Goal: Find specific page/section: Find specific page/section

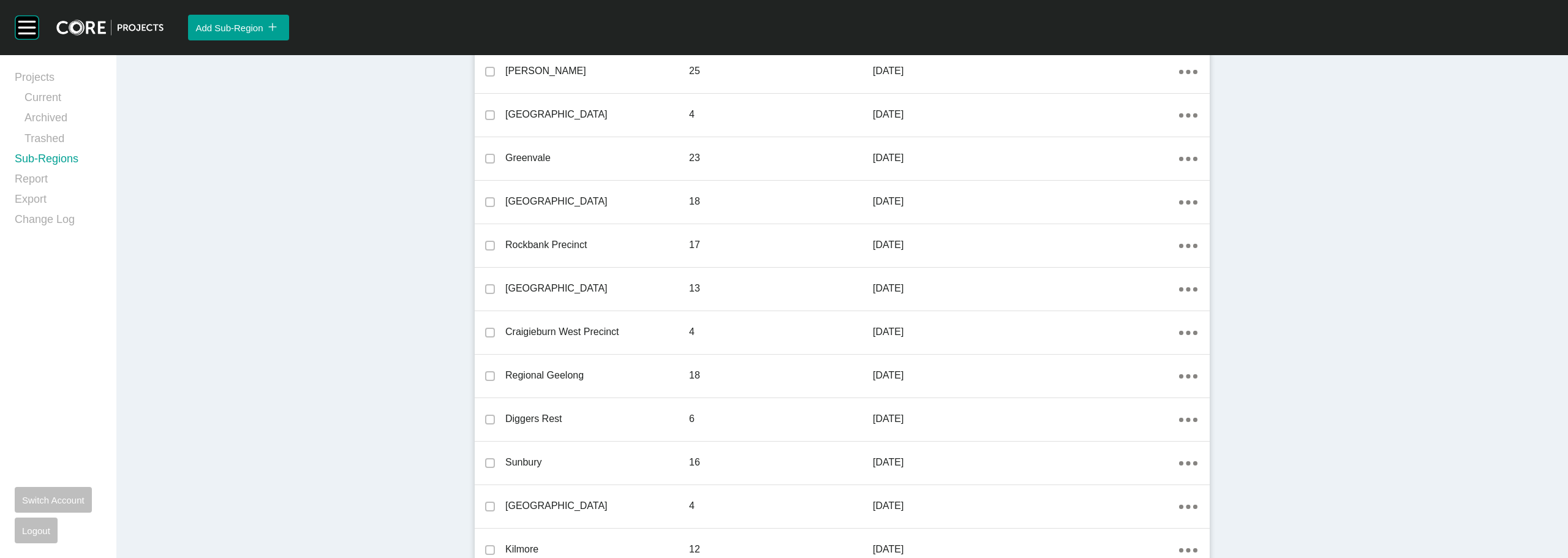
scroll to position [132, 0]
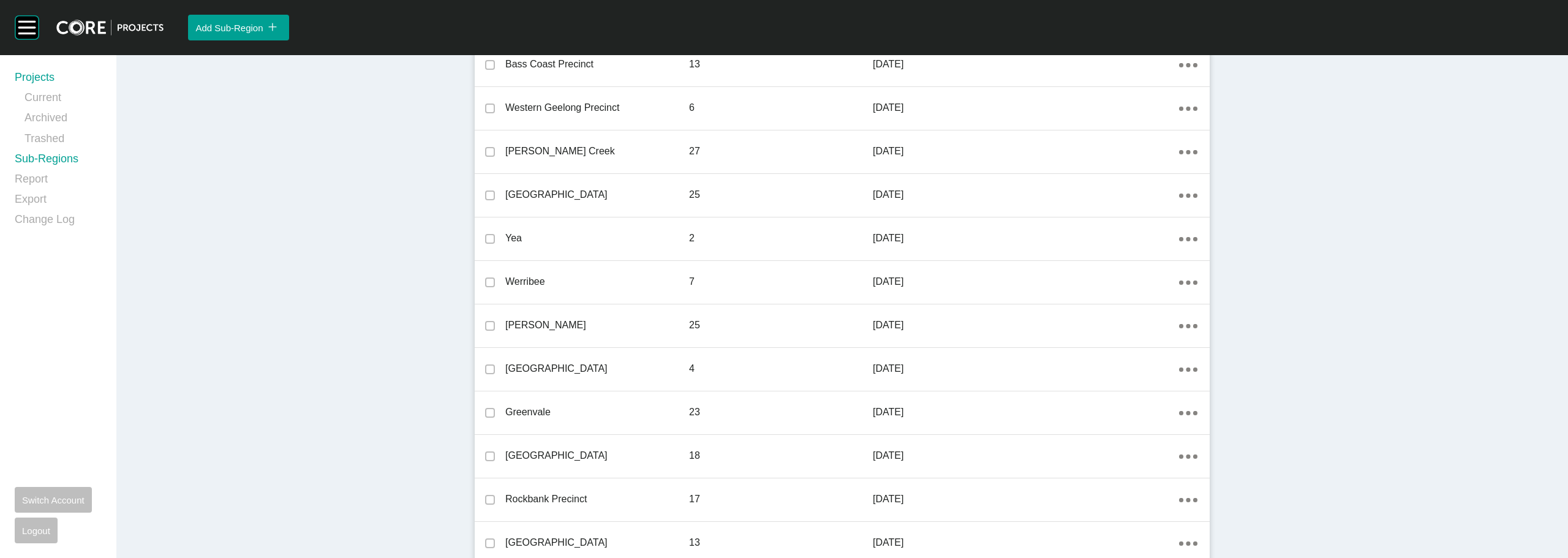
click at [50, 82] on link "Projects" at bounding box center [58, 80] width 87 height 20
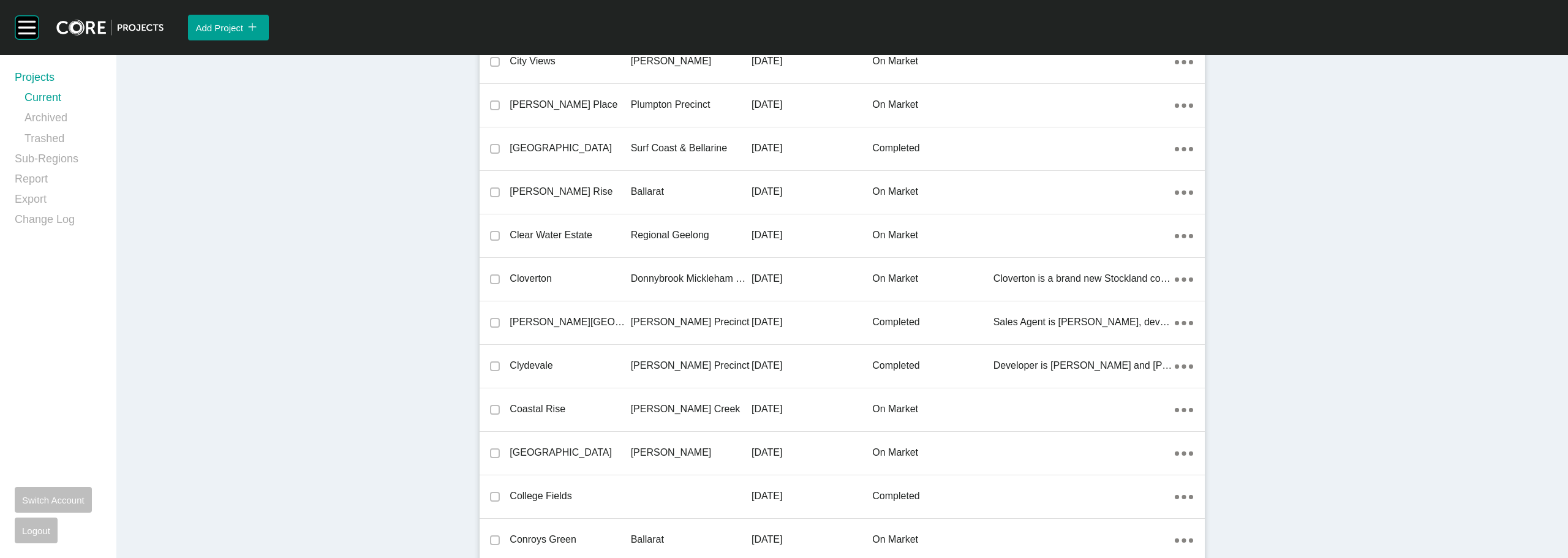
scroll to position [11489, 0]
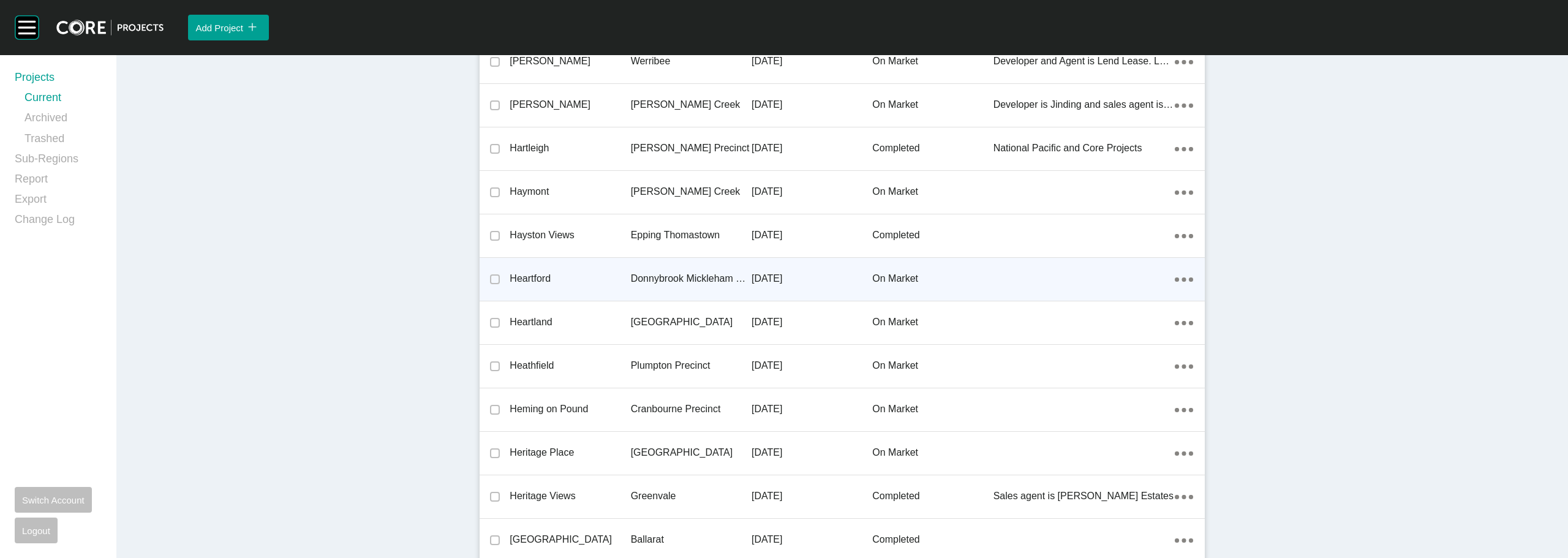
click at [531, 277] on p "Heartford" at bounding box center [570, 279] width 120 height 14
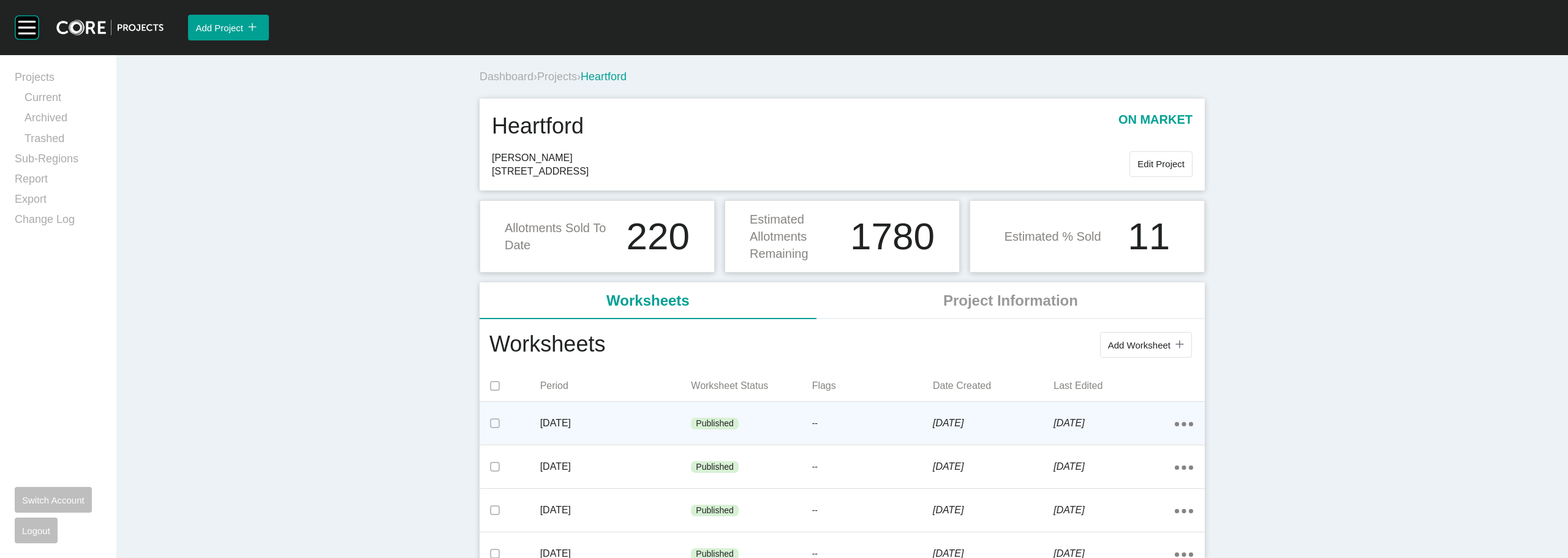
click at [742, 426] on div "Published" at bounding box center [751, 423] width 120 height 37
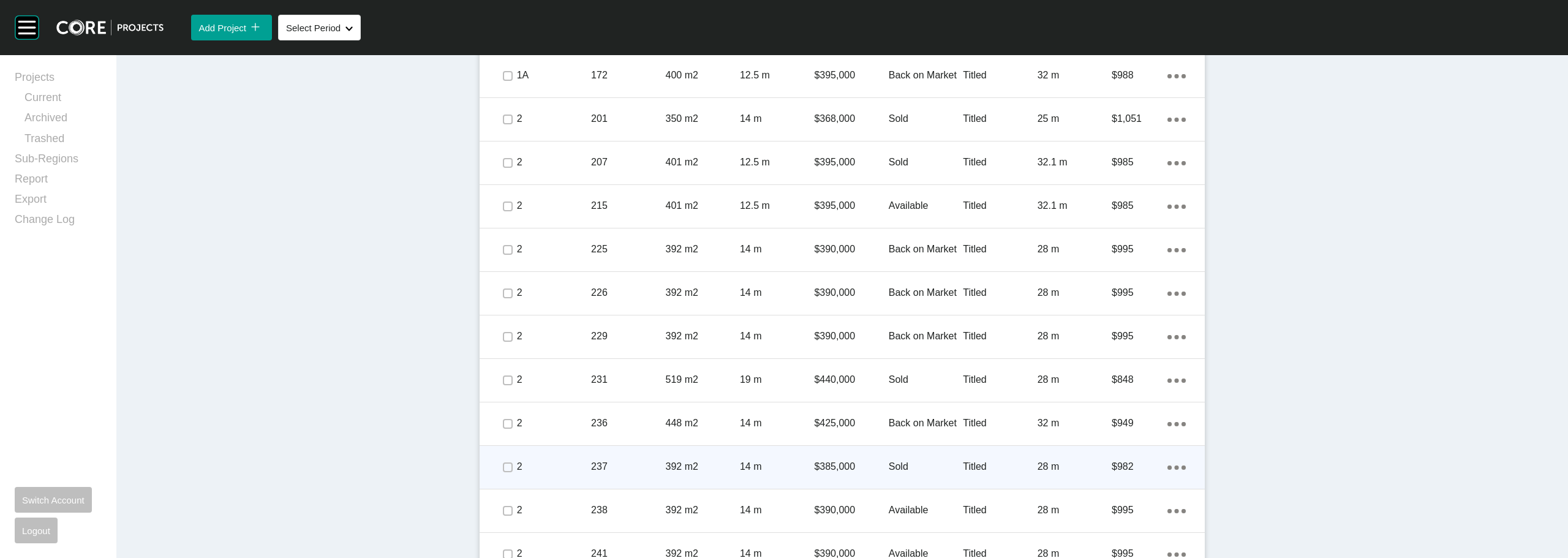
scroll to position [722, 0]
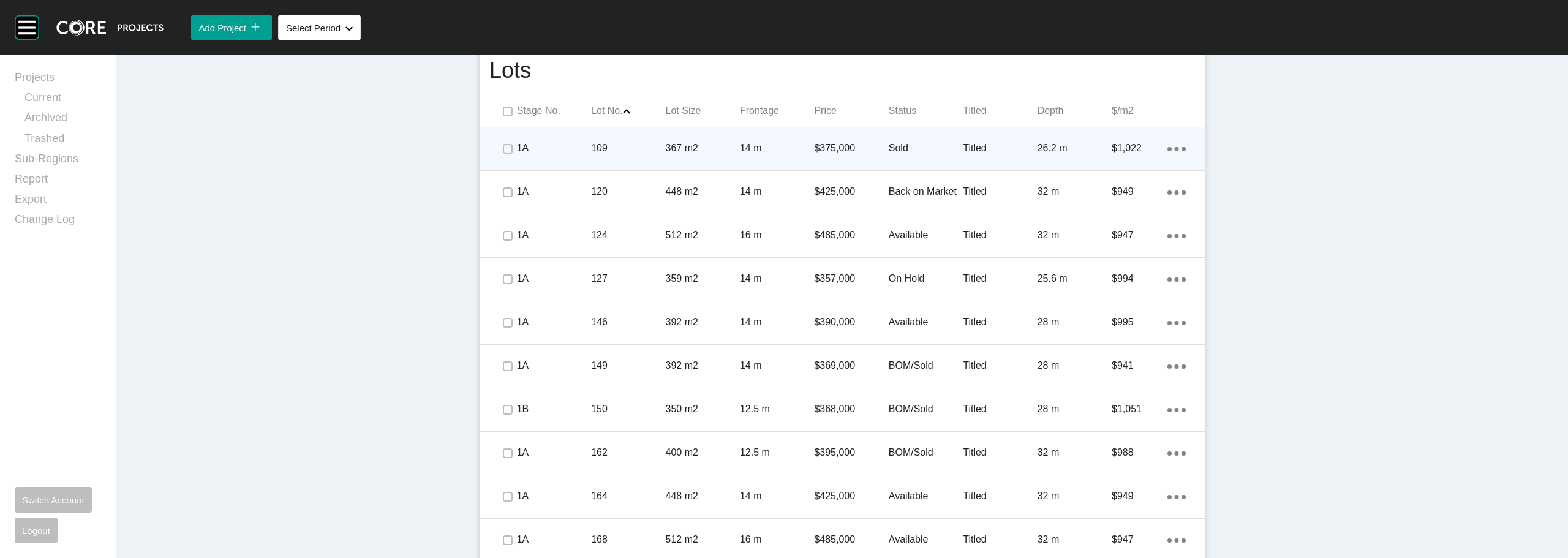
click at [902, 149] on p "Sold" at bounding box center [926, 148] width 74 height 14
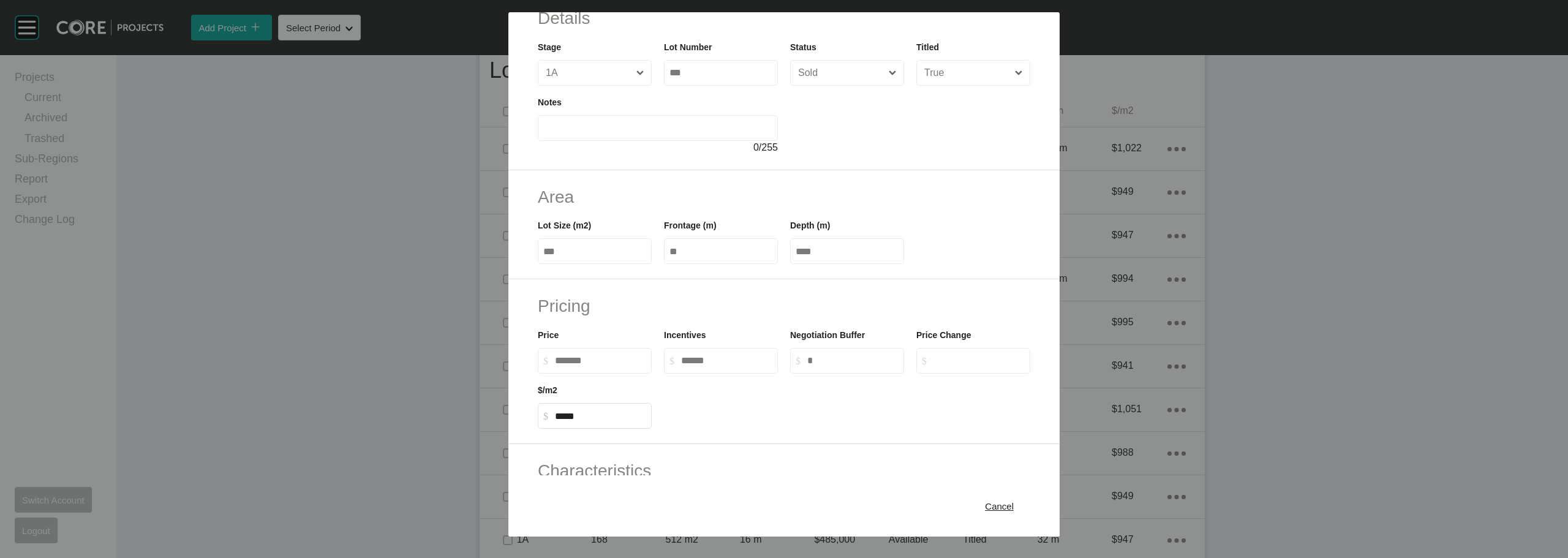
scroll to position [184, 0]
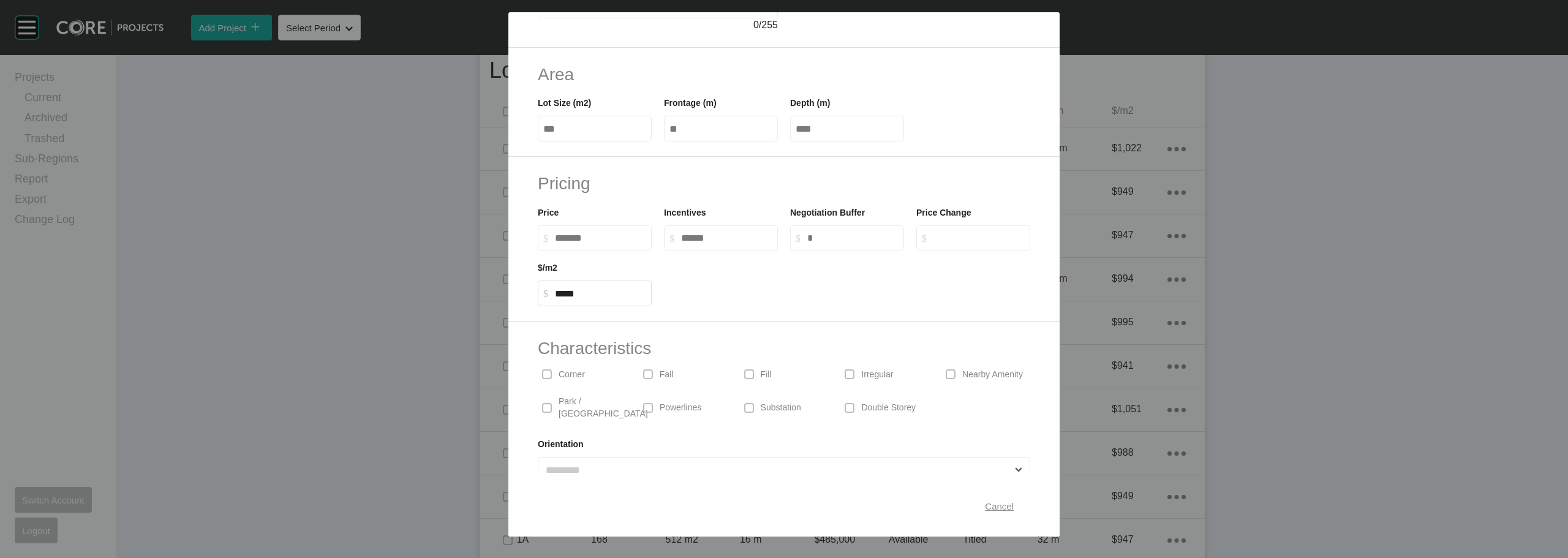
click at [1011, 509] on button "Cancel" at bounding box center [999, 506] width 55 height 26
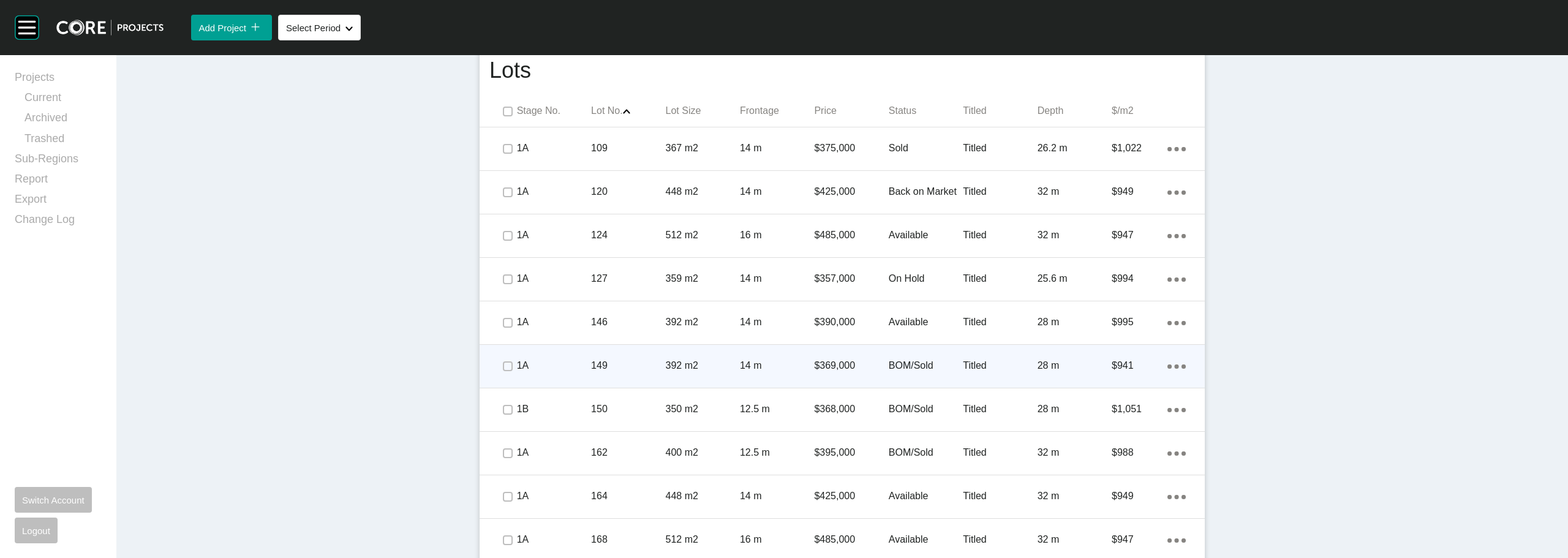
click at [915, 358] on div "BOM/Sold" at bounding box center [926, 365] width 74 height 38
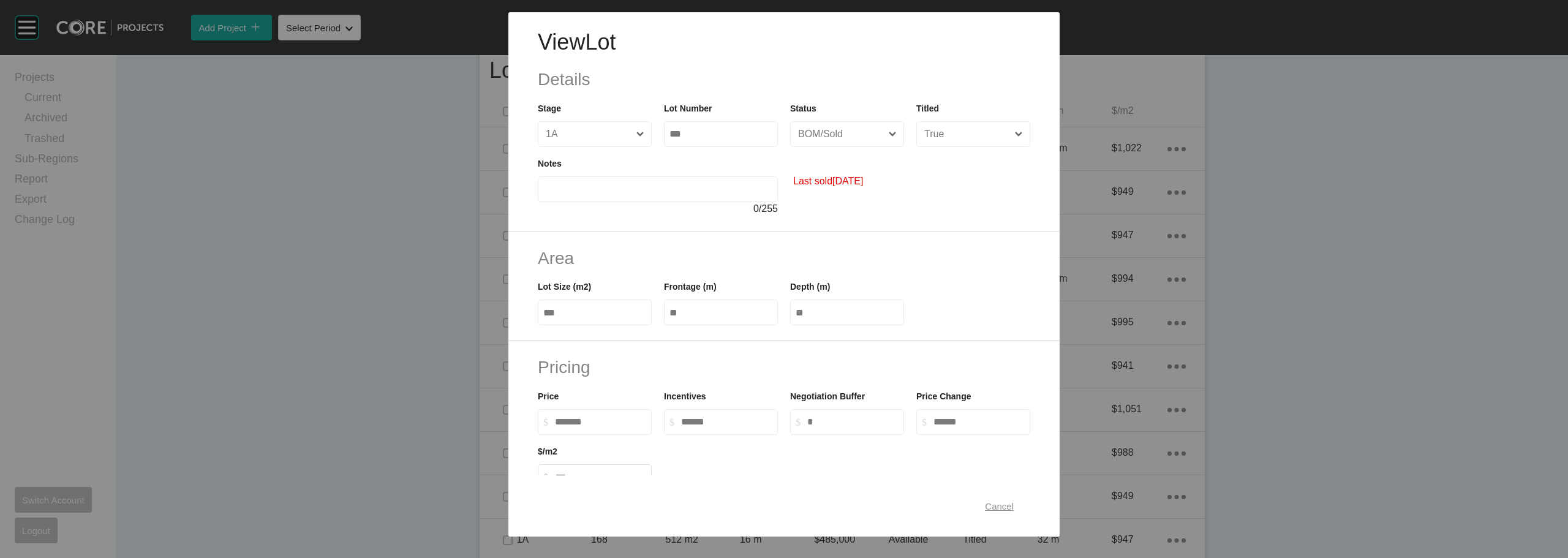
click at [985, 501] on span "Cancel" at bounding box center [999, 505] width 29 height 10
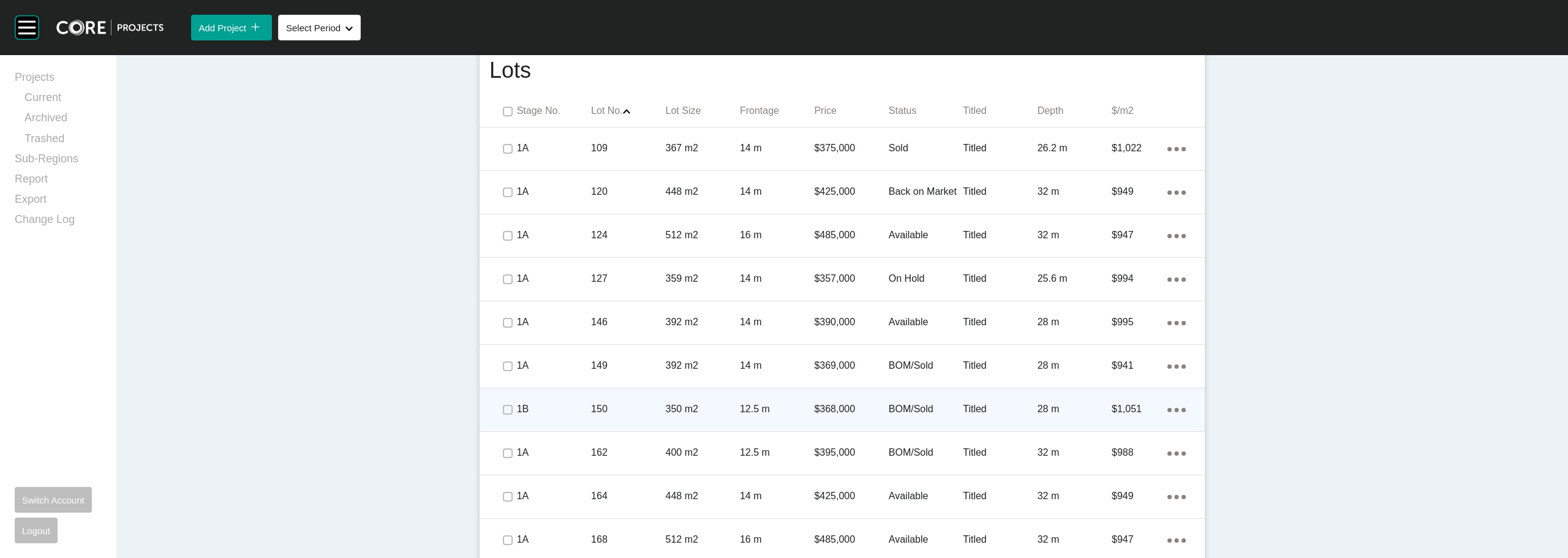
click at [913, 406] on p "BOM/Sold" at bounding box center [926, 409] width 74 height 14
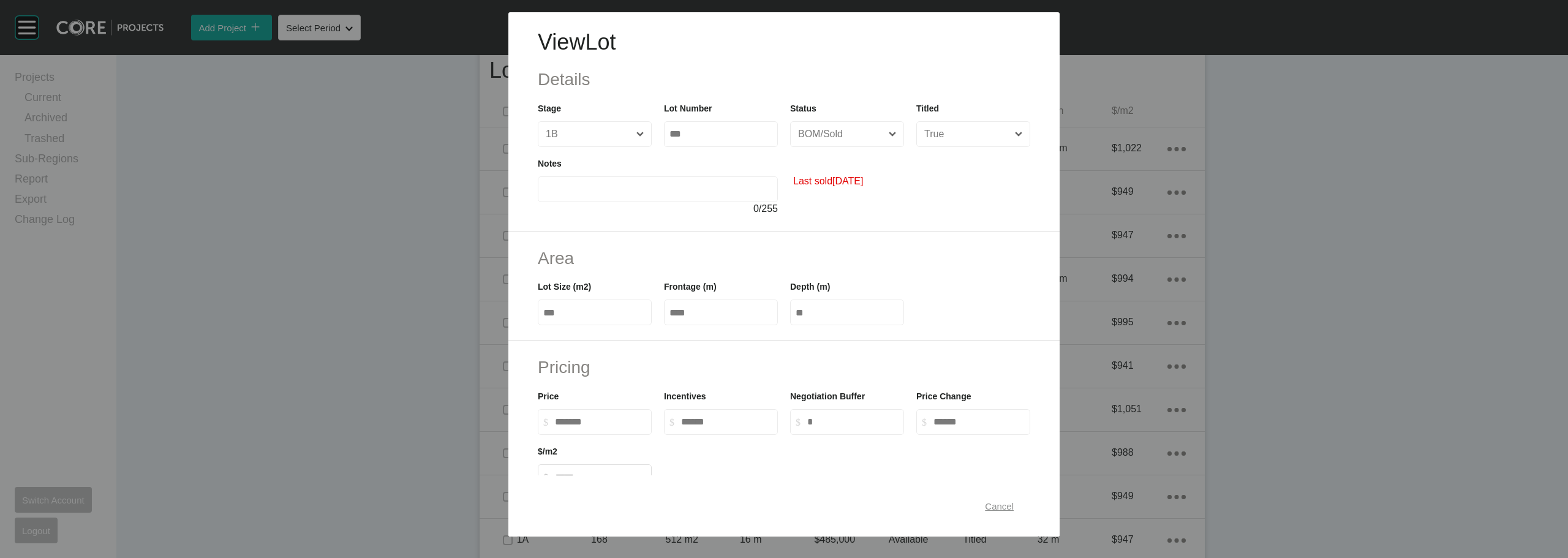
click at [993, 504] on span "Cancel" at bounding box center [999, 505] width 29 height 10
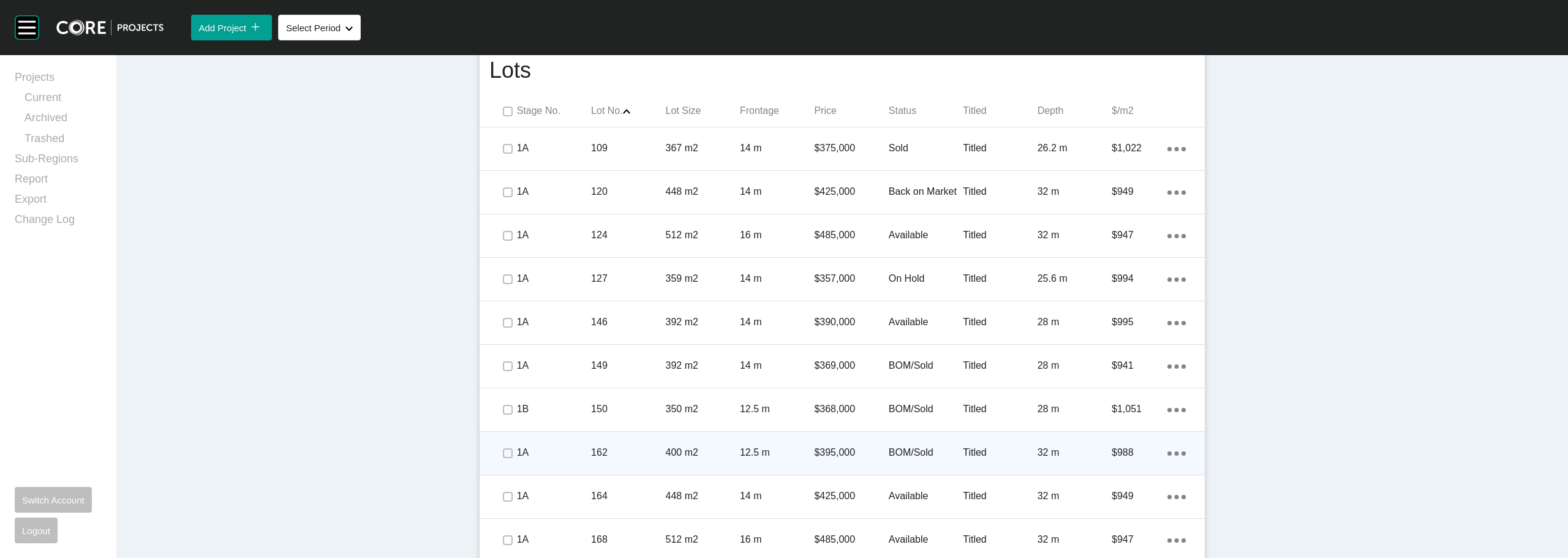
click at [923, 448] on p "BOM/Sold" at bounding box center [926, 452] width 74 height 14
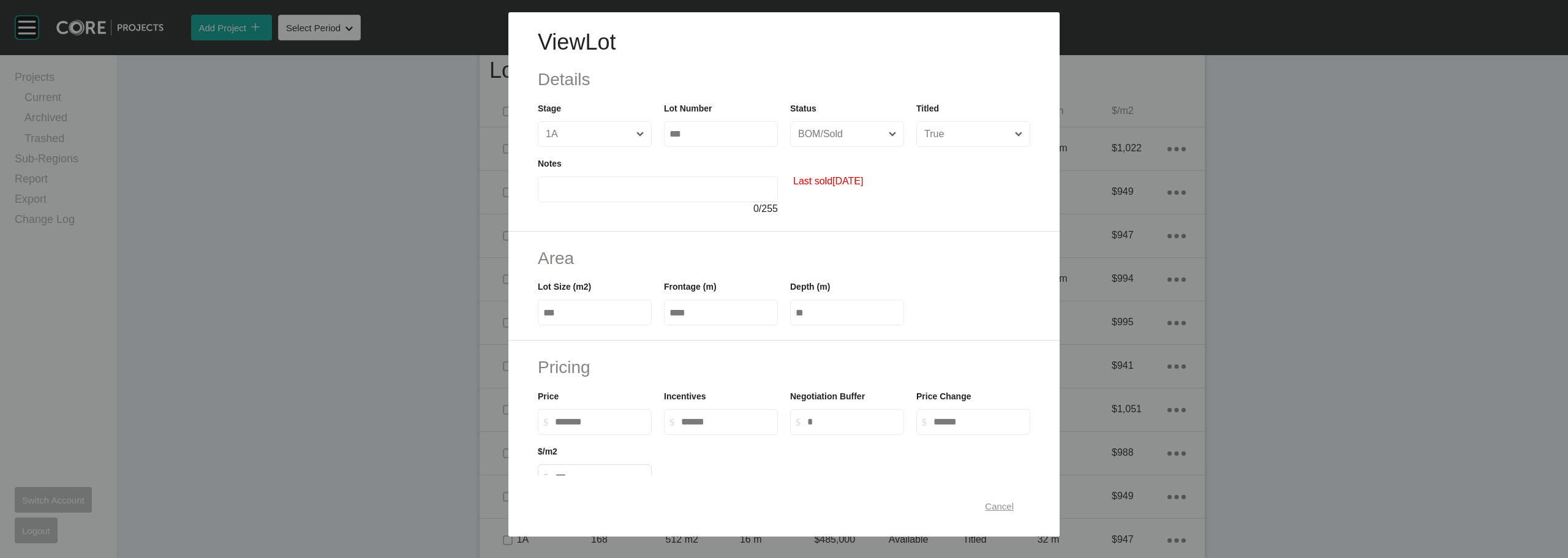
click at [985, 507] on span "Cancel" at bounding box center [999, 505] width 29 height 10
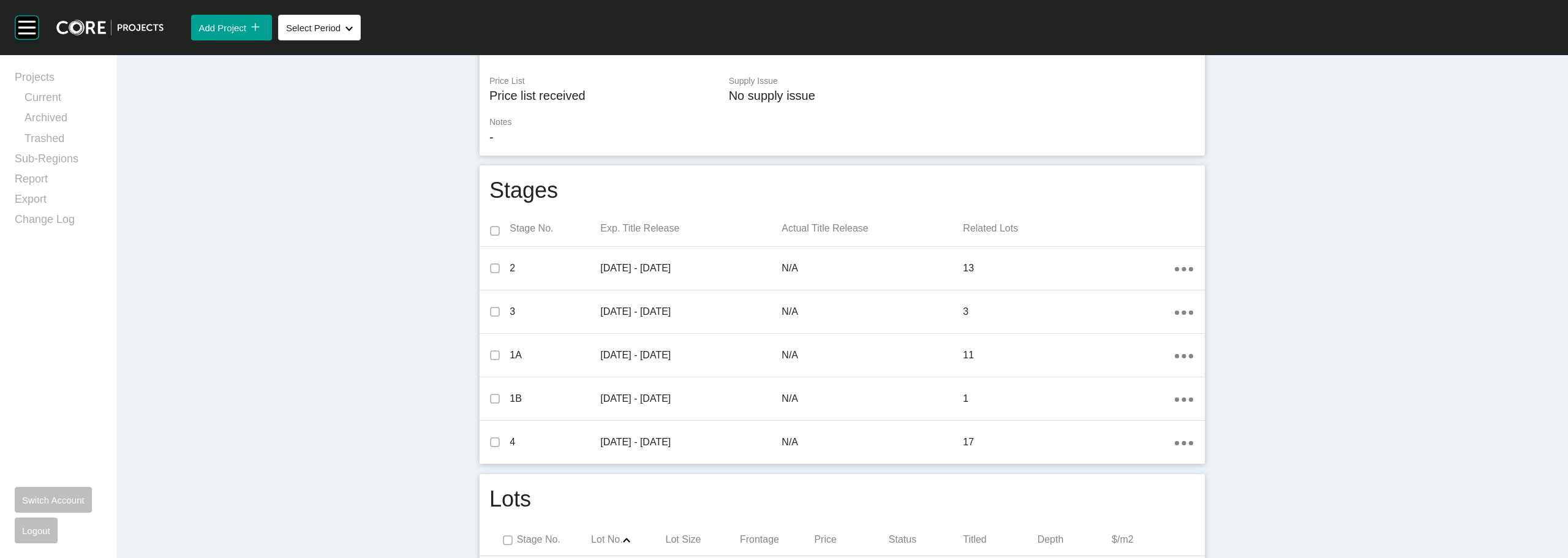
scroll to position [538, 0]
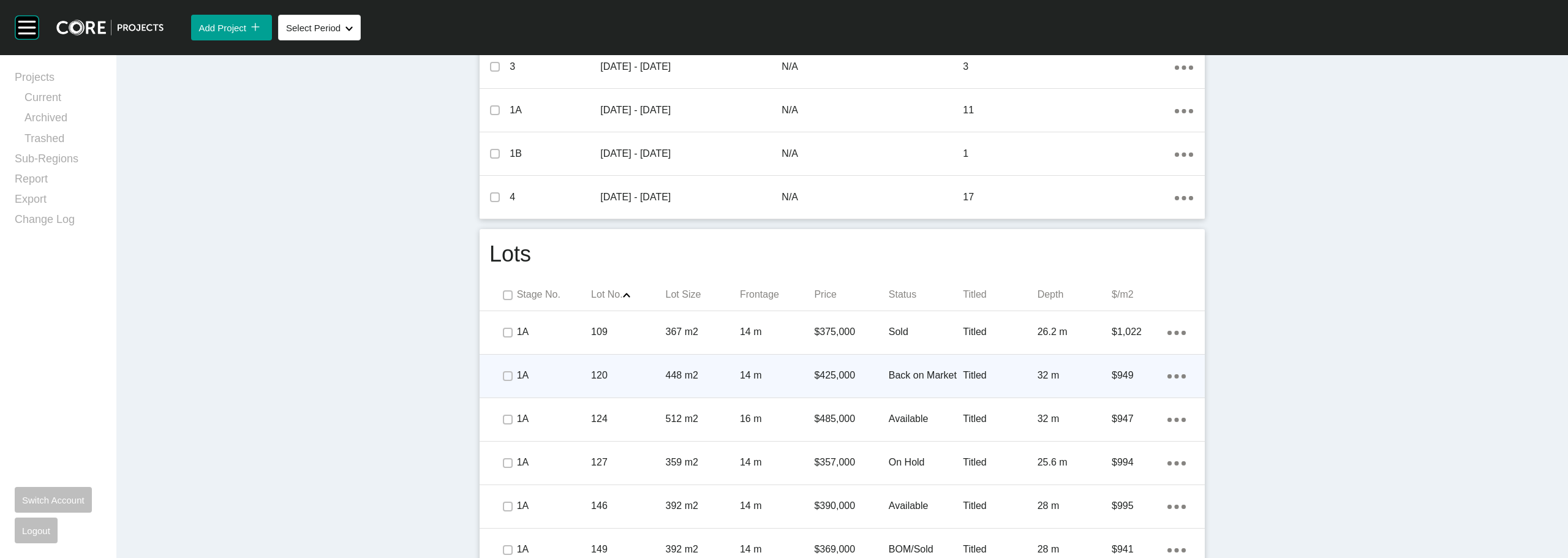
click at [915, 368] on div "Back on Market" at bounding box center [926, 375] width 74 height 38
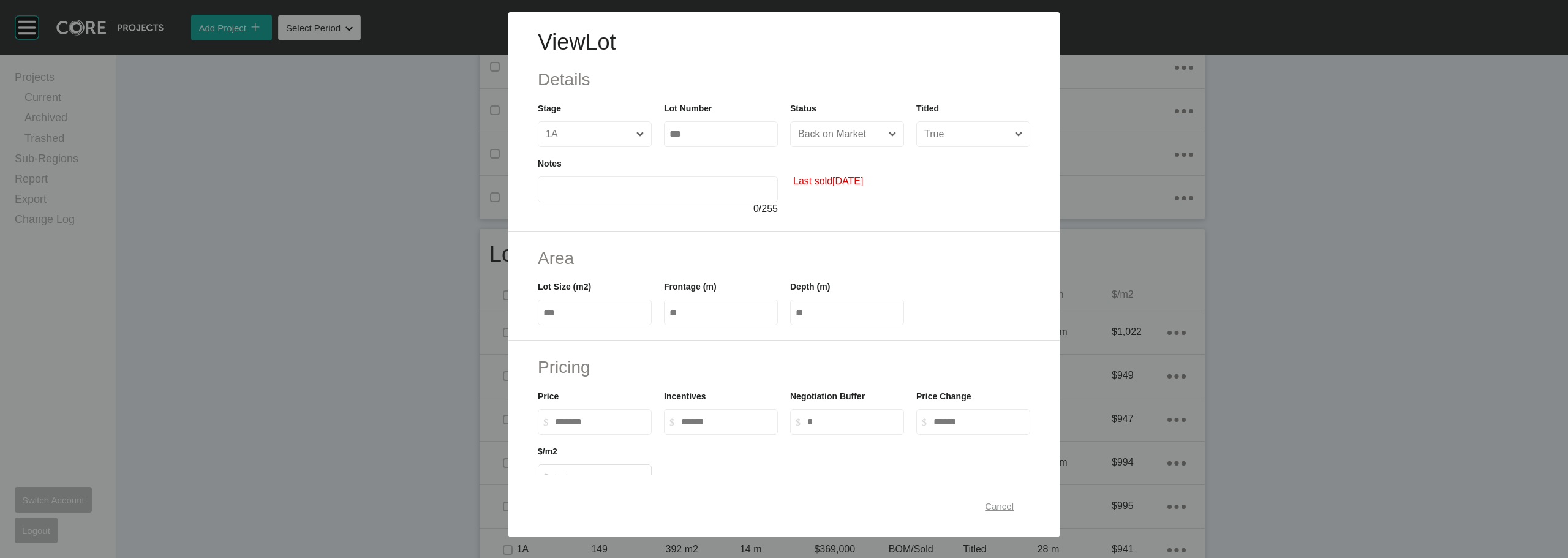
click at [989, 505] on span "Cancel" at bounding box center [999, 505] width 29 height 10
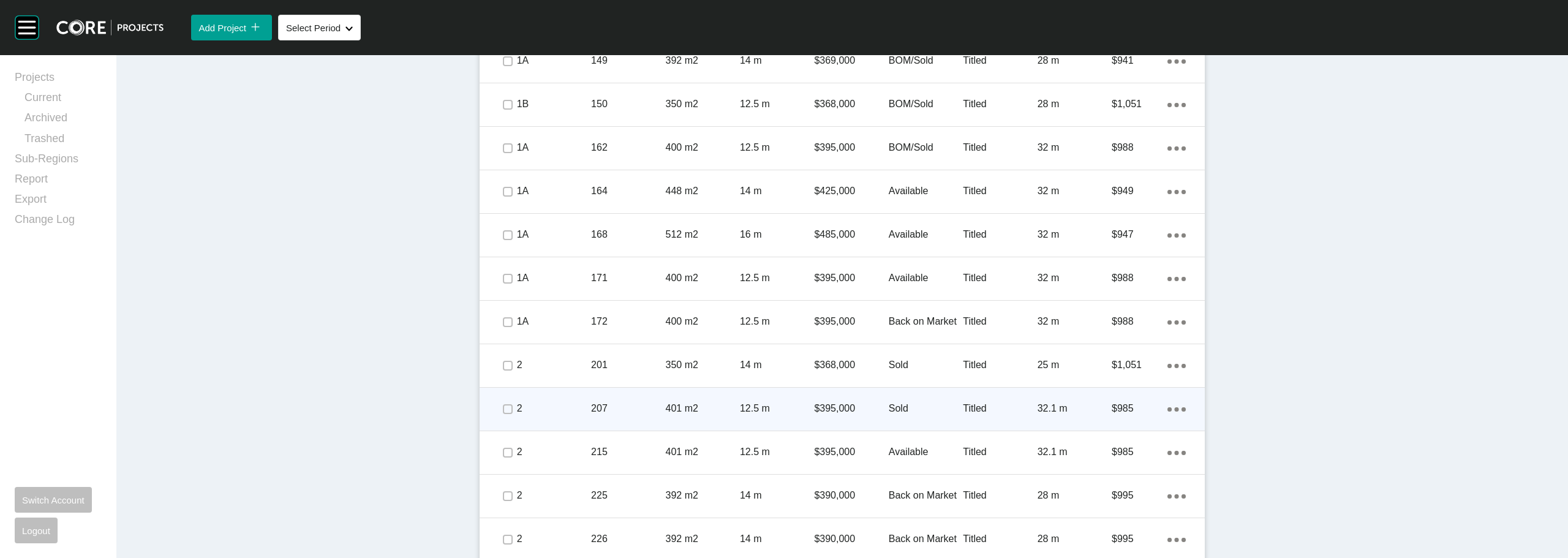
scroll to position [1151, 0]
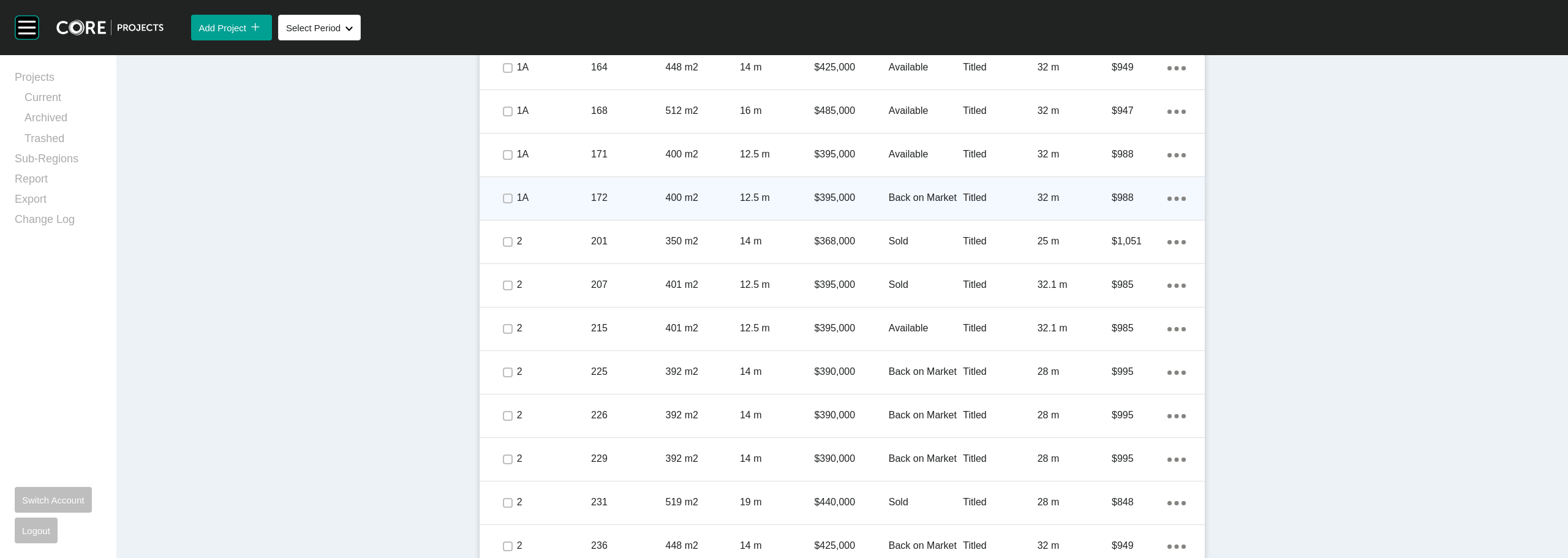
click at [920, 197] on p "Back on Market" at bounding box center [926, 197] width 74 height 14
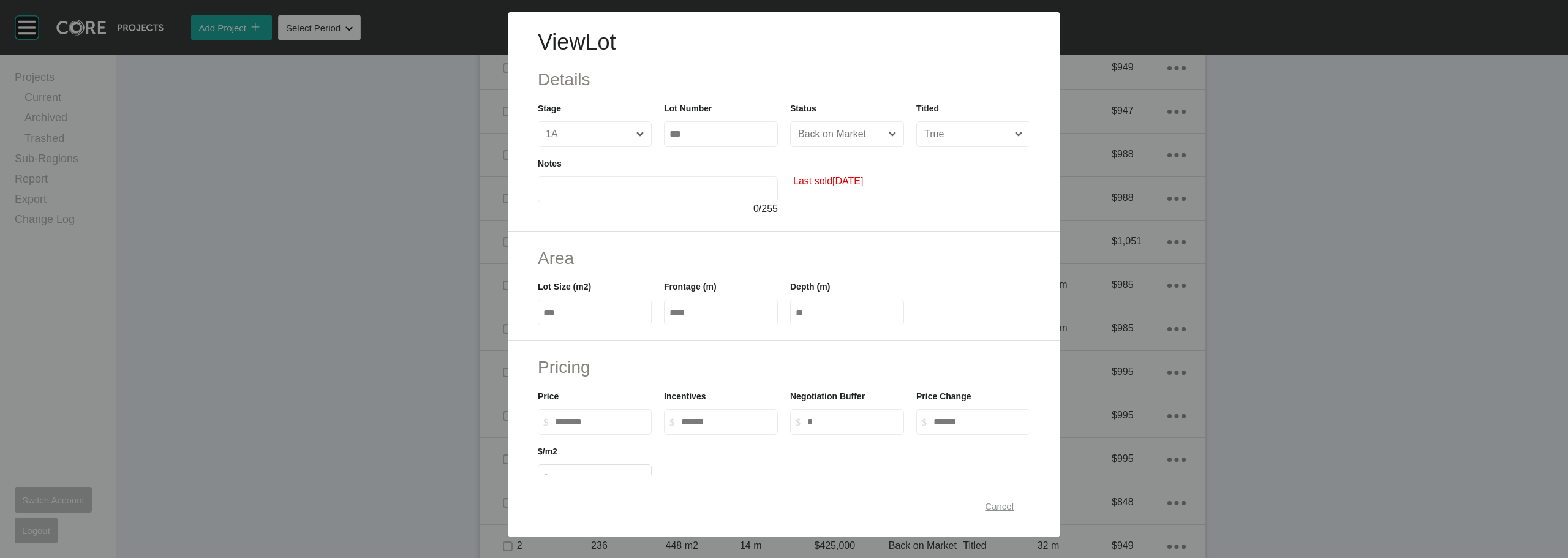
click at [991, 505] on span "Cancel" at bounding box center [999, 505] width 29 height 10
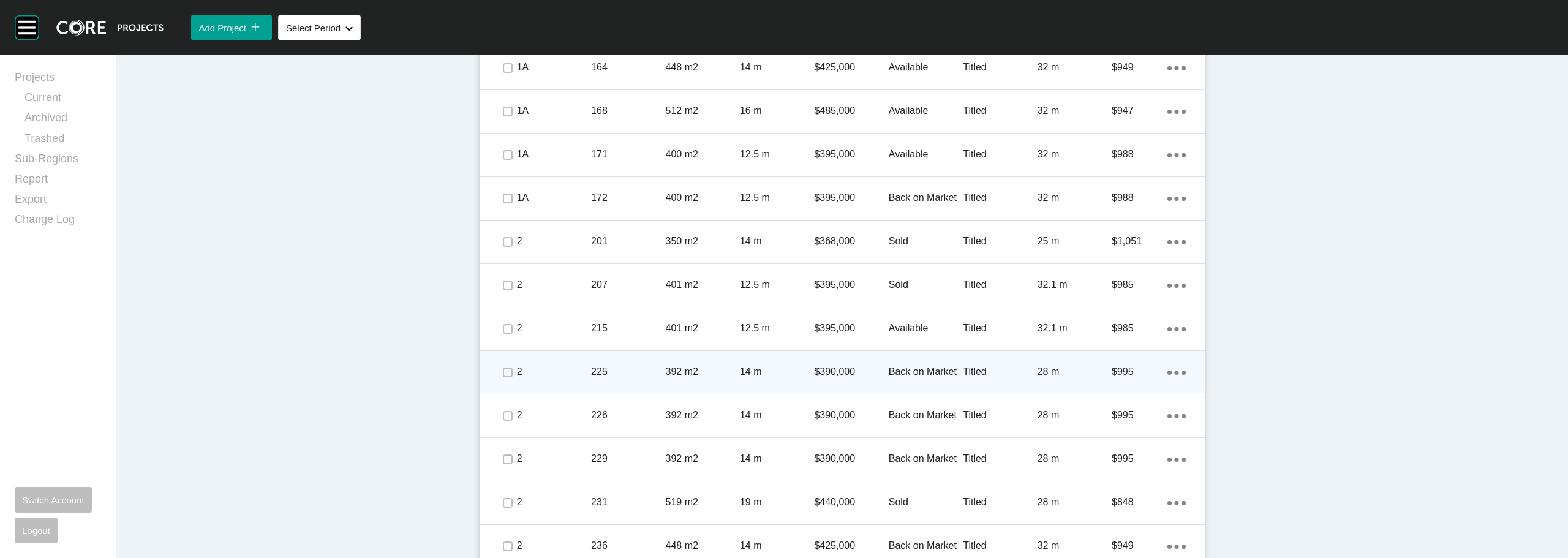
click at [917, 374] on p "Back on Market" at bounding box center [926, 371] width 74 height 14
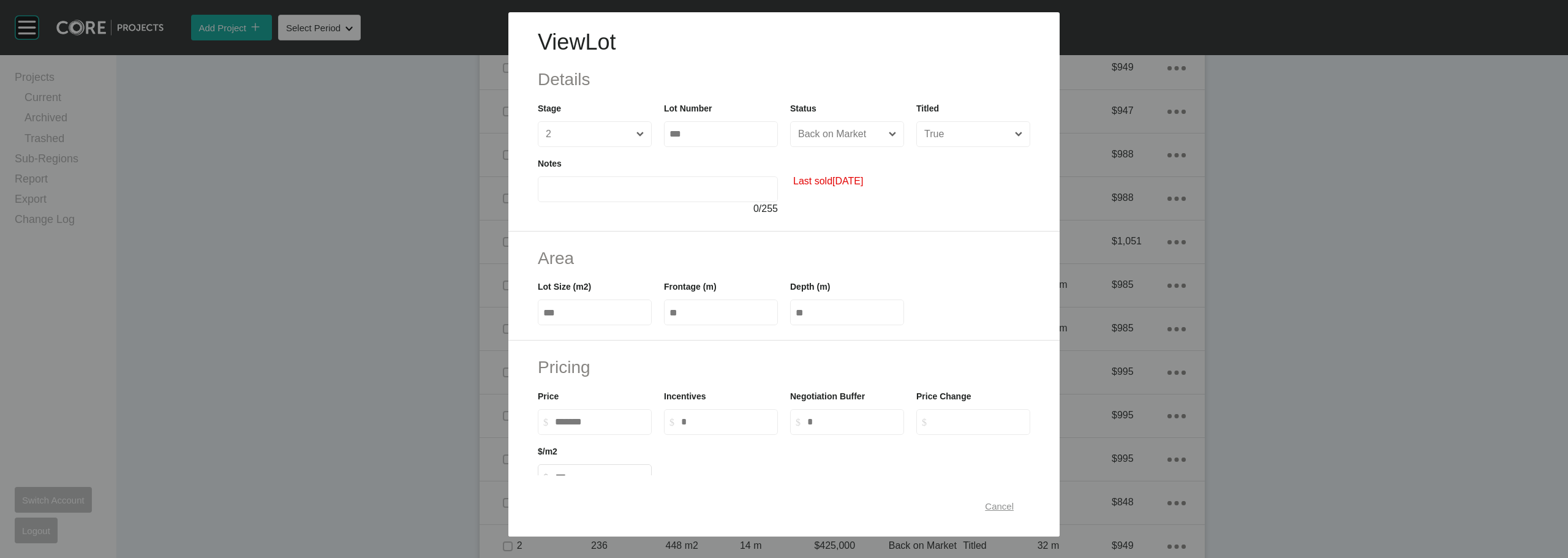
click at [987, 507] on span "Cancel" at bounding box center [999, 505] width 29 height 10
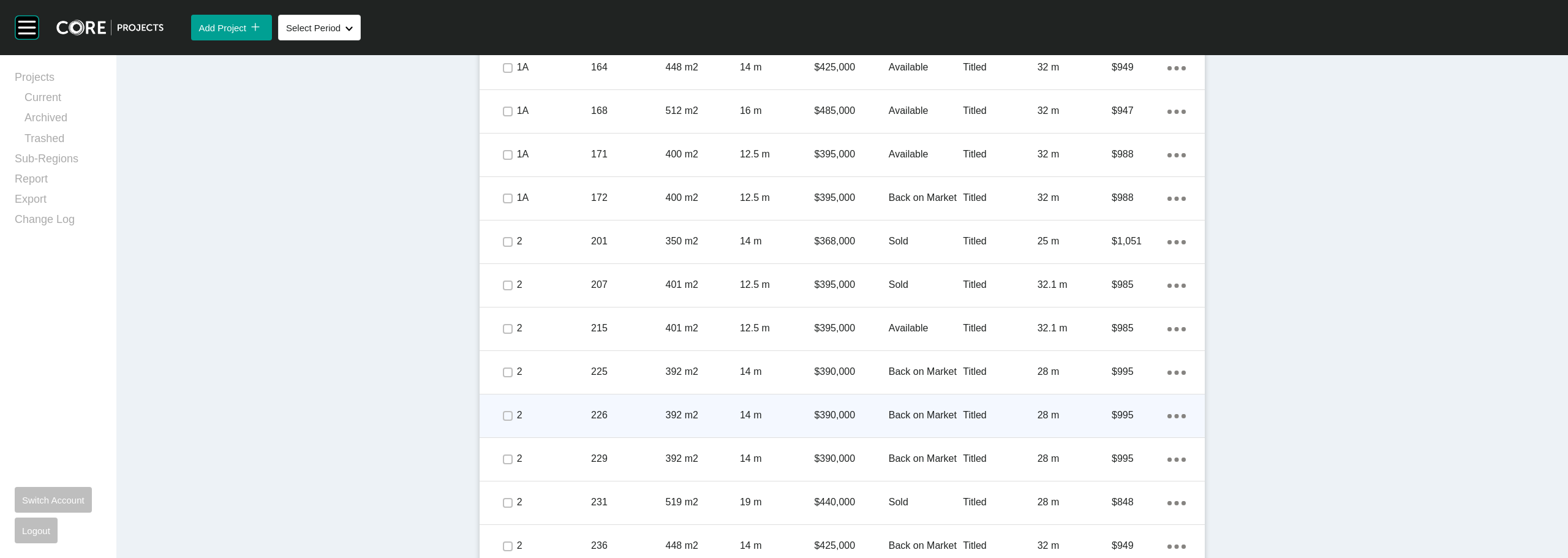
click at [930, 410] on p "Back on Market" at bounding box center [926, 415] width 74 height 14
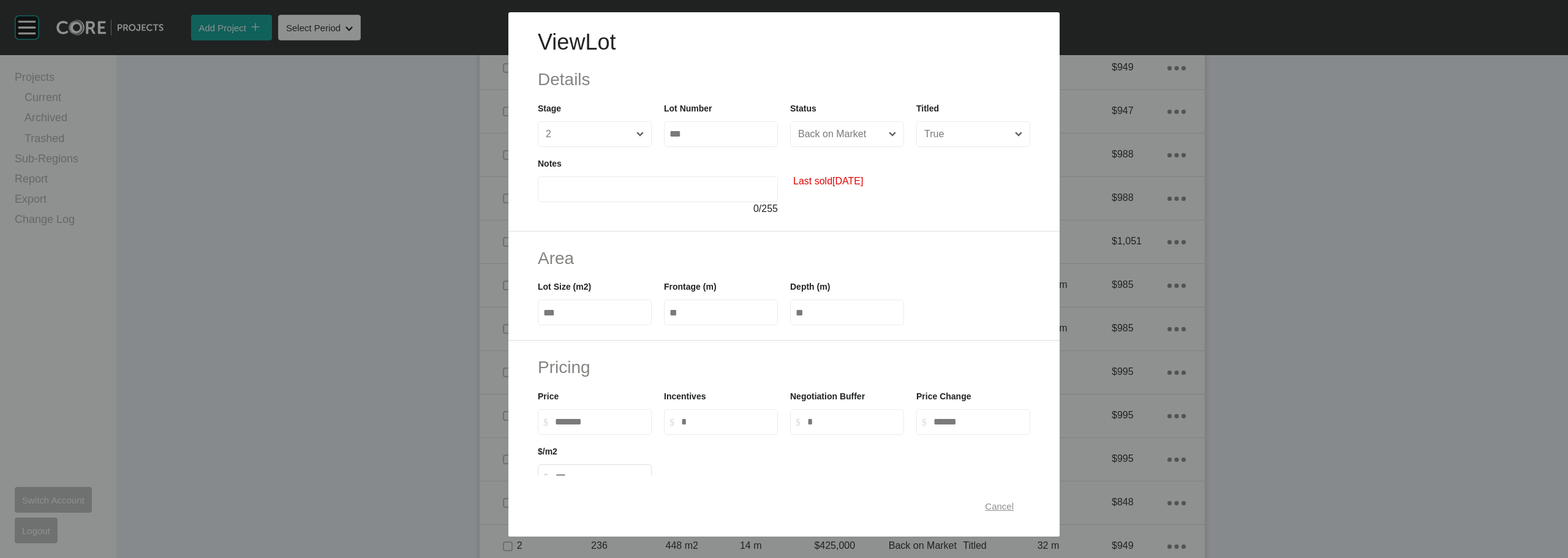
click at [1009, 505] on button "Cancel" at bounding box center [999, 506] width 55 height 26
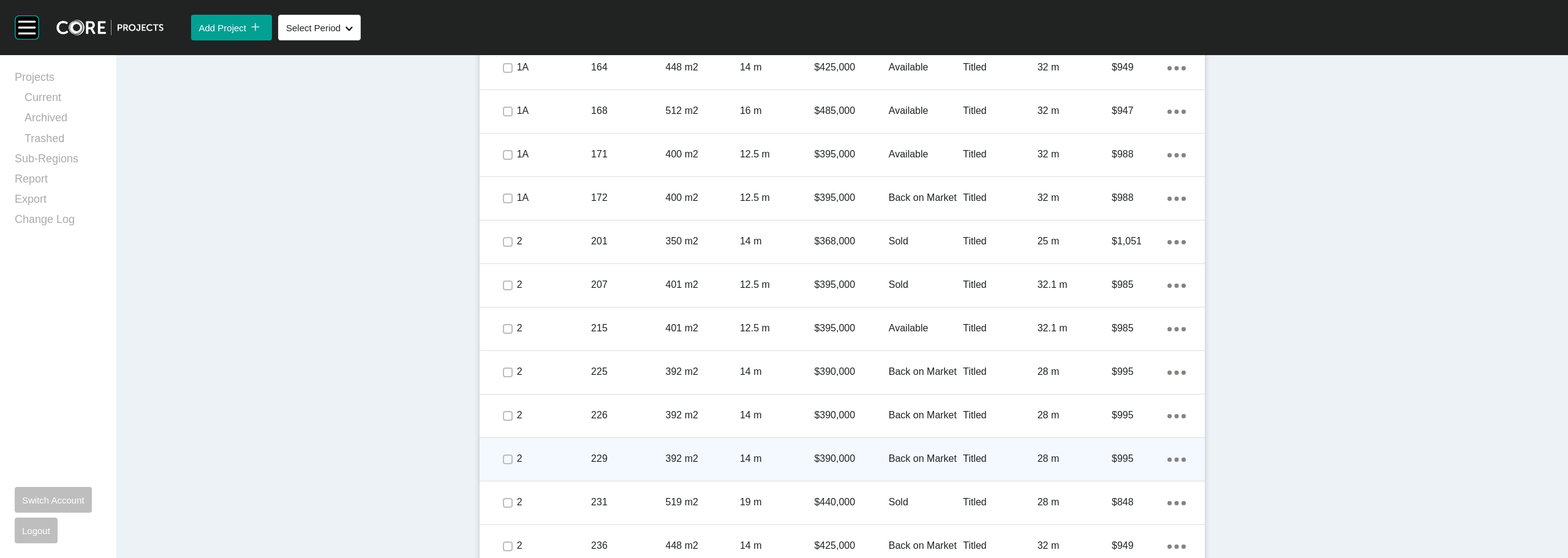
click at [916, 456] on p "Back on Market" at bounding box center [926, 459] width 74 height 14
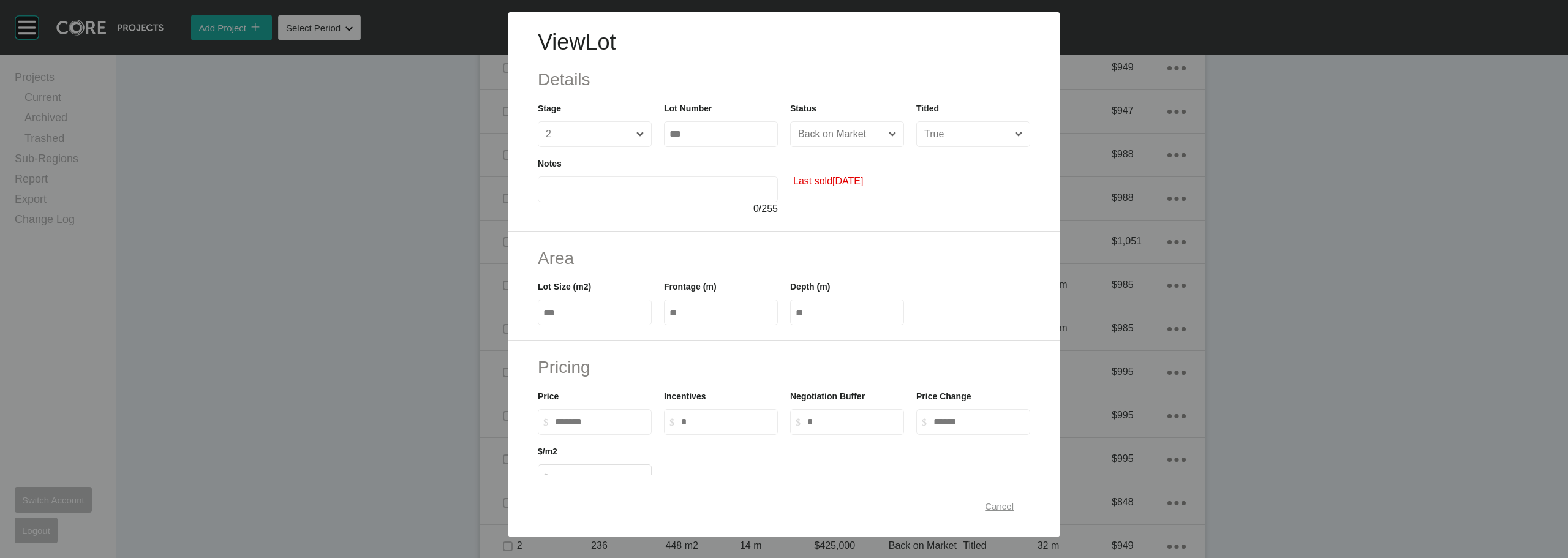
click at [999, 505] on span "Cancel" at bounding box center [999, 505] width 29 height 10
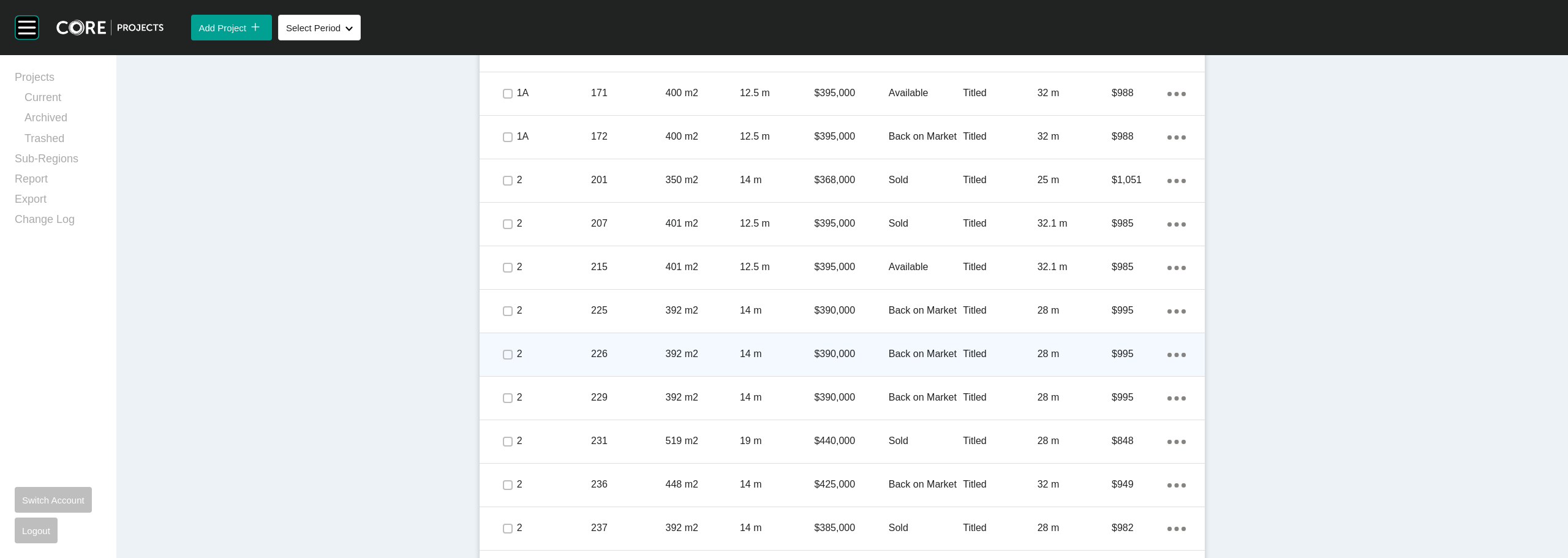
scroll to position [1274, 0]
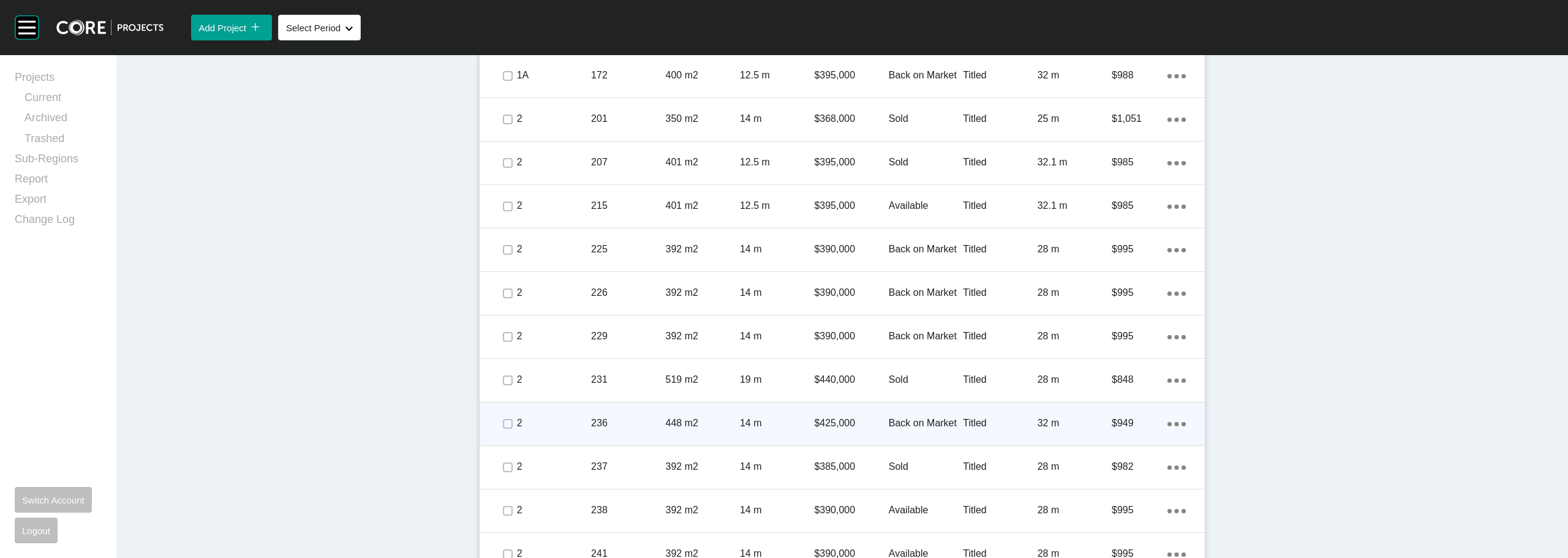
click at [908, 420] on p "Back on Market" at bounding box center [926, 423] width 74 height 14
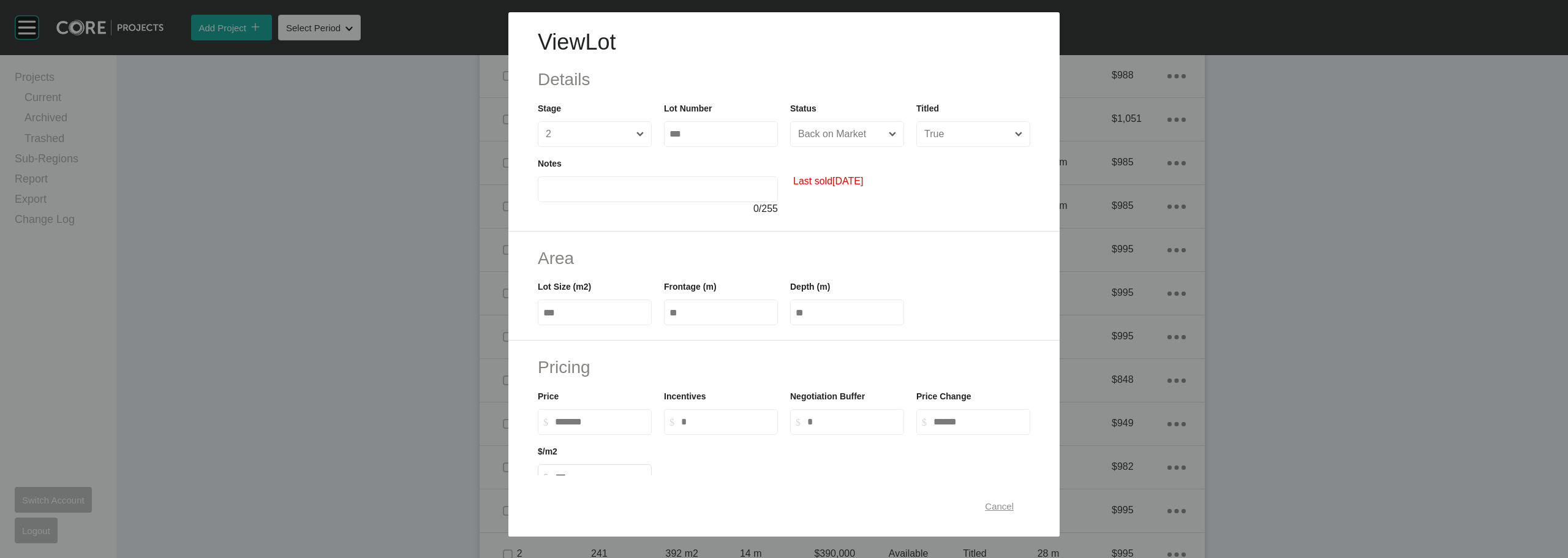
click at [998, 505] on span "Cancel" at bounding box center [999, 505] width 29 height 10
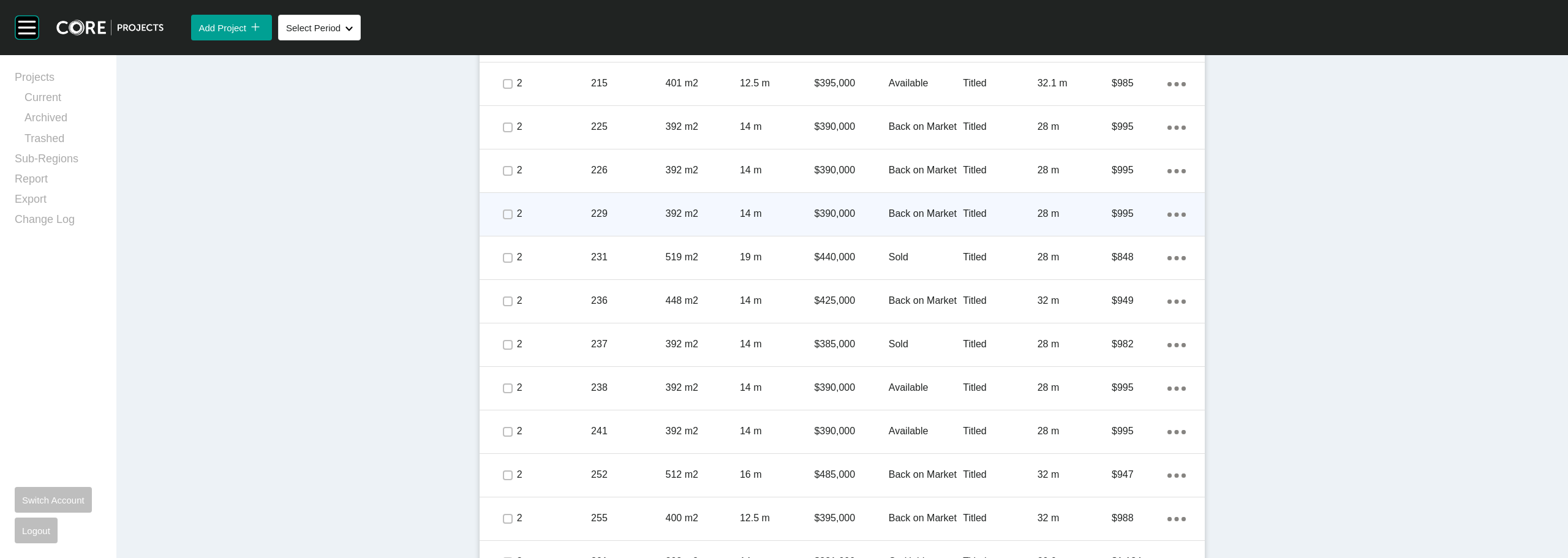
scroll to position [1518, 0]
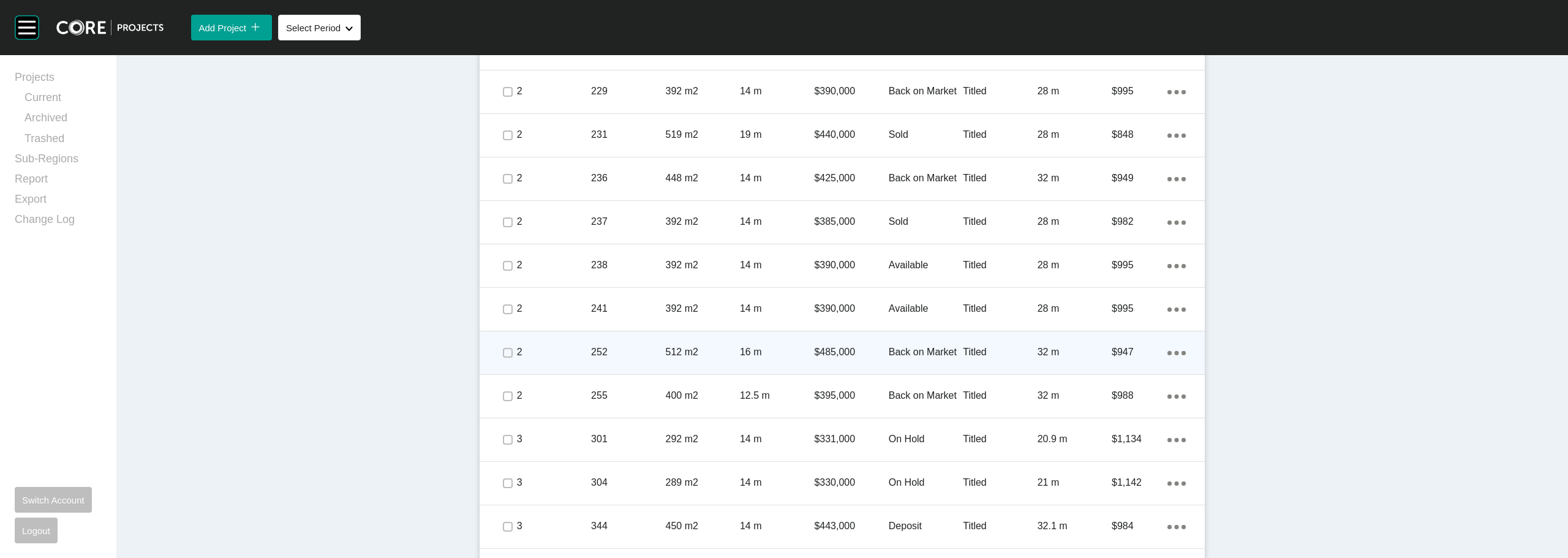
click at [905, 342] on div "Back on Market" at bounding box center [926, 352] width 74 height 38
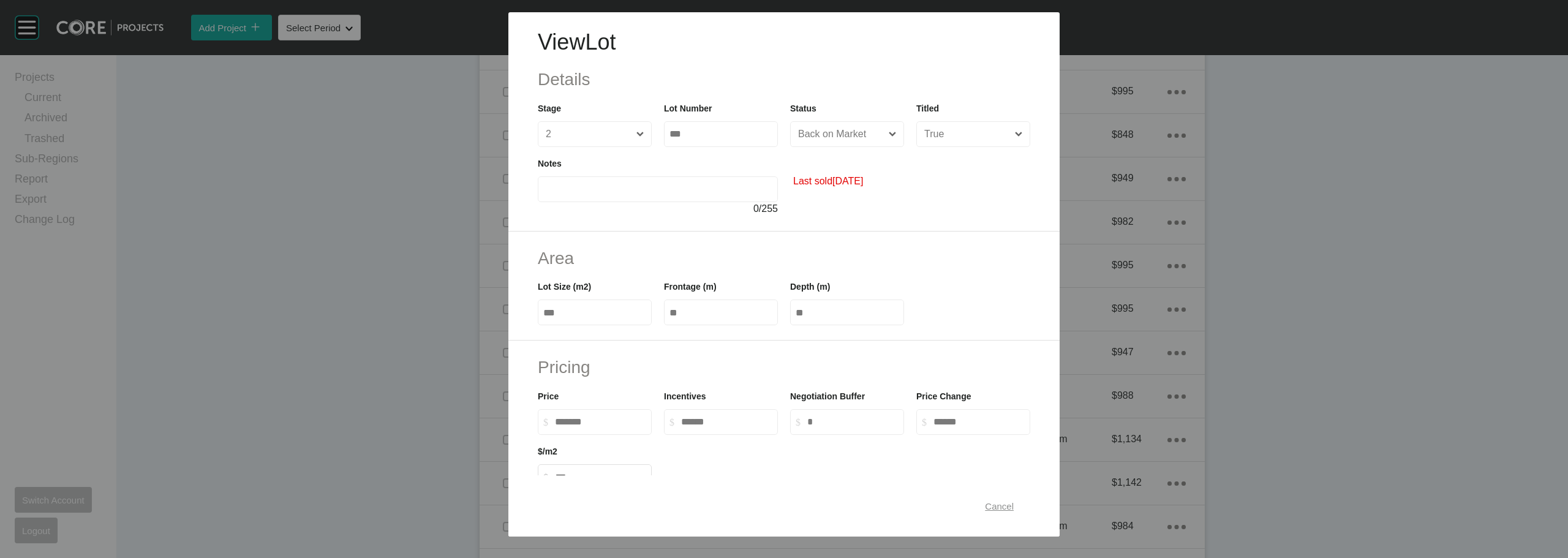
click at [986, 509] on span "Cancel" at bounding box center [999, 505] width 29 height 10
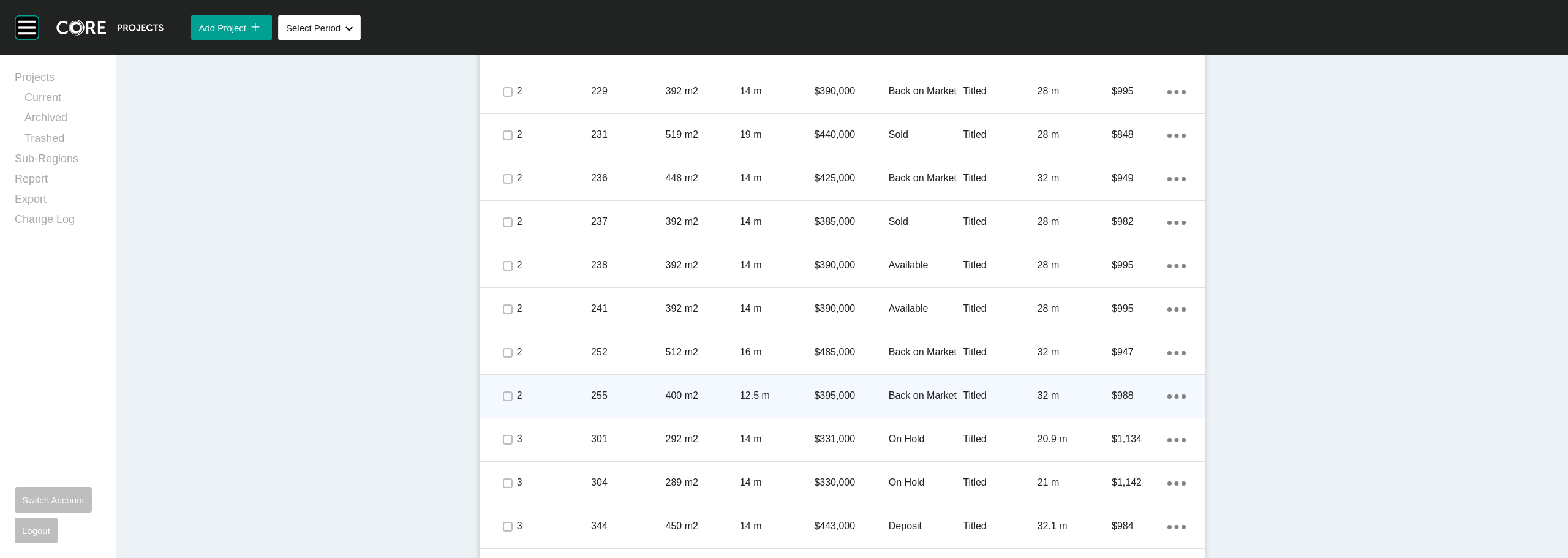
click at [915, 392] on p "Back on Market" at bounding box center [926, 396] width 74 height 14
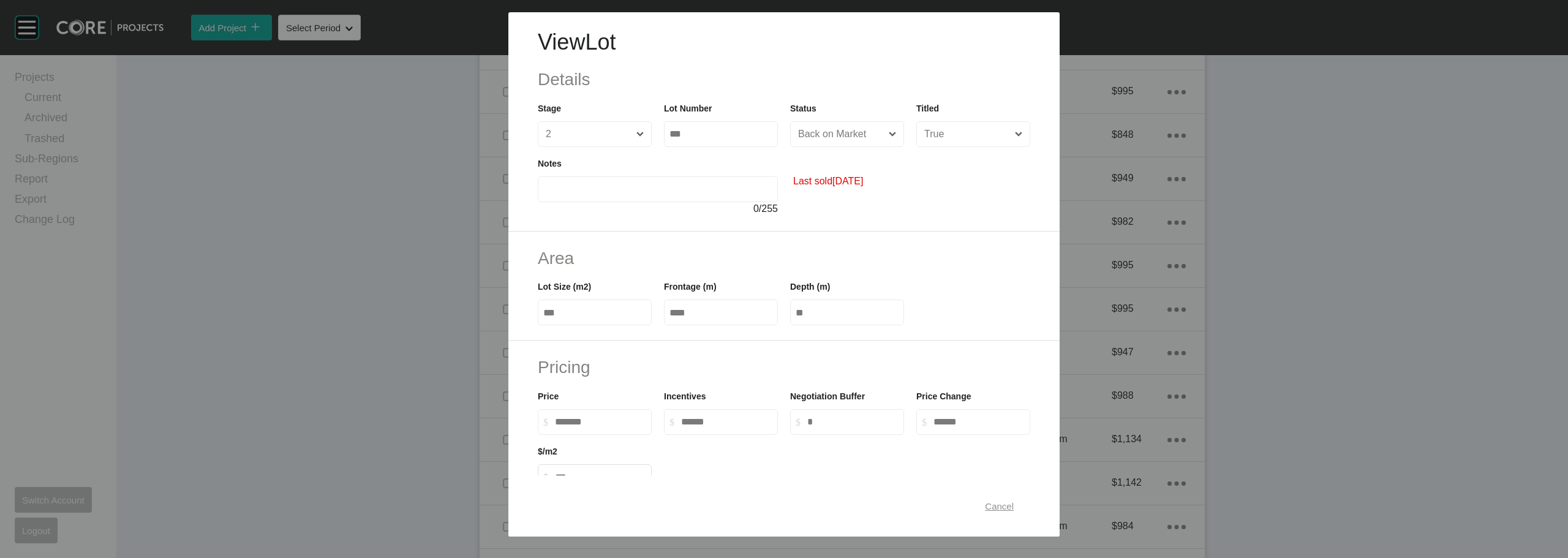
click at [993, 504] on span "Cancel" at bounding box center [999, 505] width 29 height 10
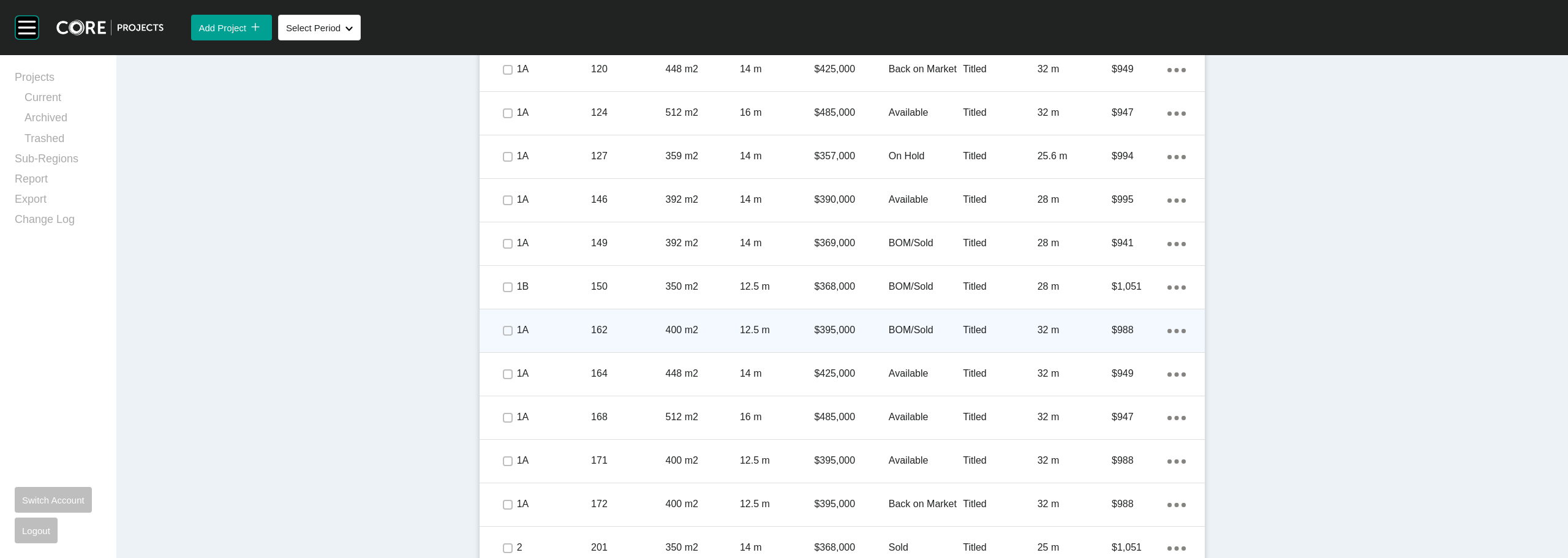
scroll to position [722, 0]
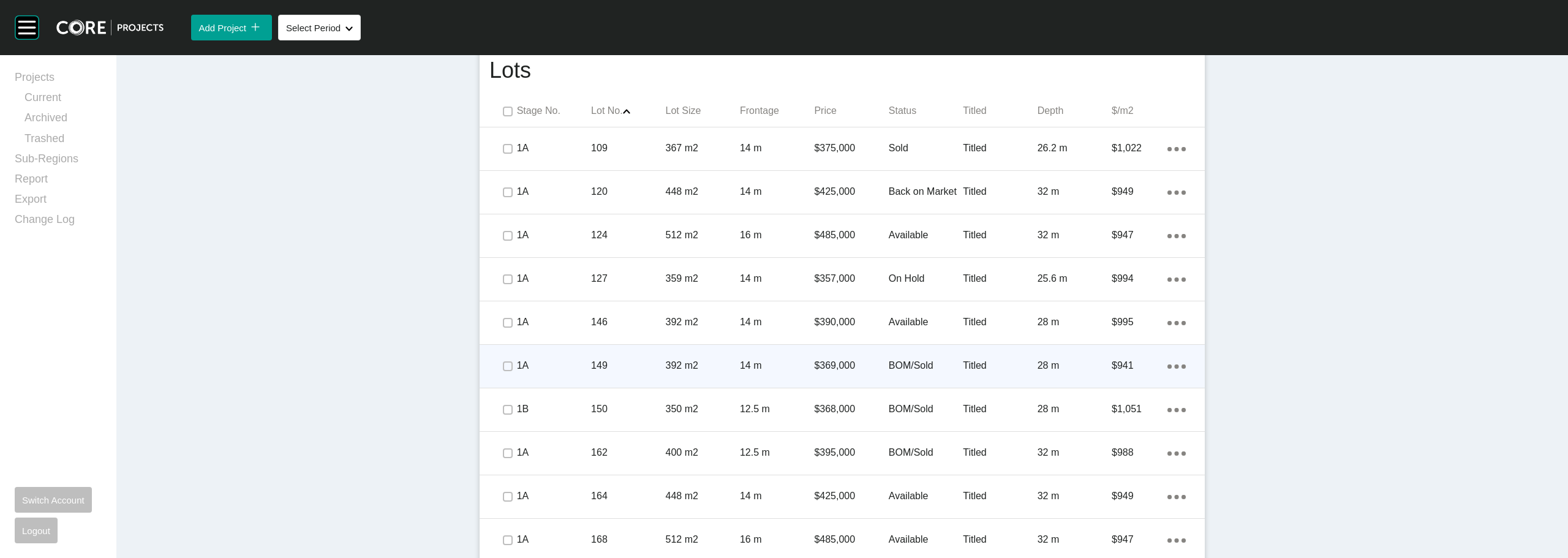
click at [889, 361] on p "BOM/Sold" at bounding box center [926, 365] width 74 height 14
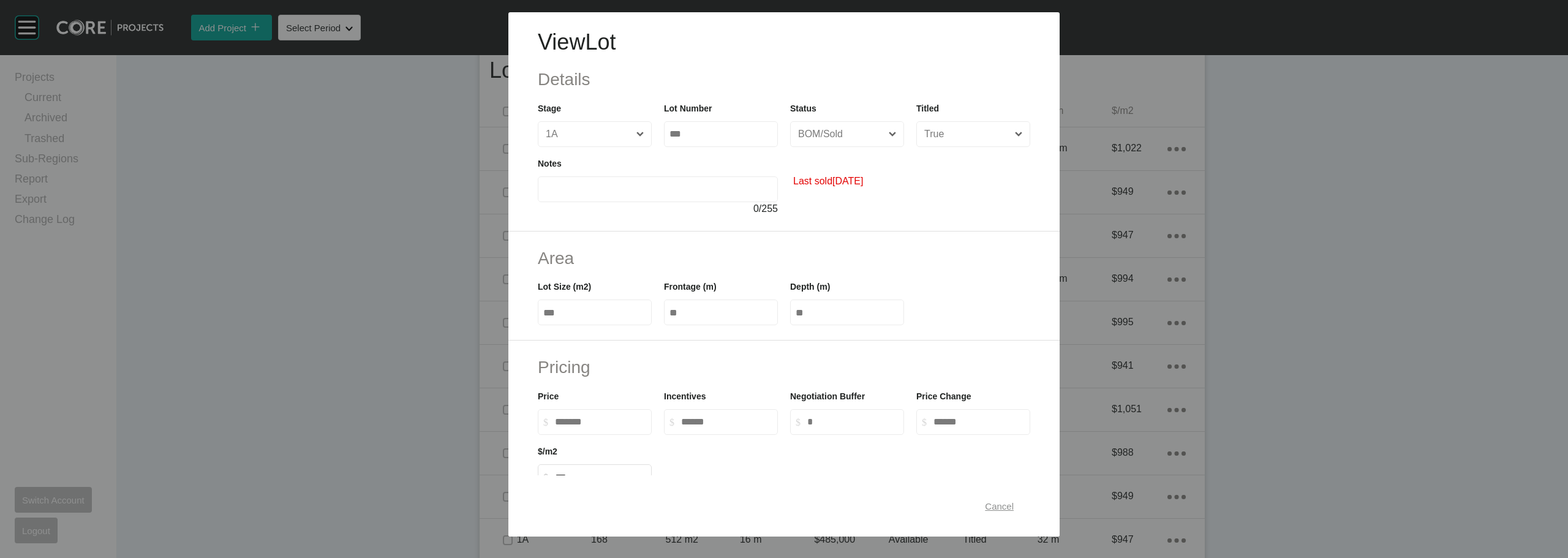
click at [991, 505] on span "Cancel" at bounding box center [999, 505] width 29 height 10
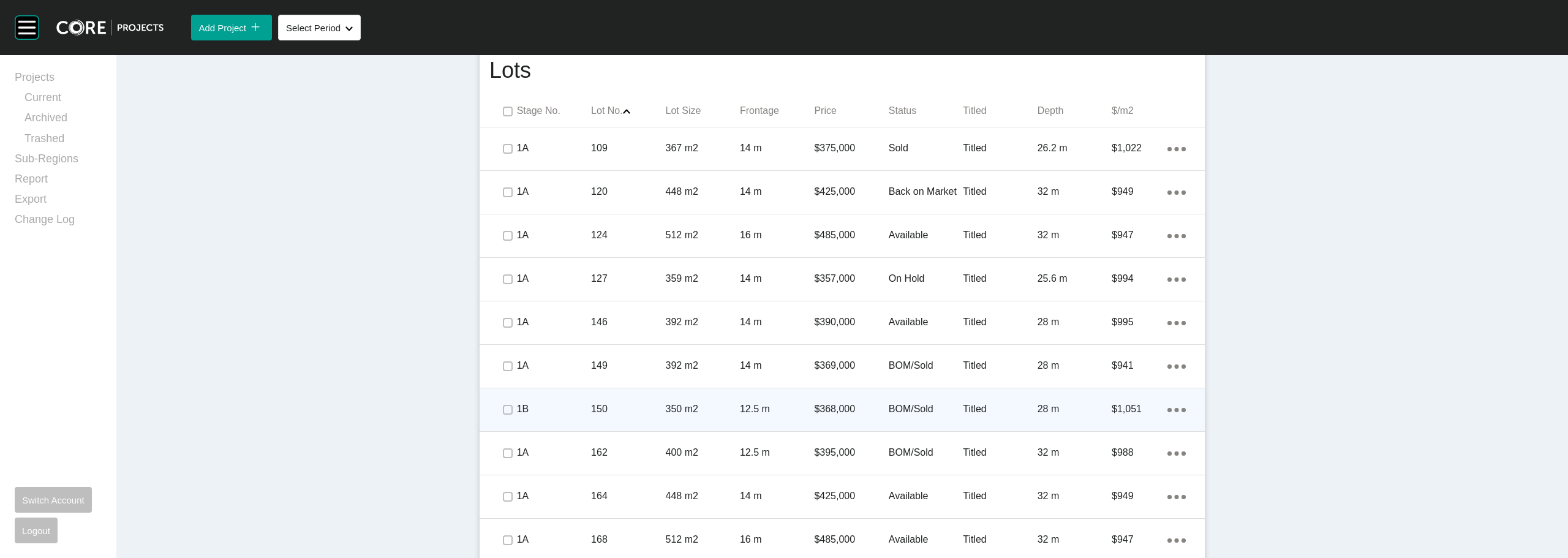
click at [901, 403] on p "BOM/Sold" at bounding box center [926, 409] width 74 height 14
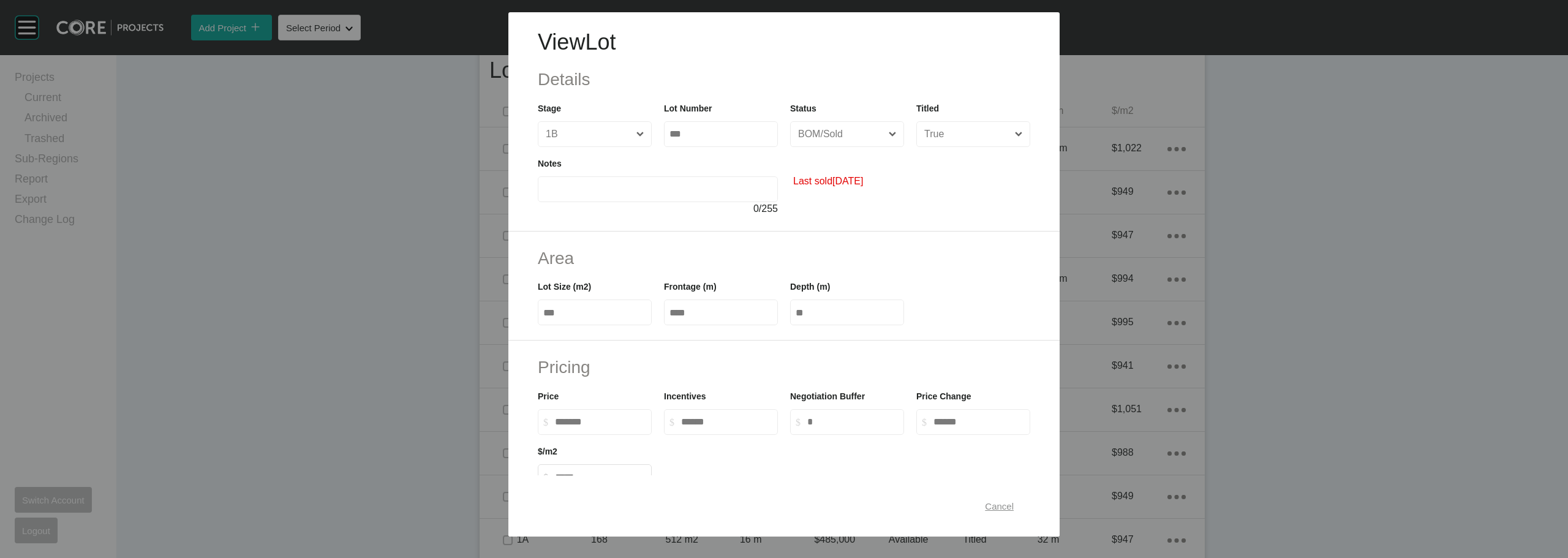
click at [991, 507] on span "Cancel" at bounding box center [999, 505] width 29 height 10
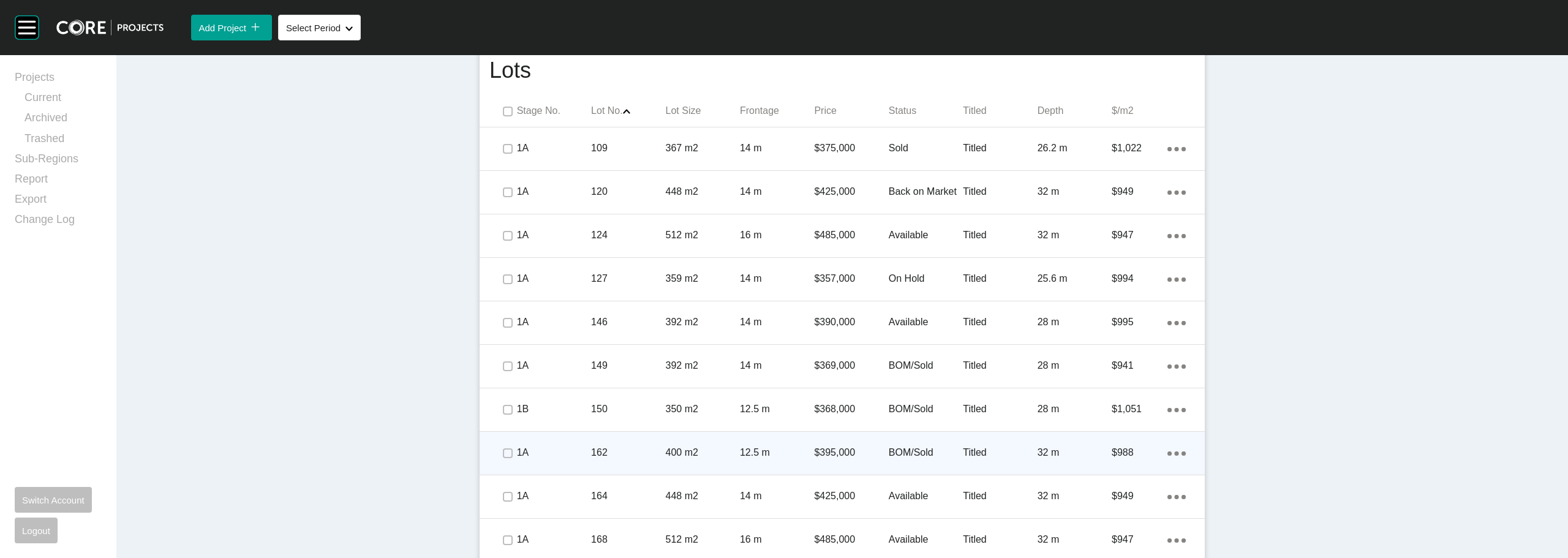
click at [912, 449] on p "BOM/Sold" at bounding box center [926, 452] width 74 height 14
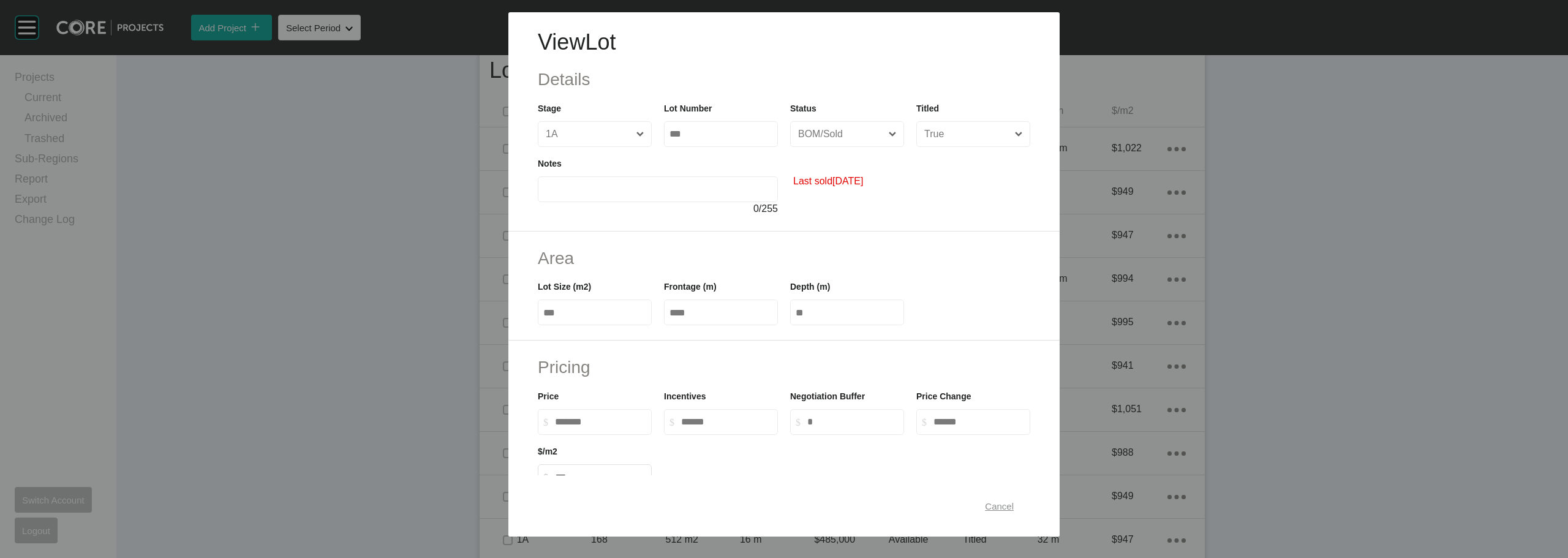
click at [985, 501] on span "Cancel" at bounding box center [999, 505] width 29 height 10
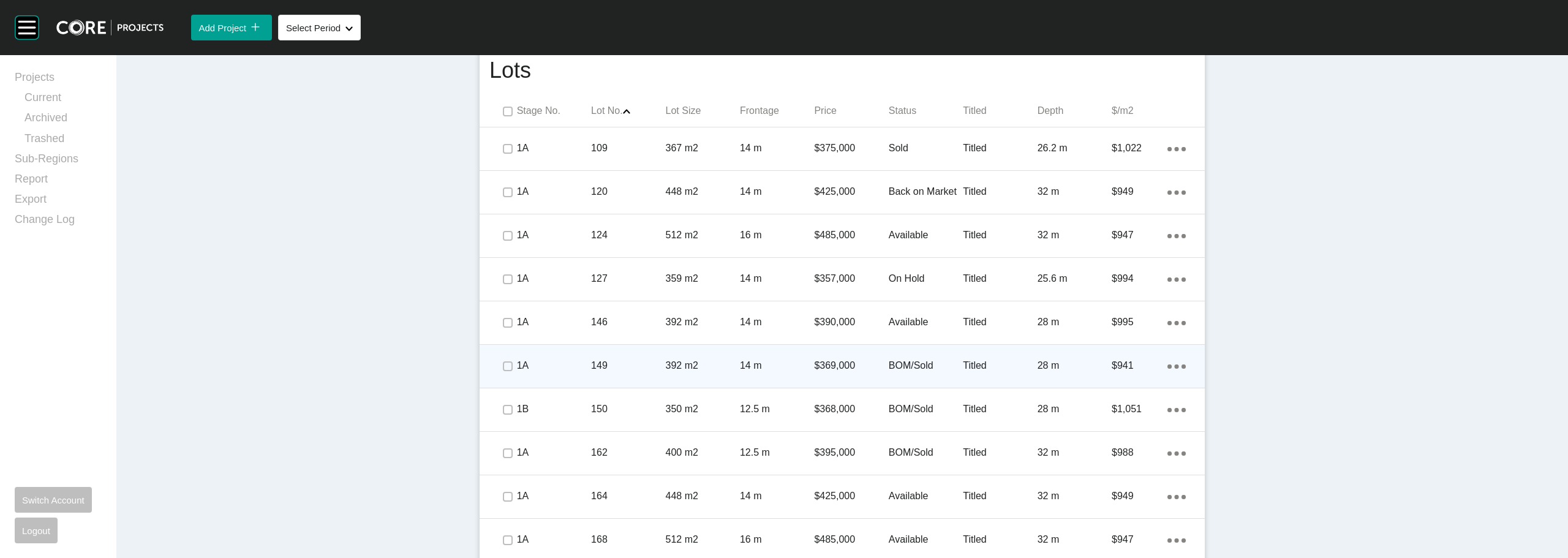
click at [926, 367] on p "BOM/Sold" at bounding box center [926, 365] width 74 height 14
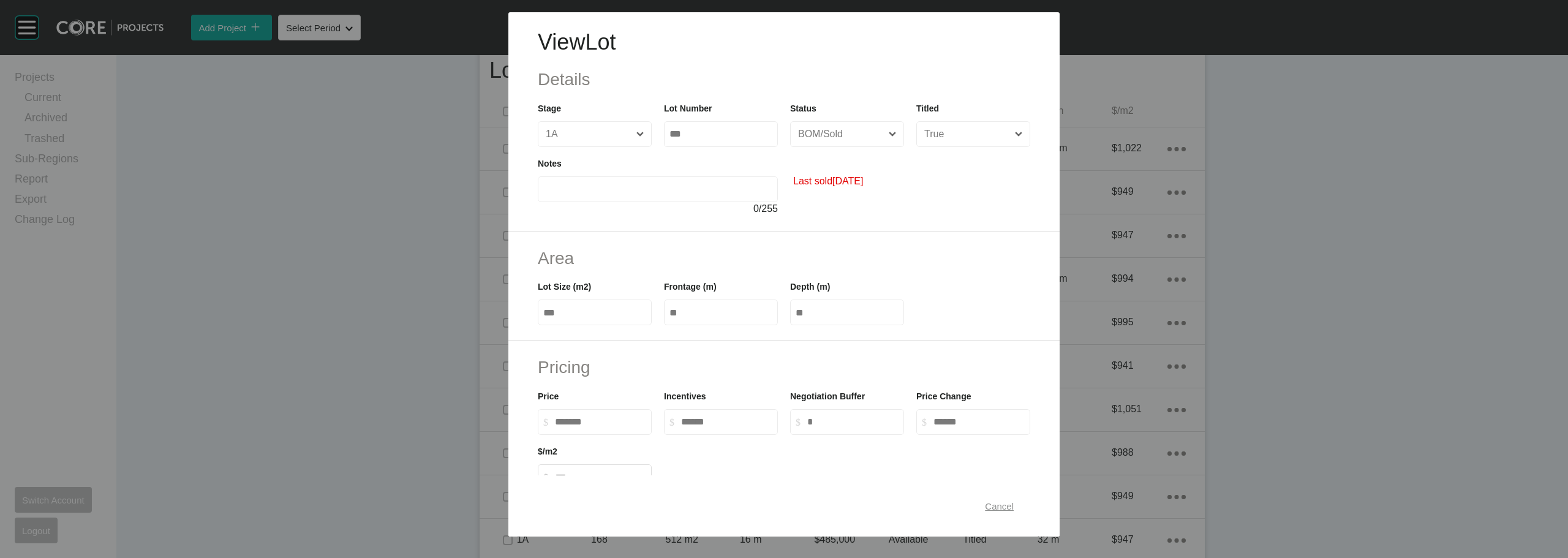
click at [982, 498] on div "Cancel" at bounding box center [1000, 506] width 35 height 16
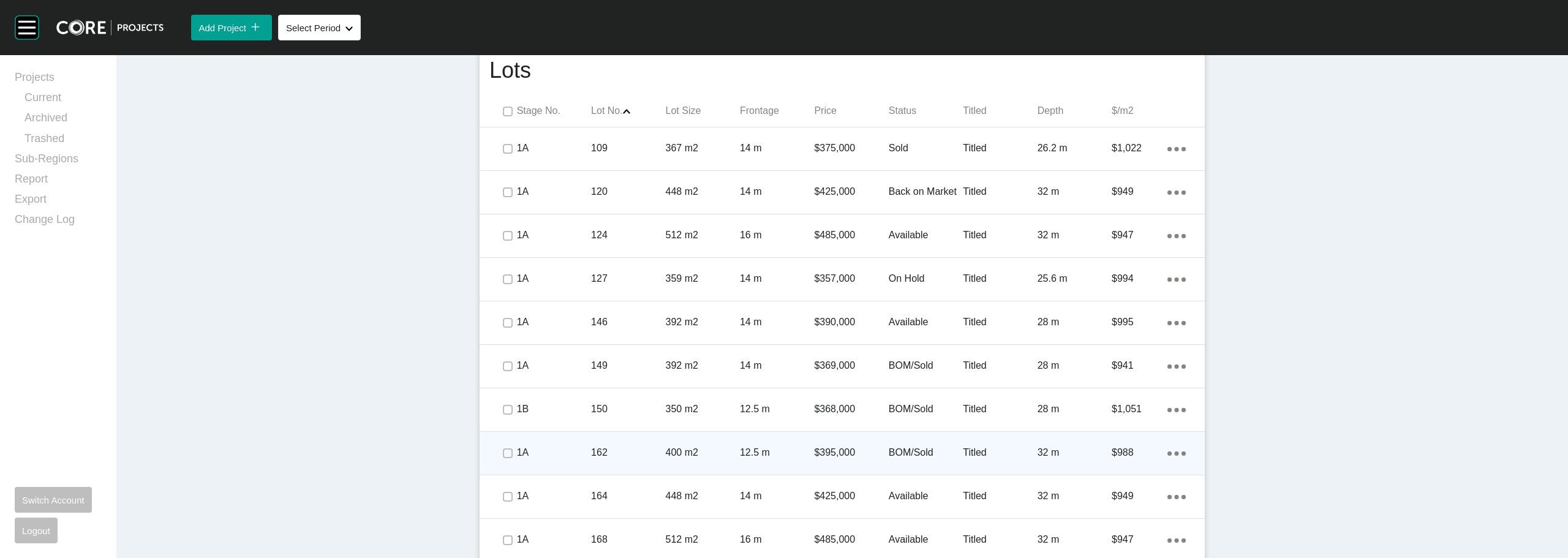
click at [920, 450] on p "BOM/Sold" at bounding box center [926, 452] width 74 height 14
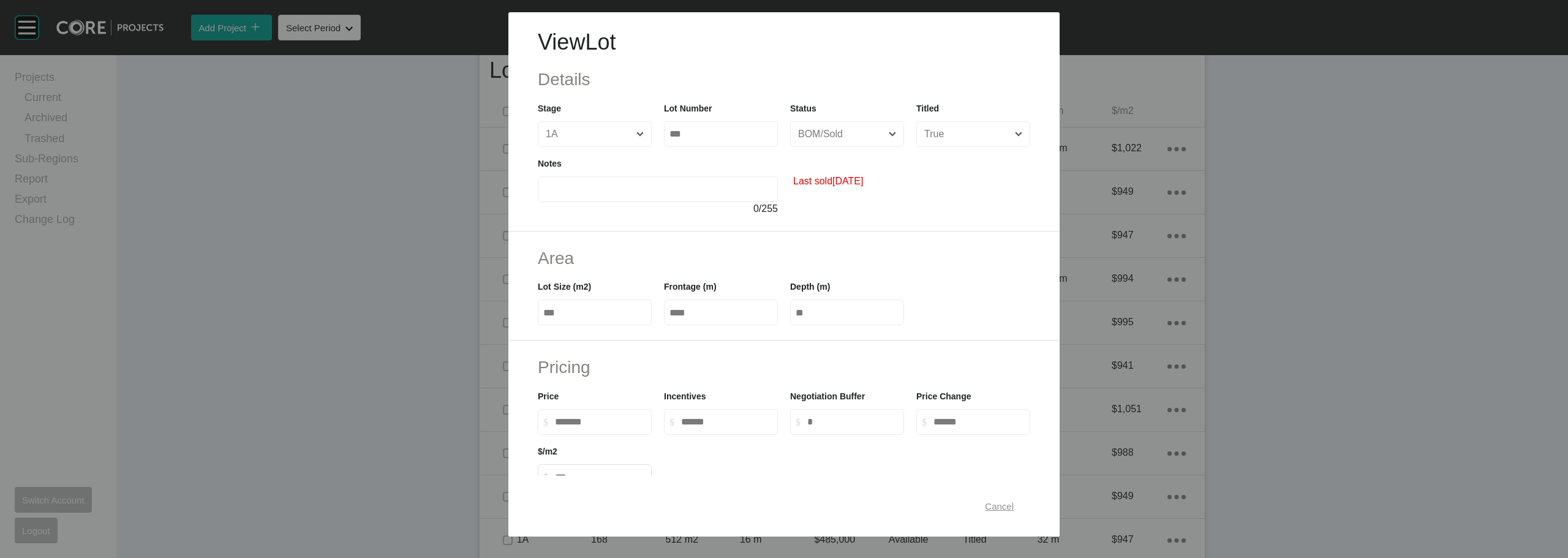
click at [987, 507] on span "Cancel" at bounding box center [999, 505] width 29 height 10
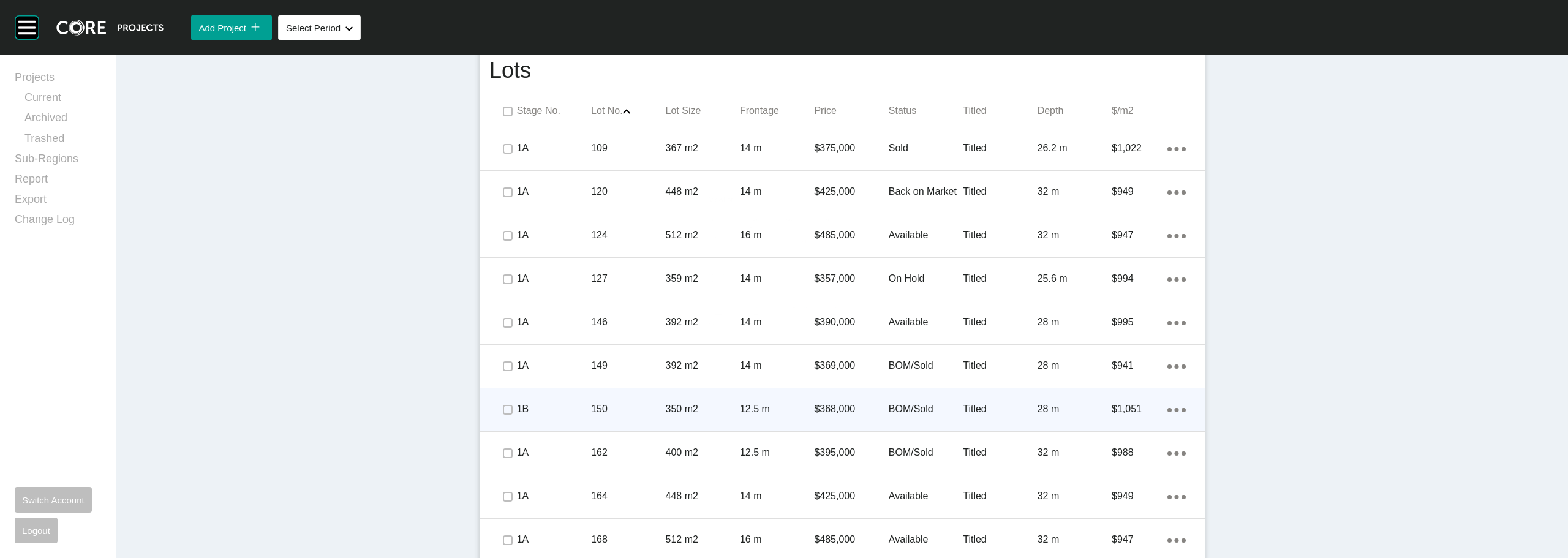
click at [927, 403] on p "BOM/Sold" at bounding box center [926, 409] width 74 height 14
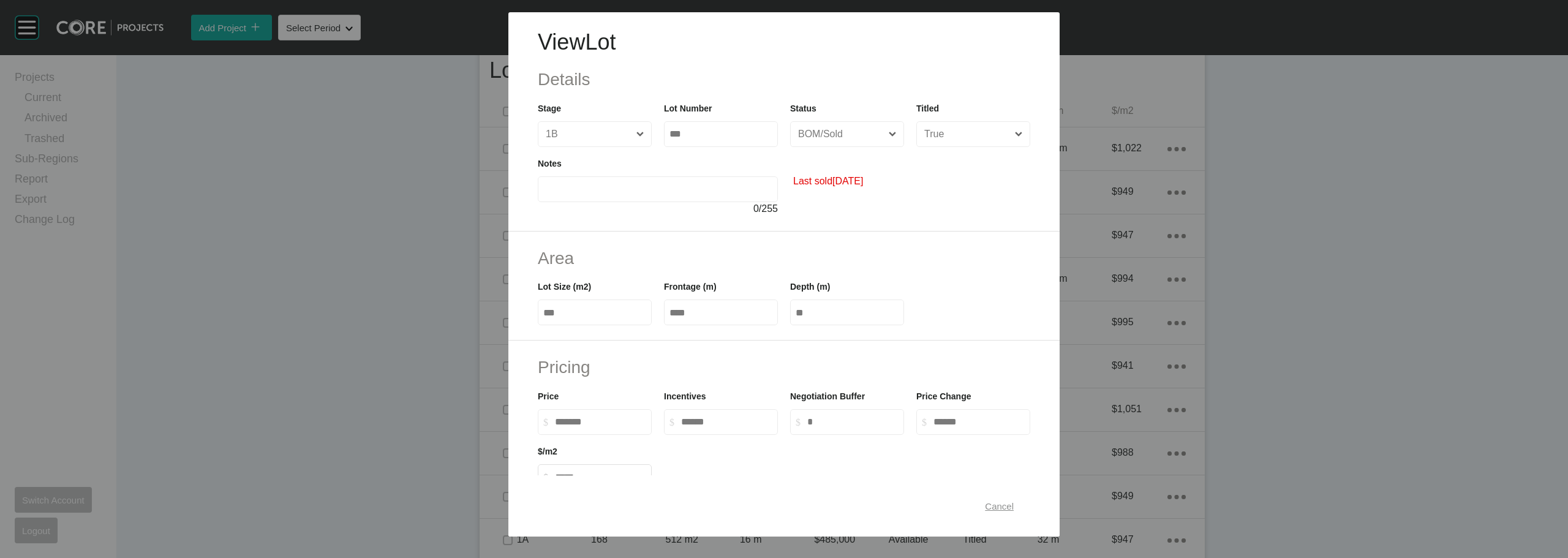
click at [982, 495] on button "Cancel" at bounding box center [999, 506] width 55 height 26
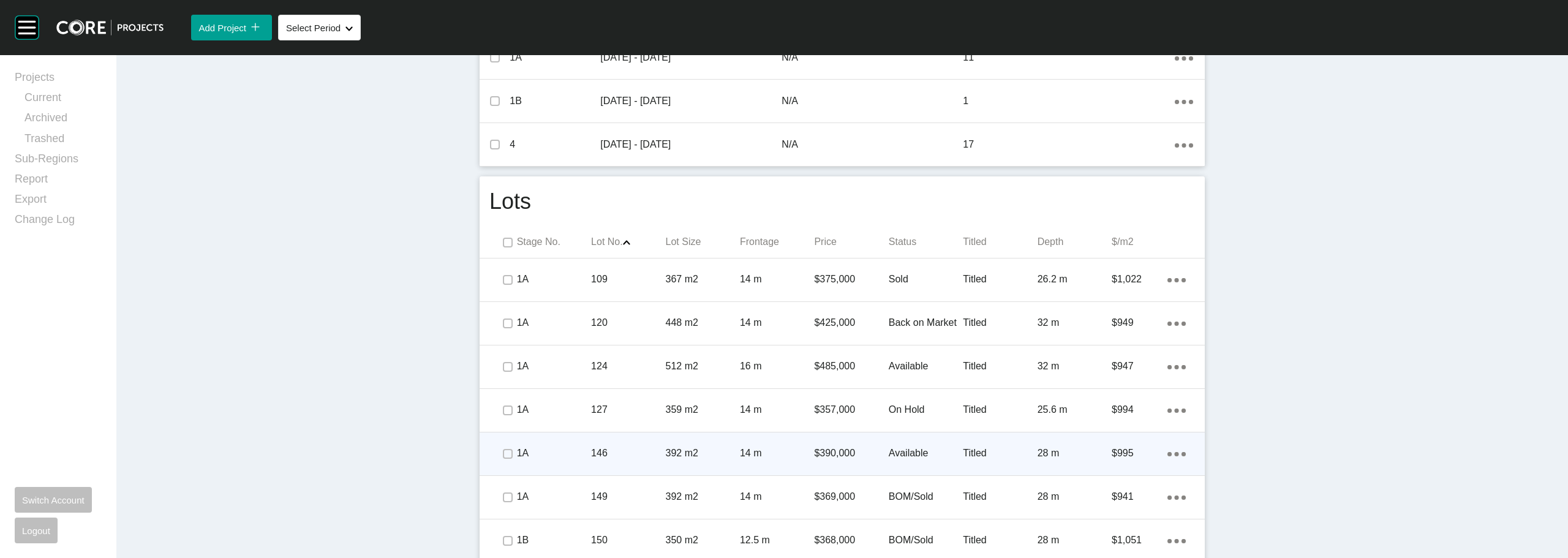
scroll to position [661, 0]
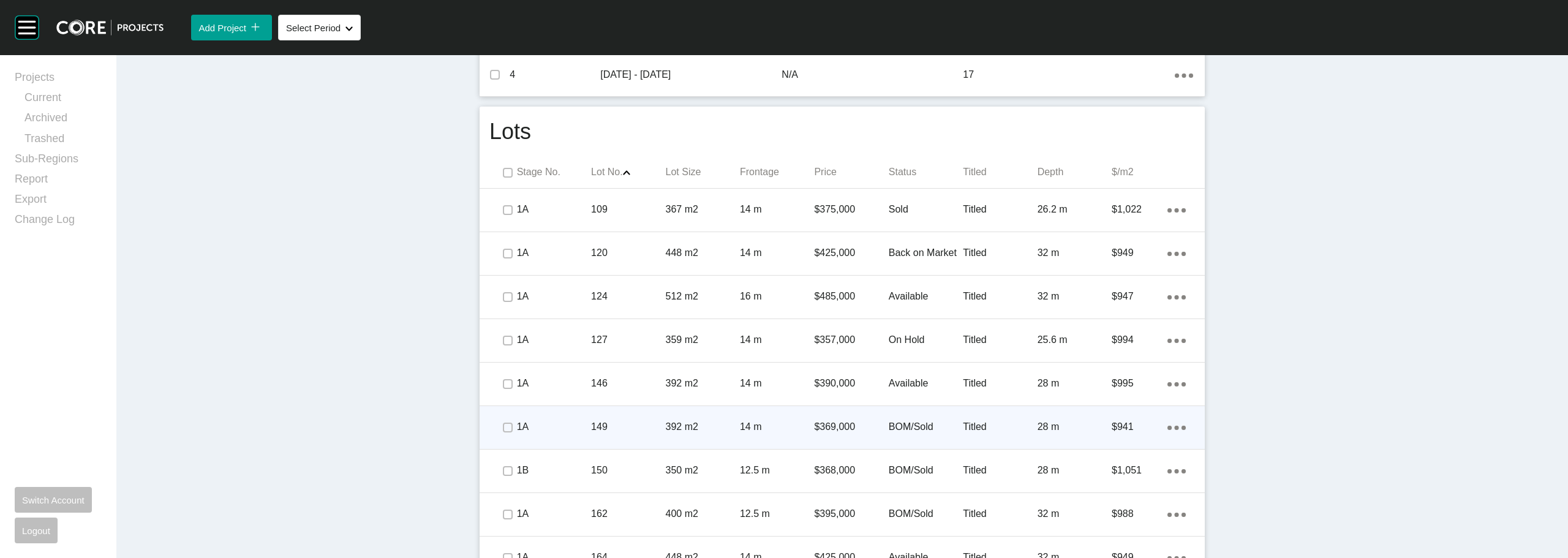
click at [924, 422] on p "BOM/Sold" at bounding box center [926, 427] width 74 height 14
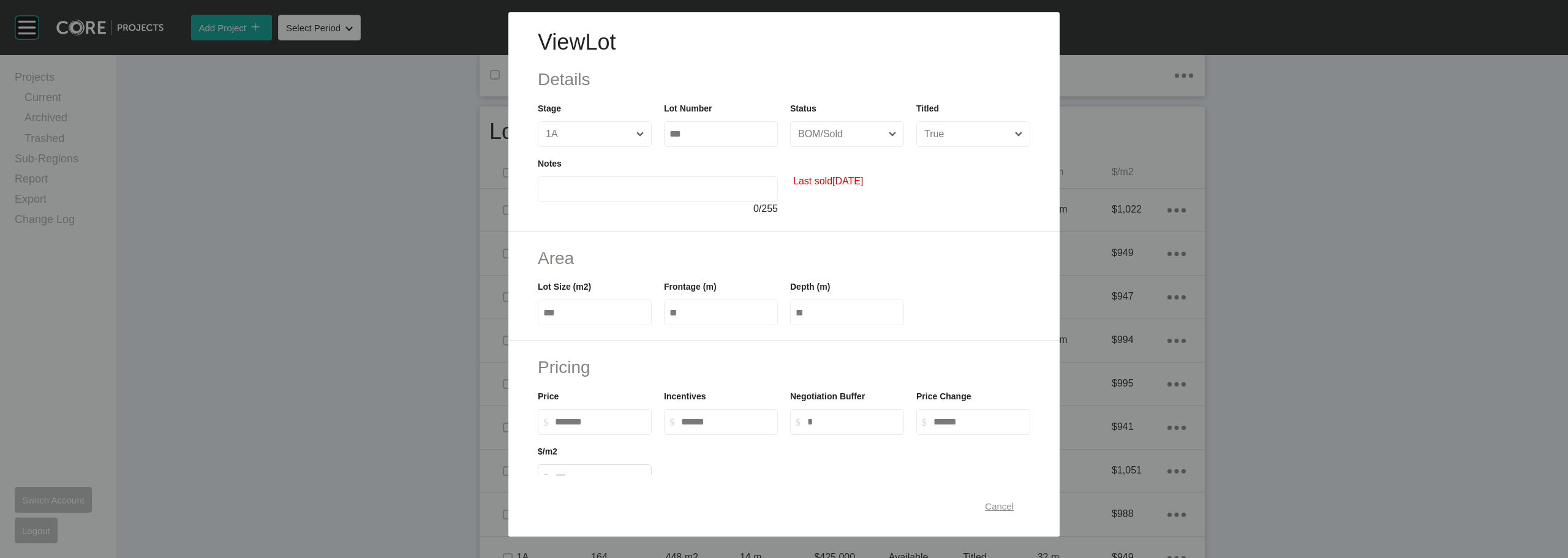
click at [998, 507] on span "Cancel" at bounding box center [999, 505] width 29 height 10
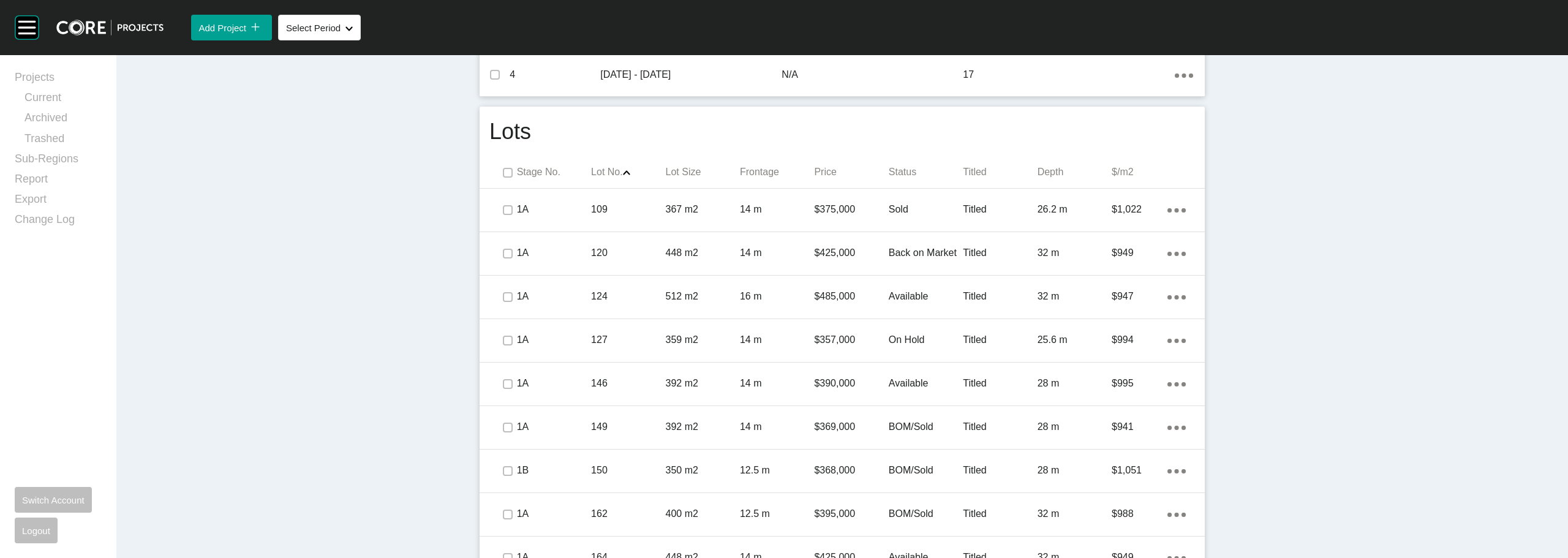
click at [905, 466] on p "BOM/Sold" at bounding box center [926, 470] width 74 height 14
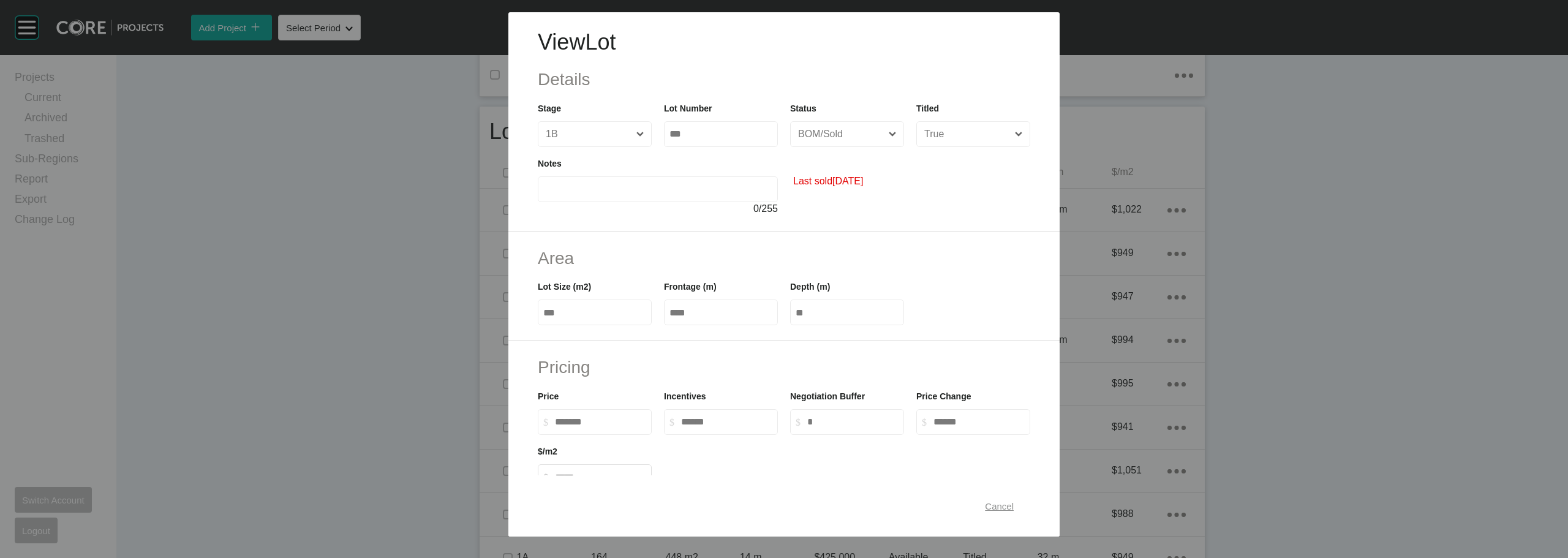
click at [995, 505] on span "Cancel" at bounding box center [999, 505] width 29 height 10
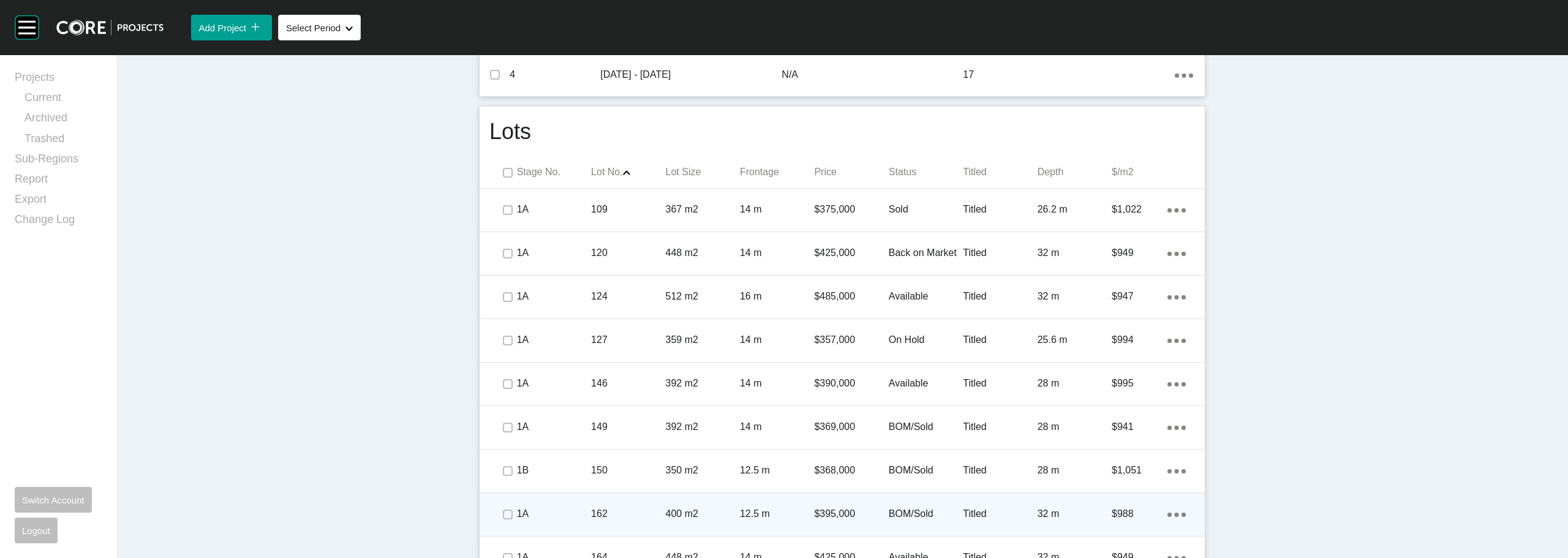
click at [908, 513] on p "BOM/Sold" at bounding box center [926, 513] width 74 height 14
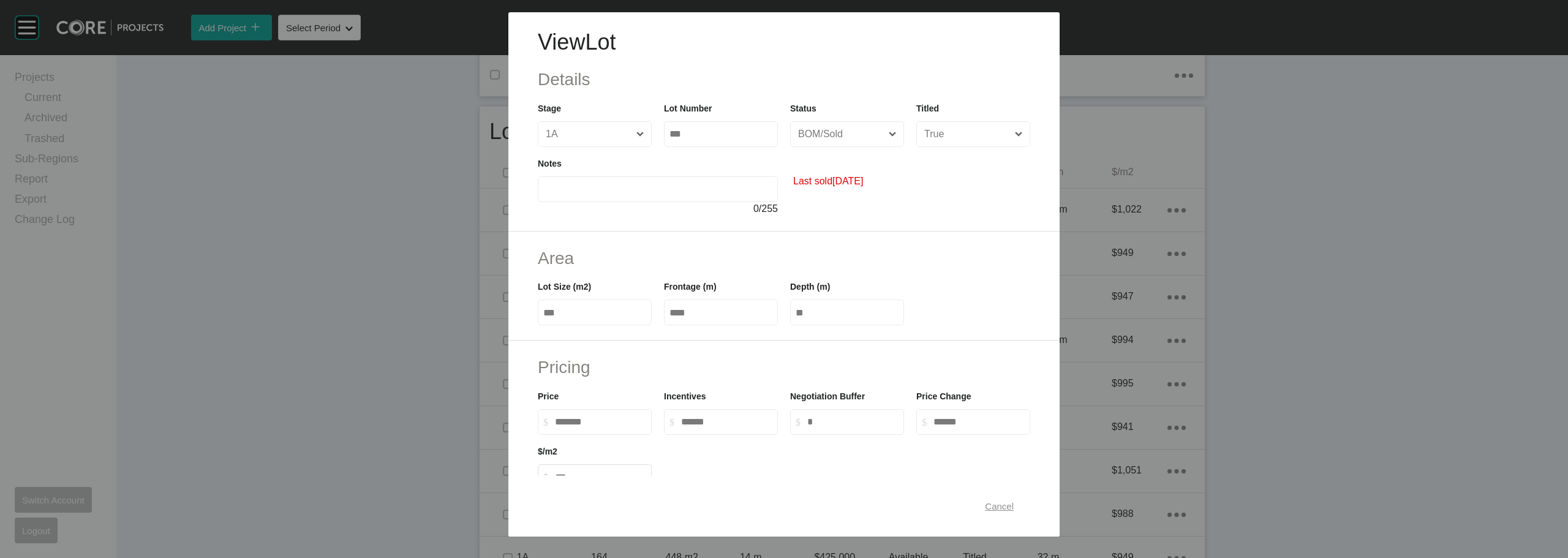
click at [994, 507] on span "Cancel" at bounding box center [999, 505] width 29 height 10
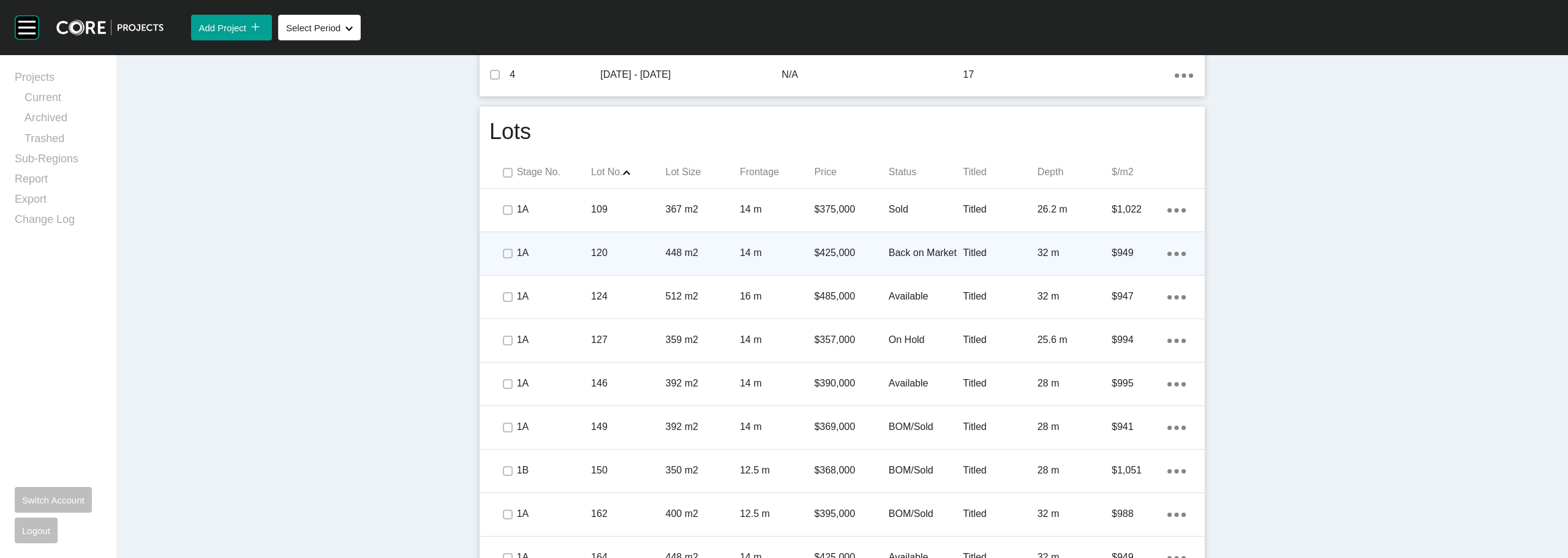
click at [926, 251] on p "Back on Market" at bounding box center [926, 253] width 74 height 14
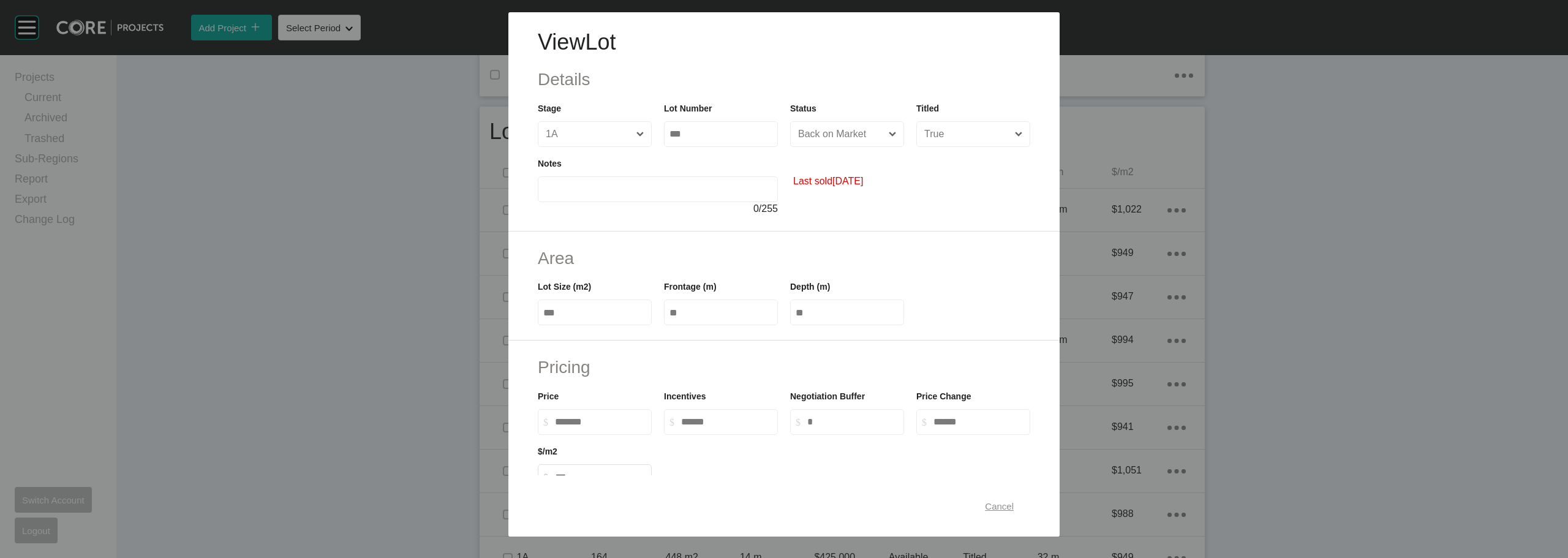
click at [985, 510] on span "Cancel" at bounding box center [999, 505] width 29 height 10
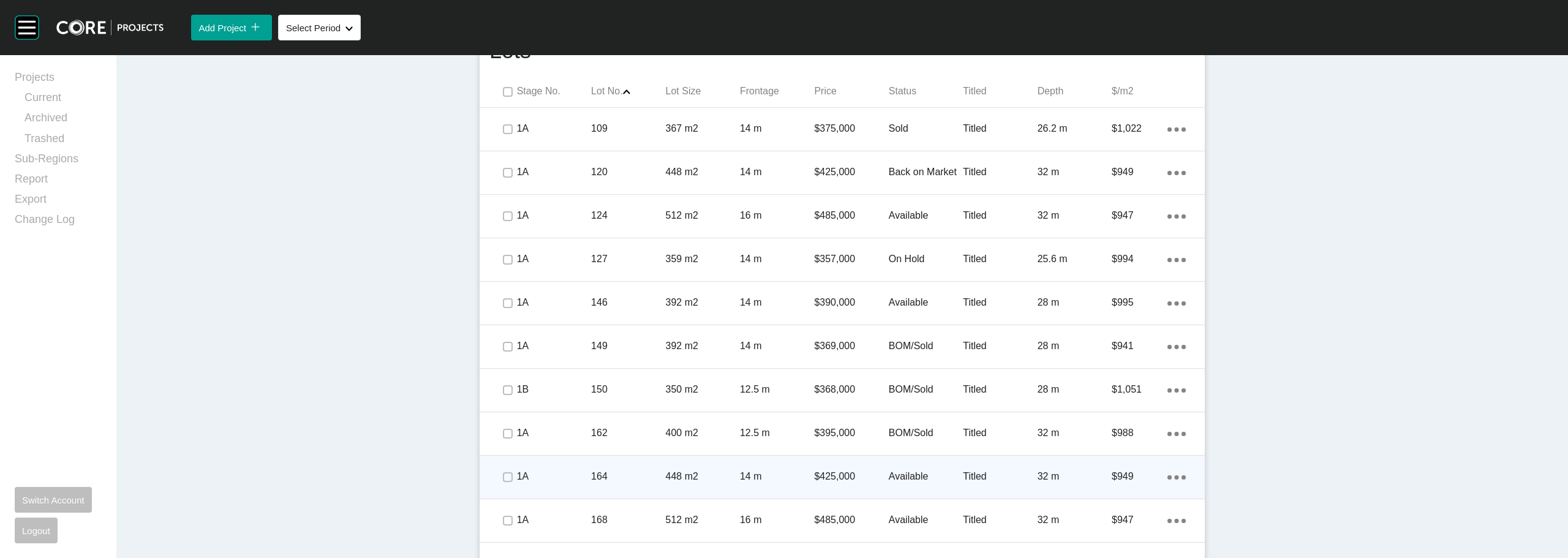
scroll to position [845, 0]
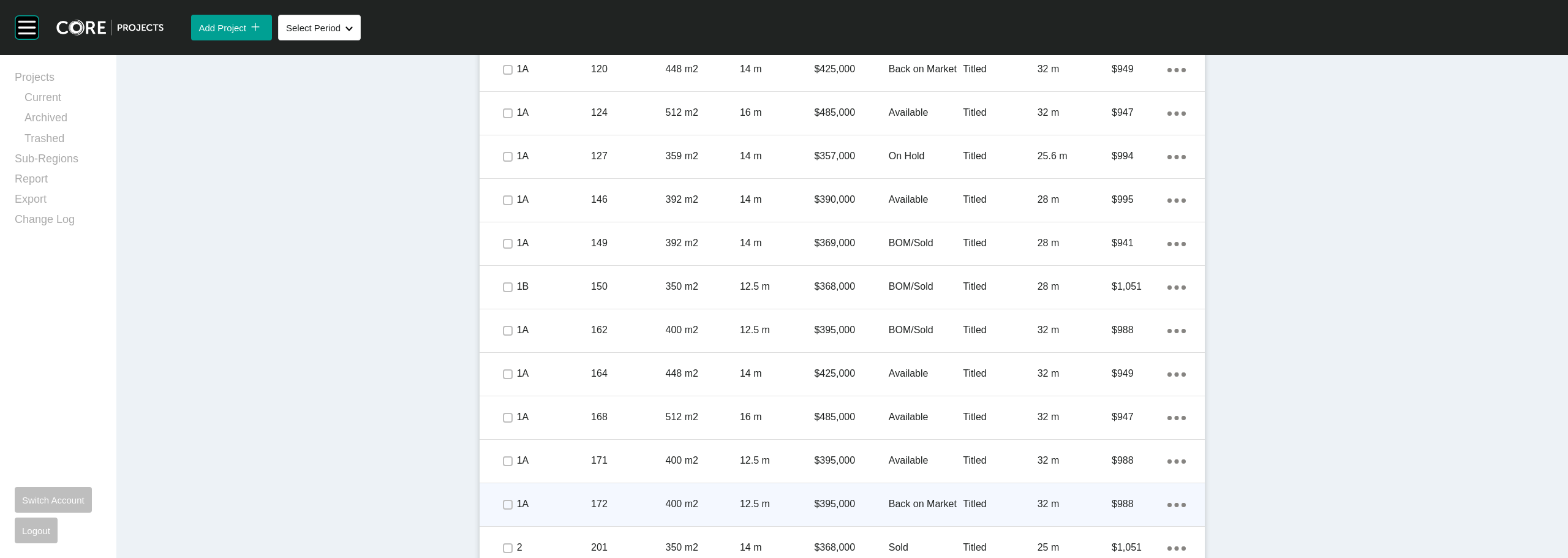
click at [928, 495] on div "Back on Market" at bounding box center [926, 504] width 74 height 38
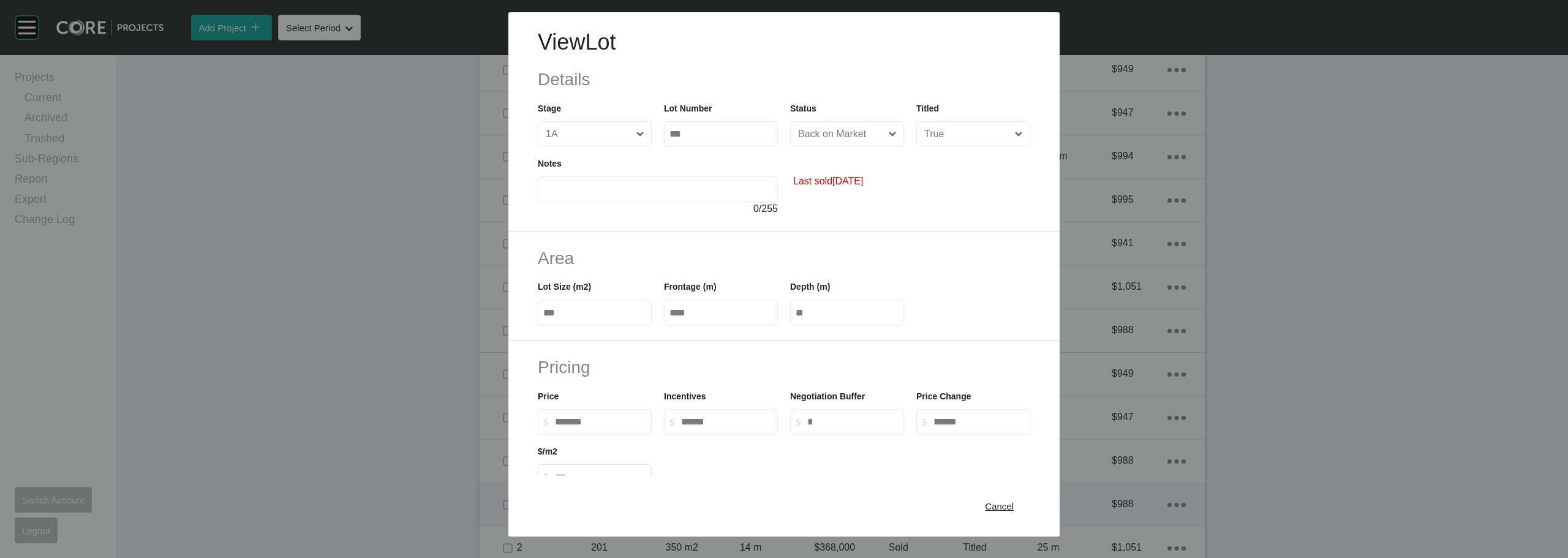
click at [991, 498] on div "Cancel" at bounding box center [1000, 506] width 35 height 16
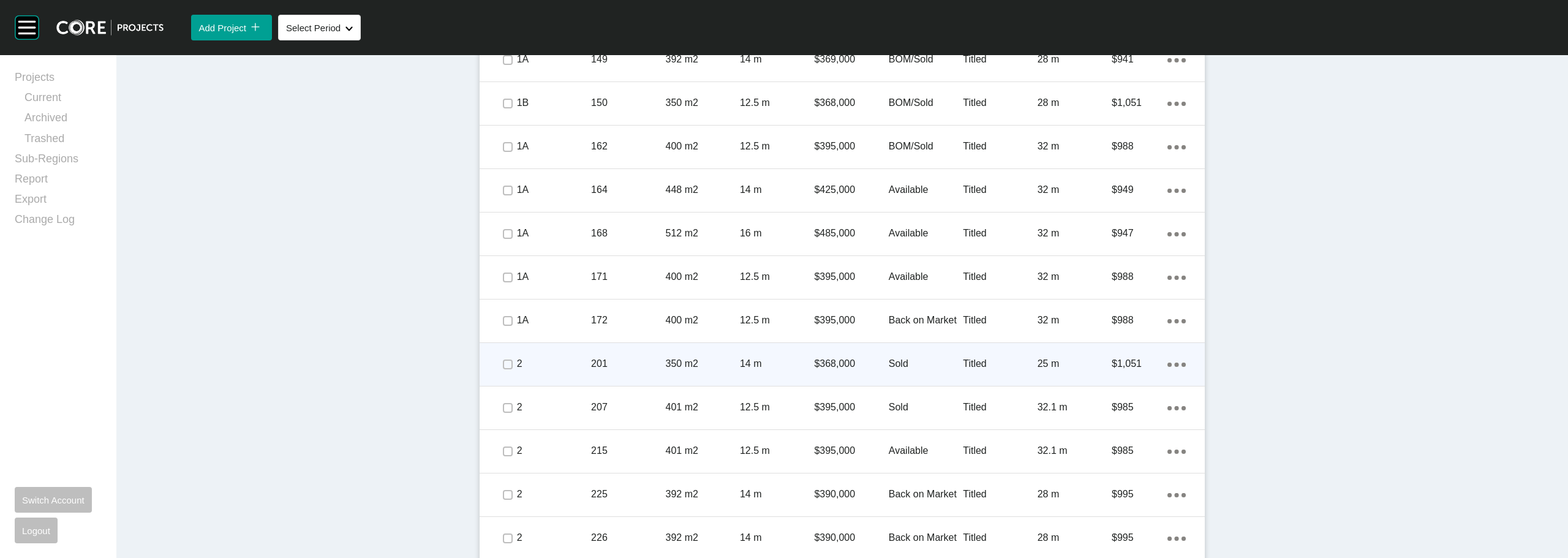
scroll to position [1212, 0]
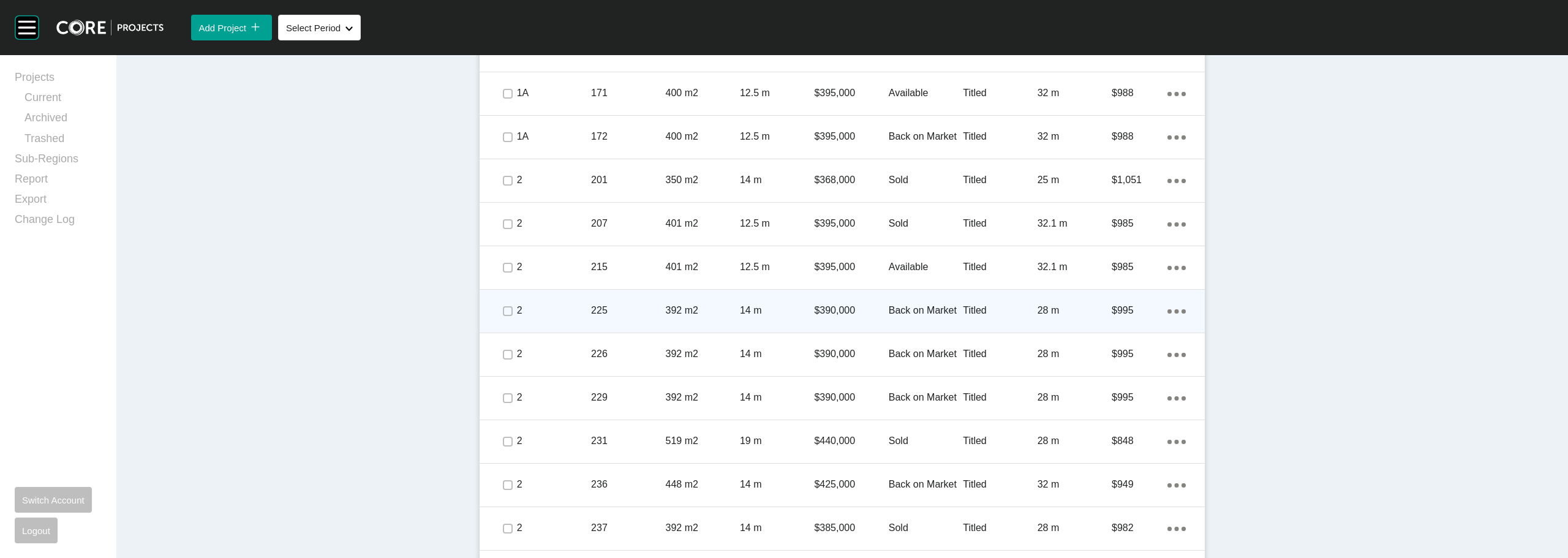
click at [914, 310] on p "Back on Market" at bounding box center [926, 310] width 74 height 14
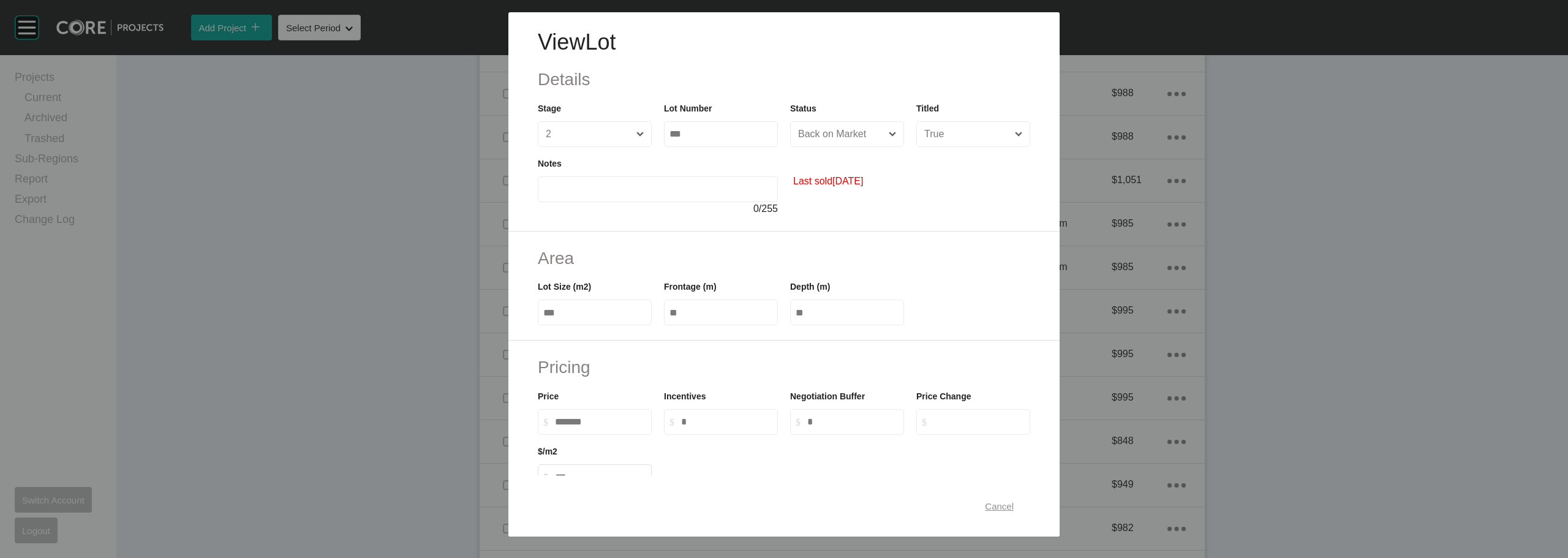
click at [991, 507] on span "Cancel" at bounding box center [999, 505] width 29 height 10
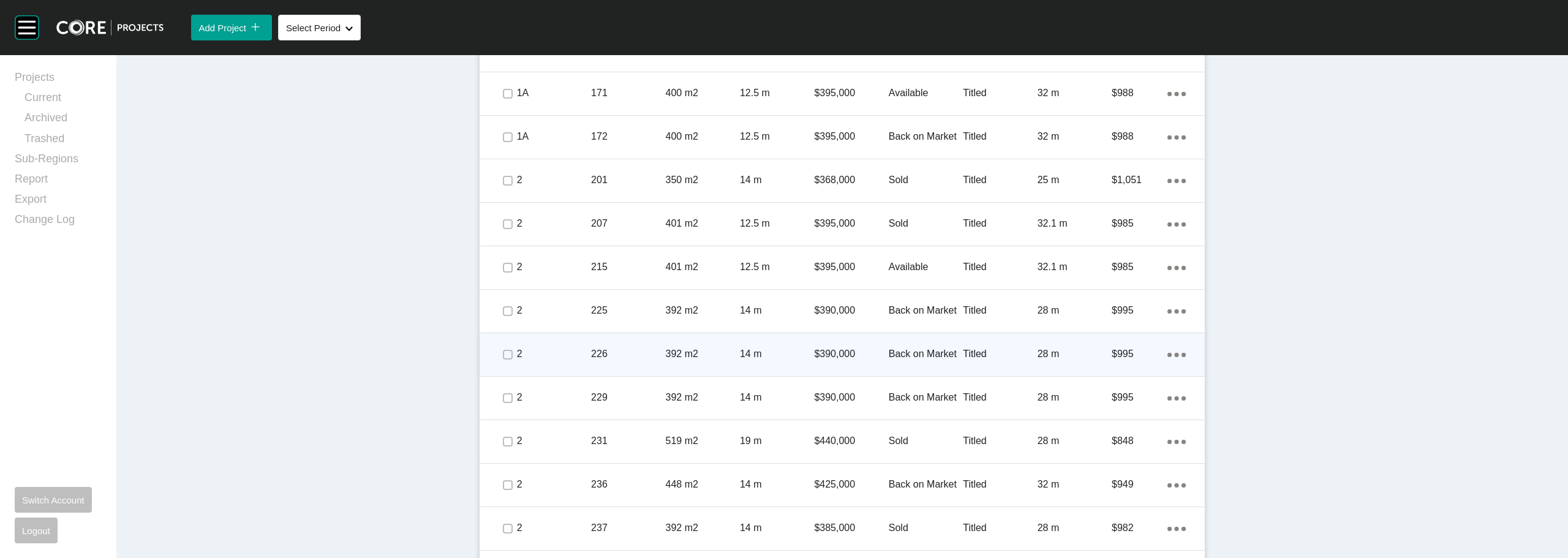
click at [920, 351] on p "Back on Market" at bounding box center [926, 354] width 74 height 14
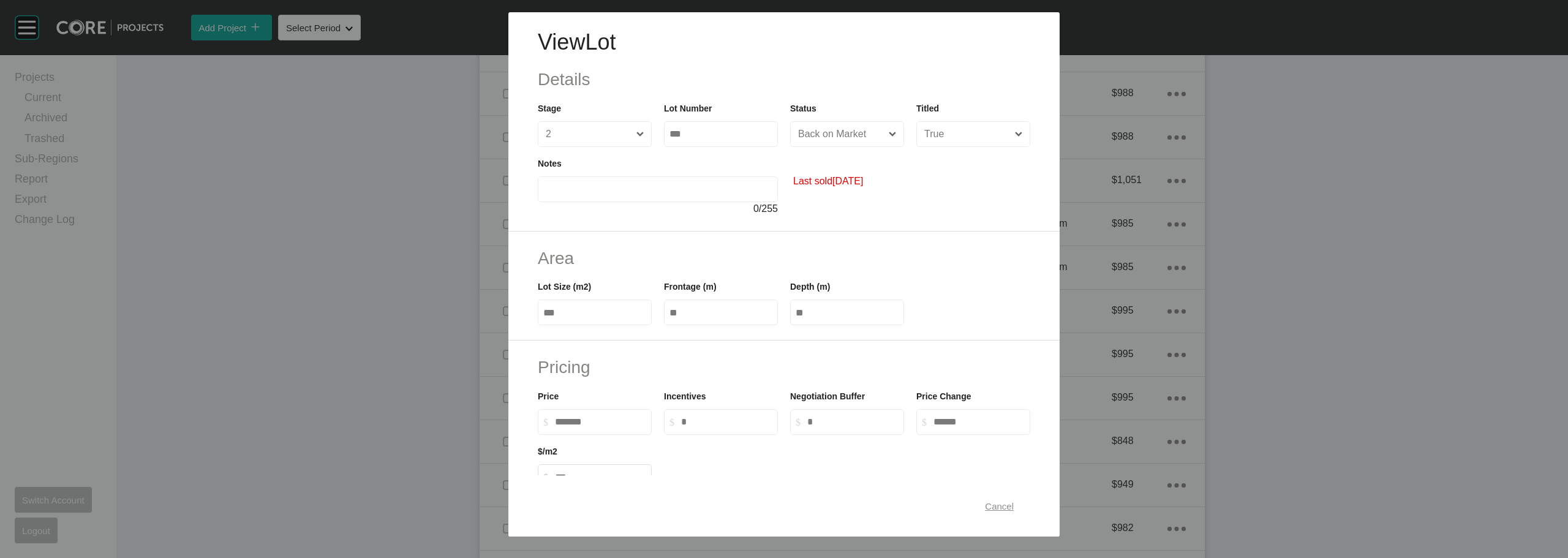
click at [993, 503] on span "Cancel" at bounding box center [999, 505] width 29 height 10
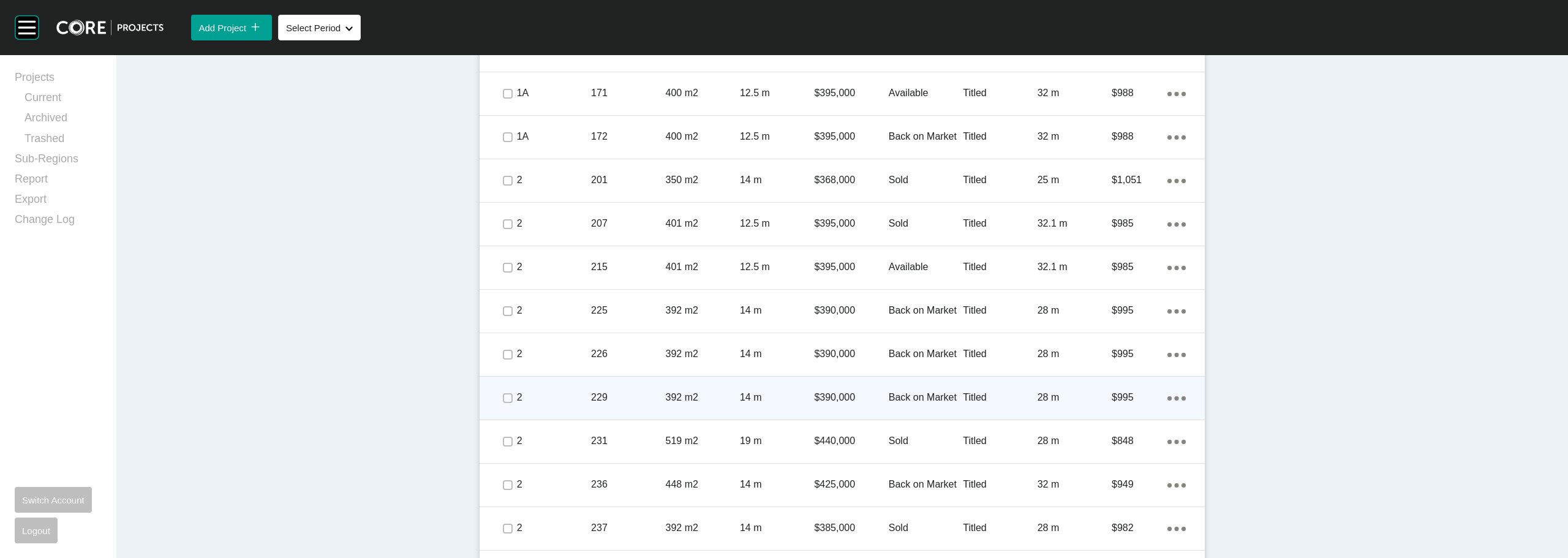
click at [908, 396] on p "Back on Market" at bounding box center [926, 397] width 74 height 14
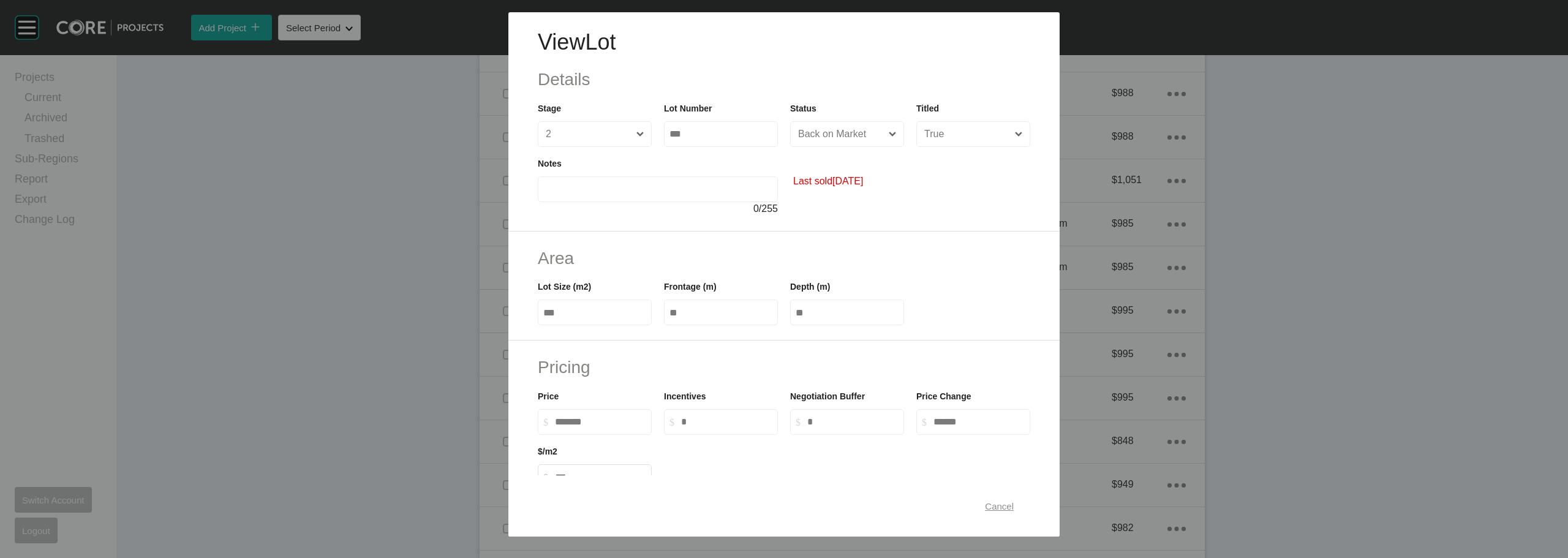
click at [1002, 513] on div "Cancel" at bounding box center [1000, 506] width 35 height 16
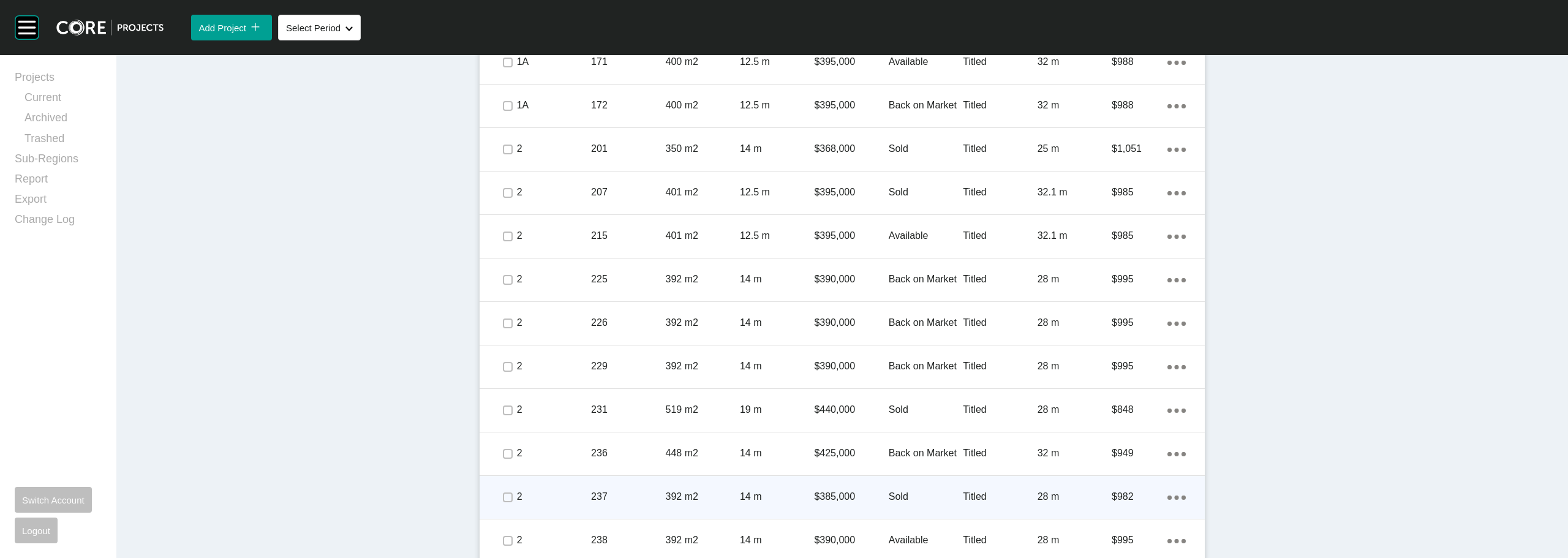
scroll to position [1274, 0]
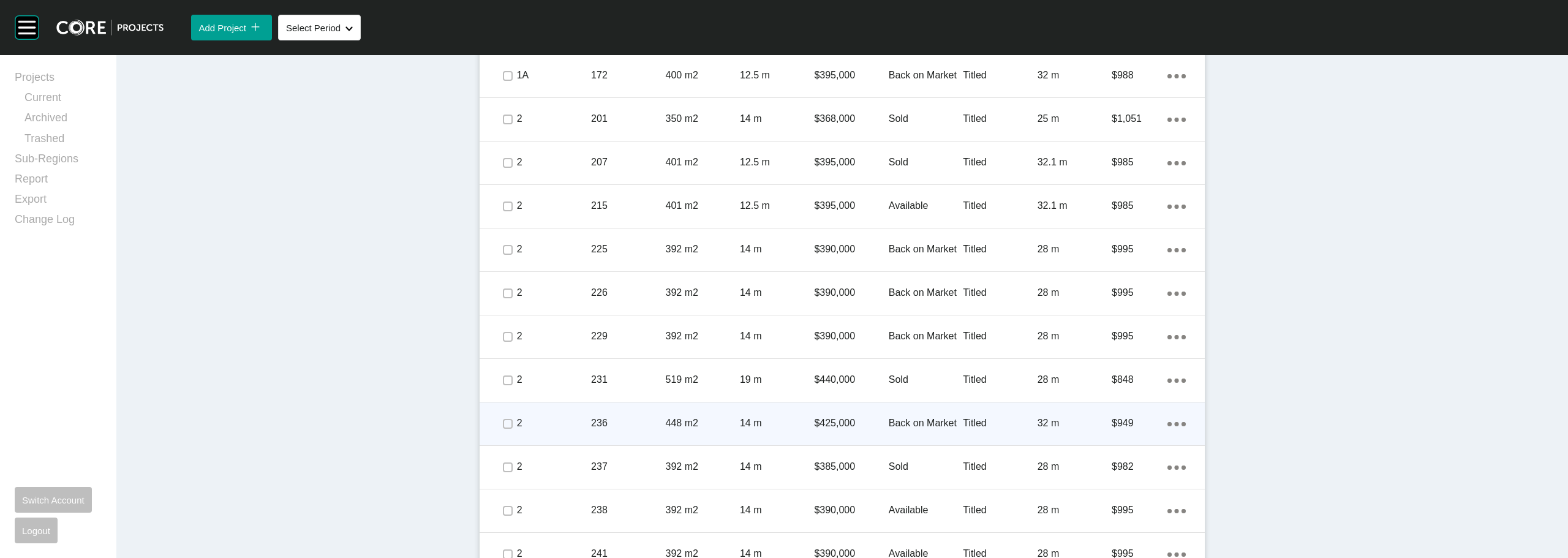
click at [922, 427] on p "Back on Market" at bounding box center [926, 423] width 74 height 14
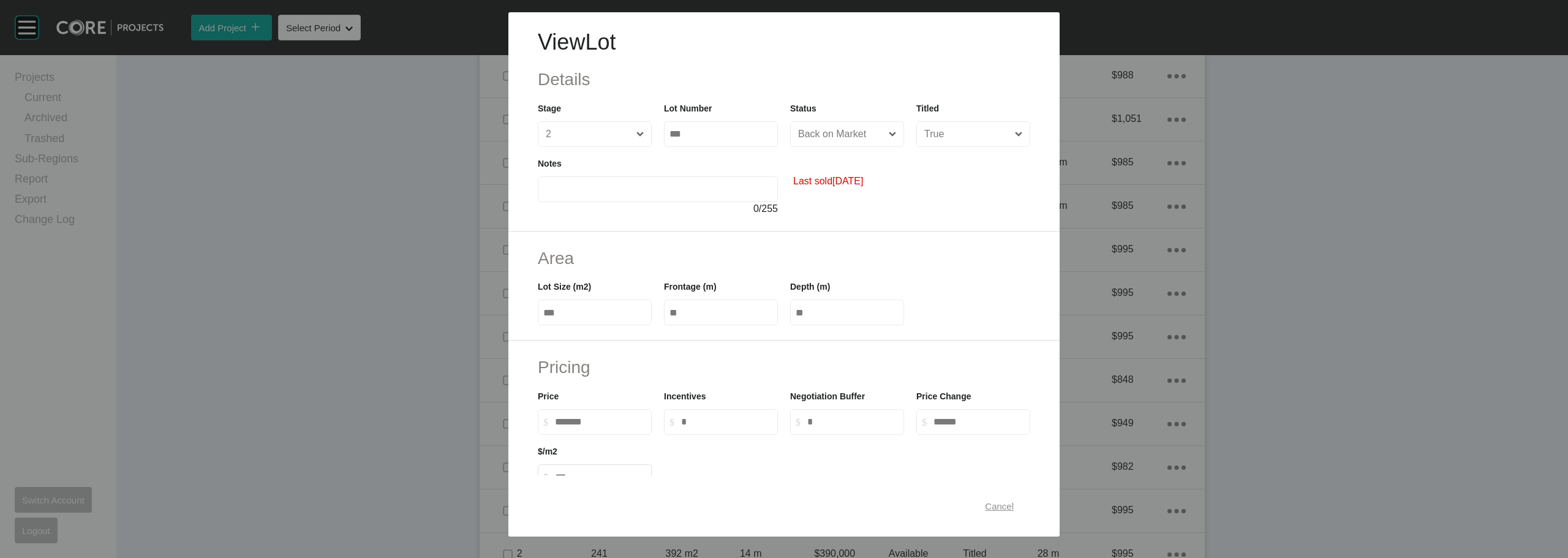
click at [985, 509] on span "Cancel" at bounding box center [999, 505] width 29 height 10
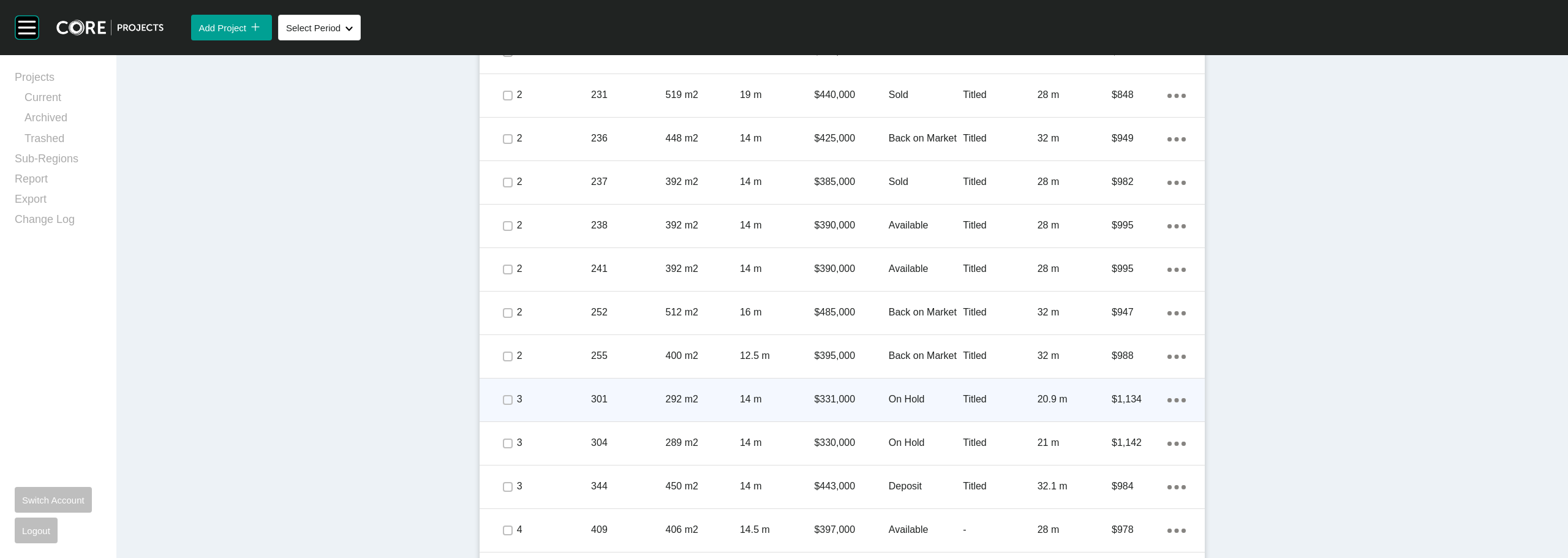
scroll to position [1579, 0]
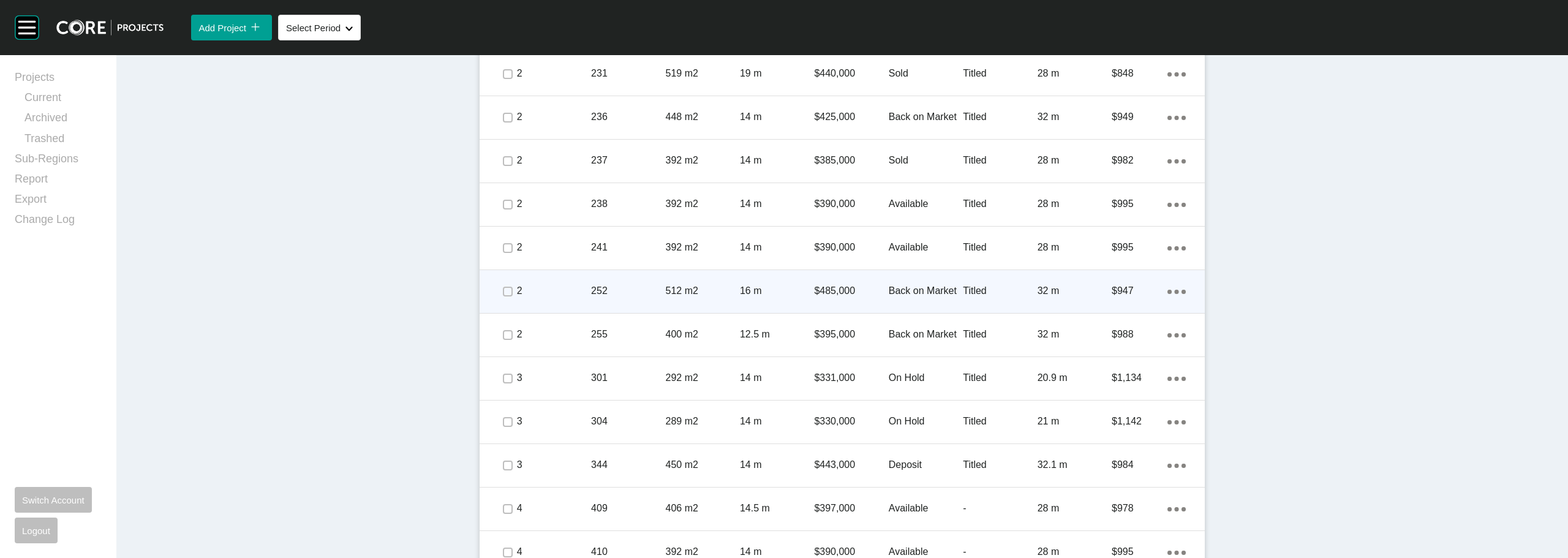
click at [891, 289] on p "Back on Market" at bounding box center [926, 291] width 74 height 14
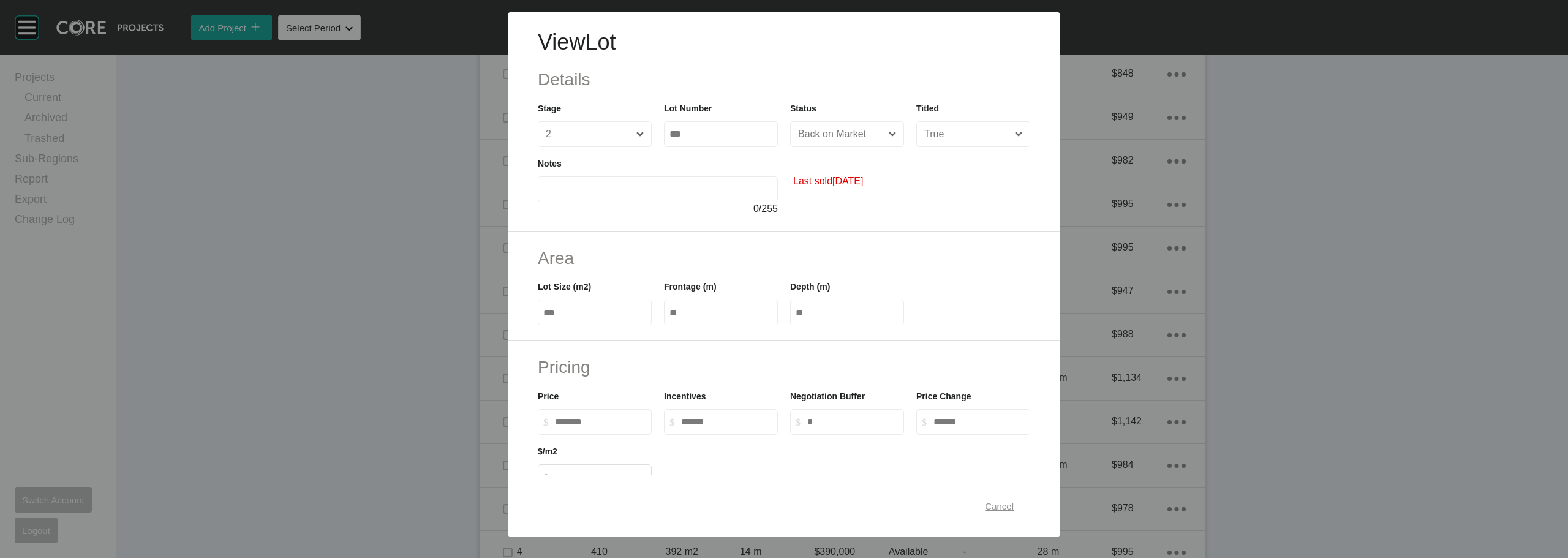
click at [993, 509] on span "Cancel" at bounding box center [999, 505] width 29 height 10
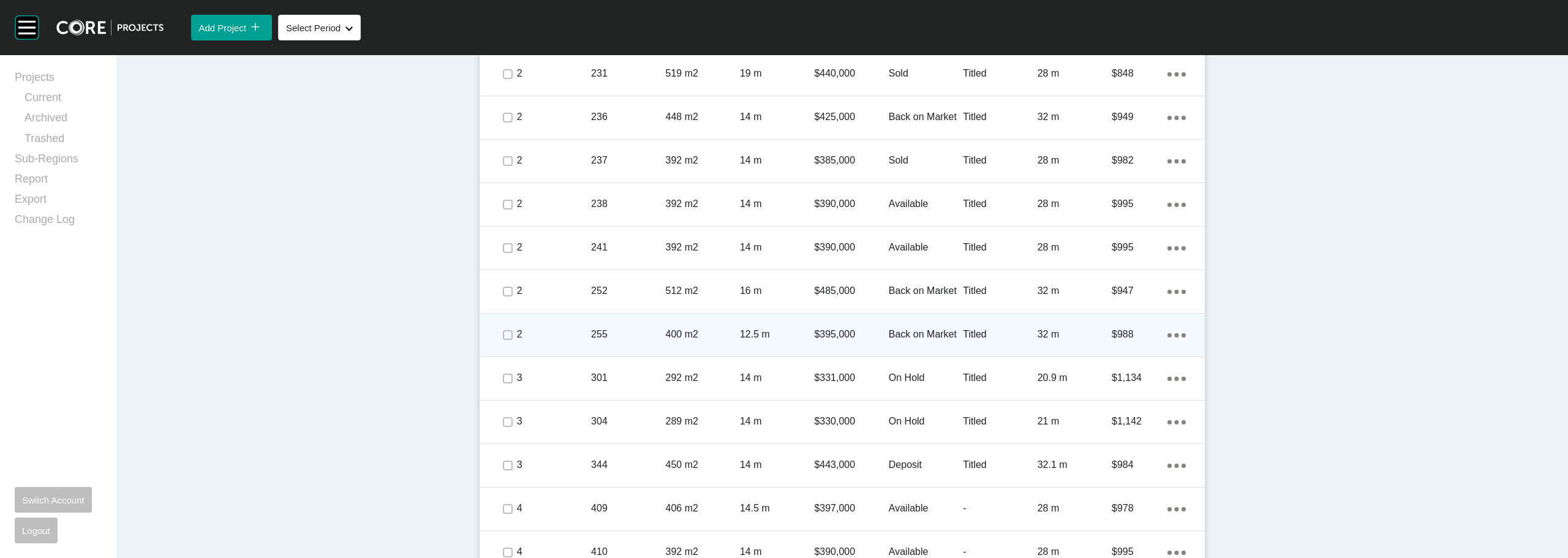
click at [902, 340] on p "Back on Market" at bounding box center [926, 334] width 74 height 14
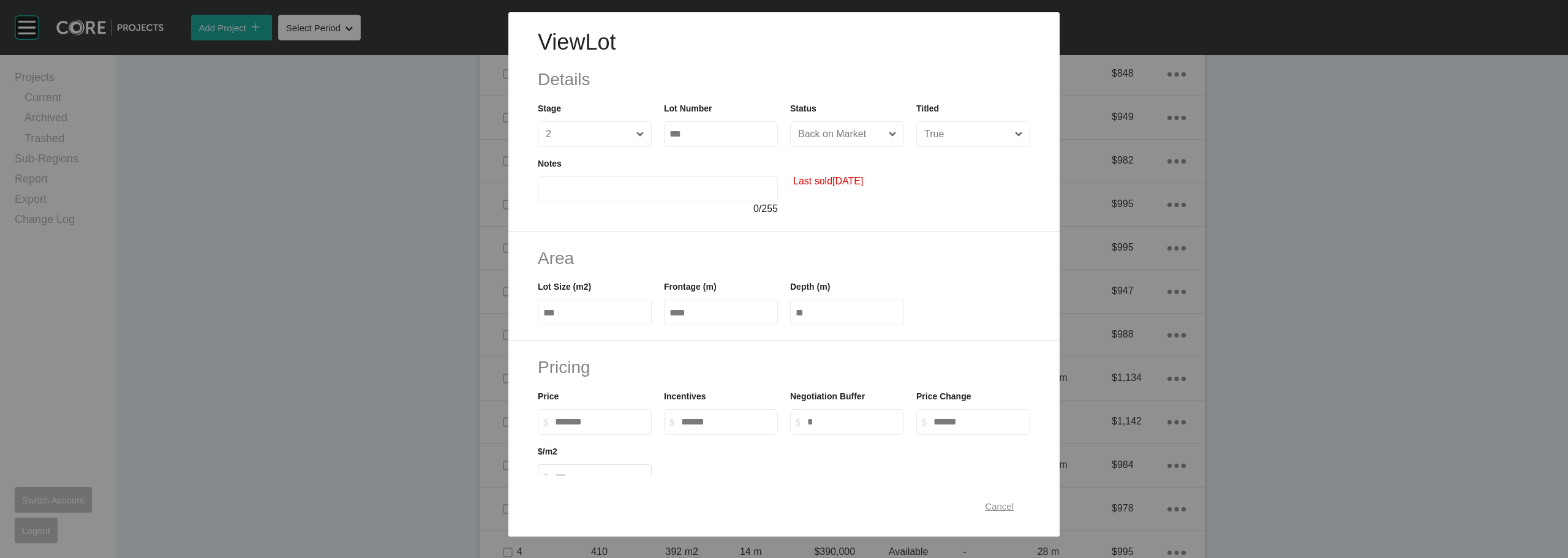
click at [985, 501] on span "Cancel" at bounding box center [999, 505] width 29 height 10
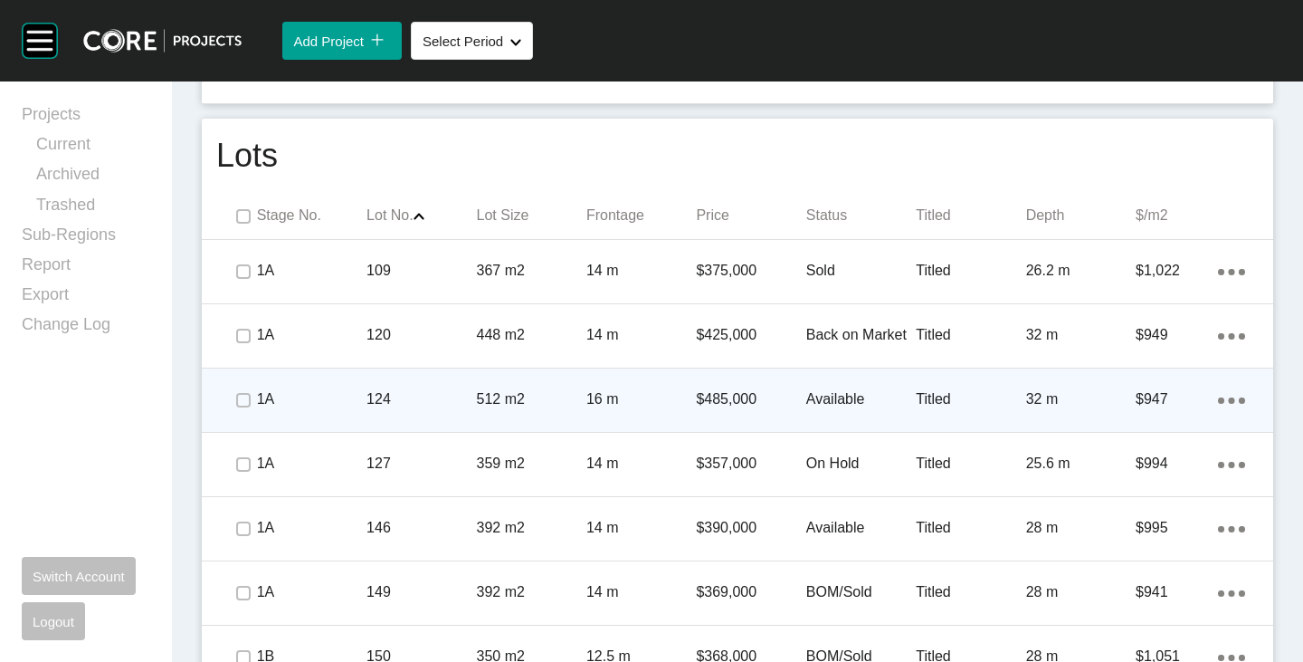
scroll to position [1086, 0]
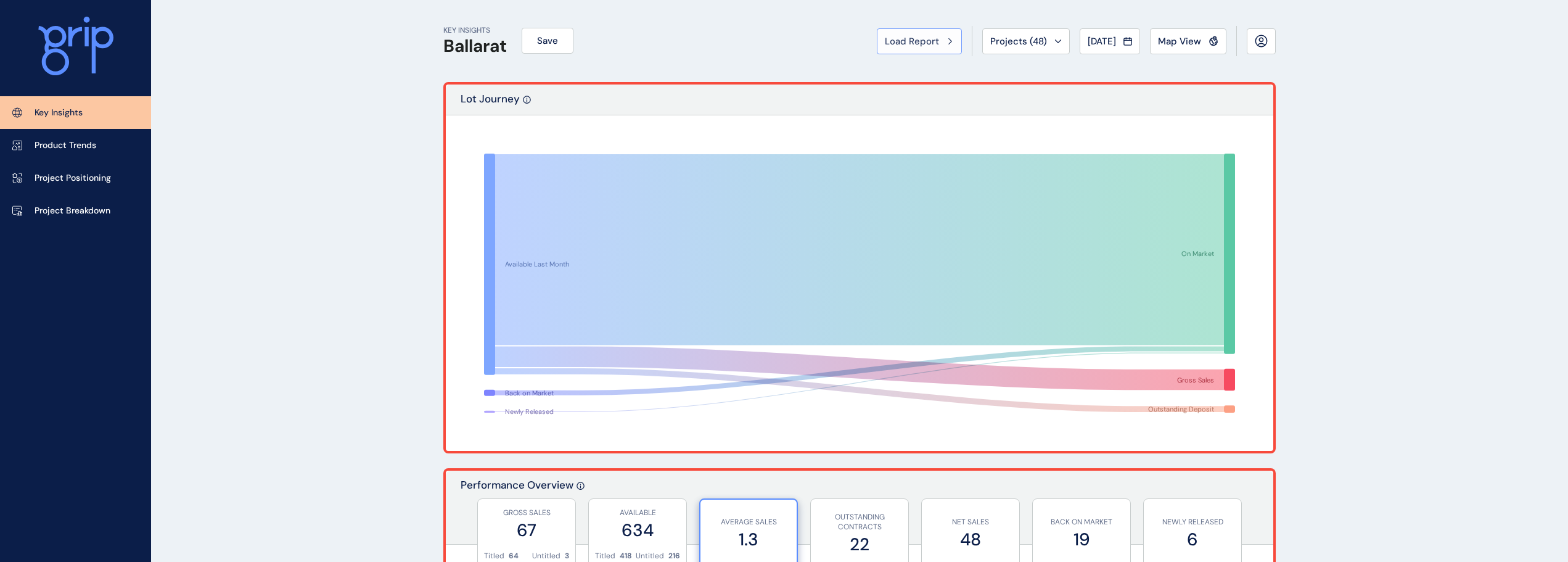
click at [926, 40] on span "Load Report" at bounding box center [912, 42] width 54 height 12
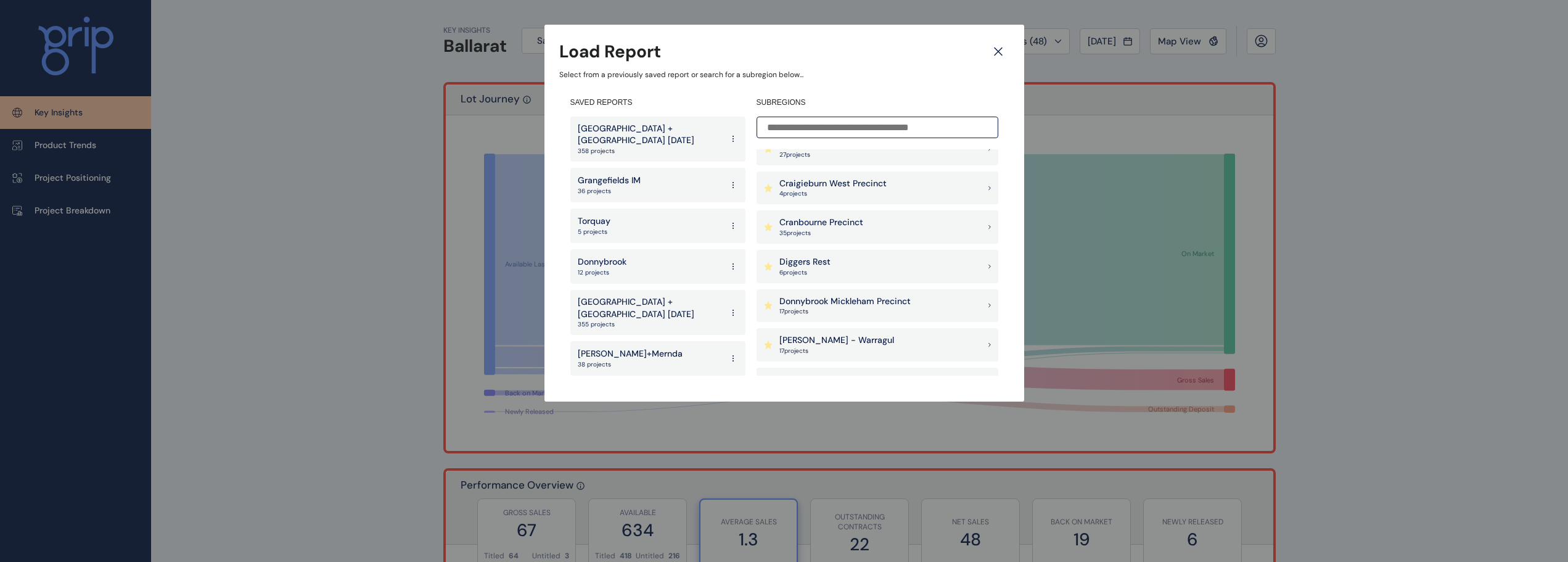
scroll to position [432, 0]
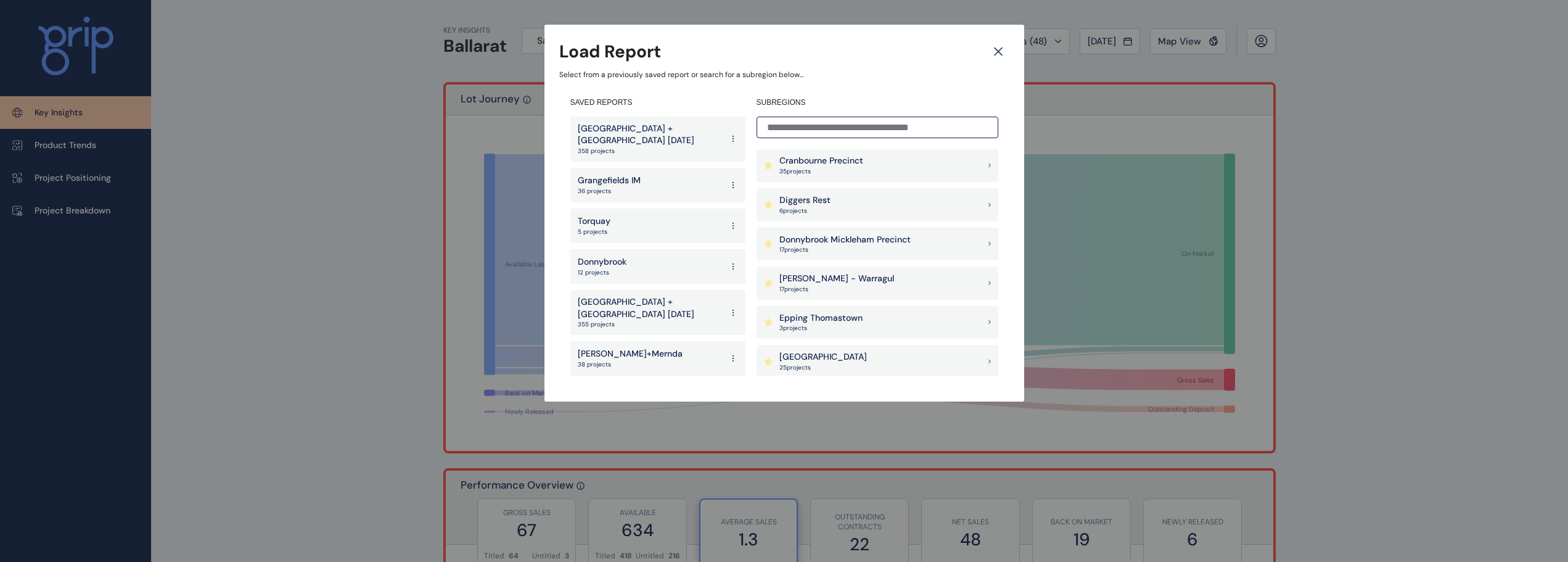
click at [831, 245] on p "Donnybrook Mickleham Precinct" at bounding box center [845, 240] width 131 height 12
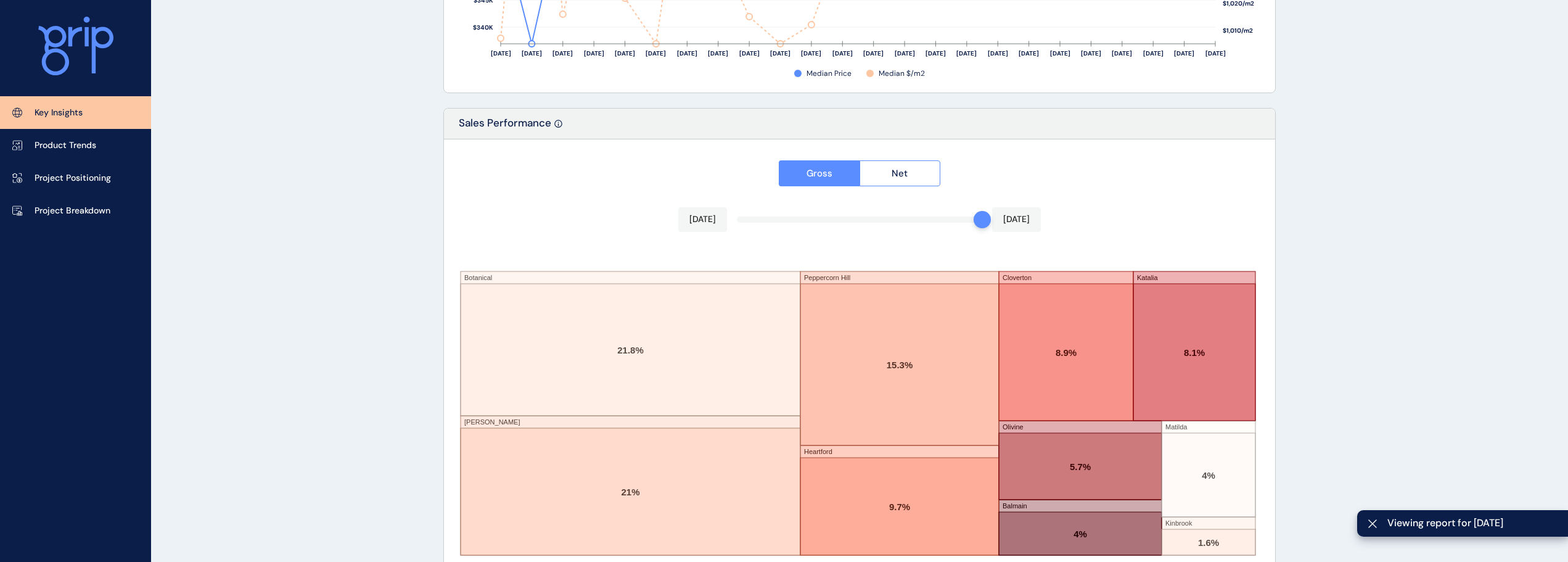
scroll to position [2034, 0]
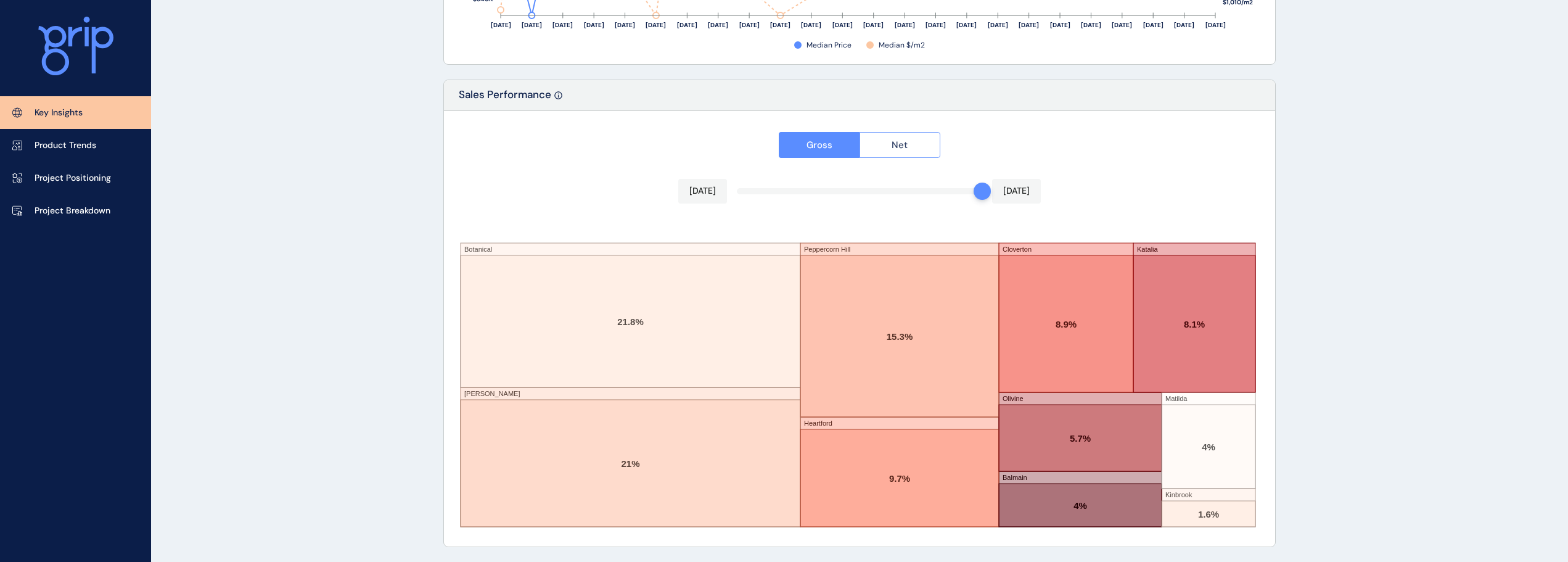
click at [921, 142] on button "Net" at bounding box center [900, 145] width 81 height 26
